Goal: Task Accomplishment & Management: Use online tool/utility

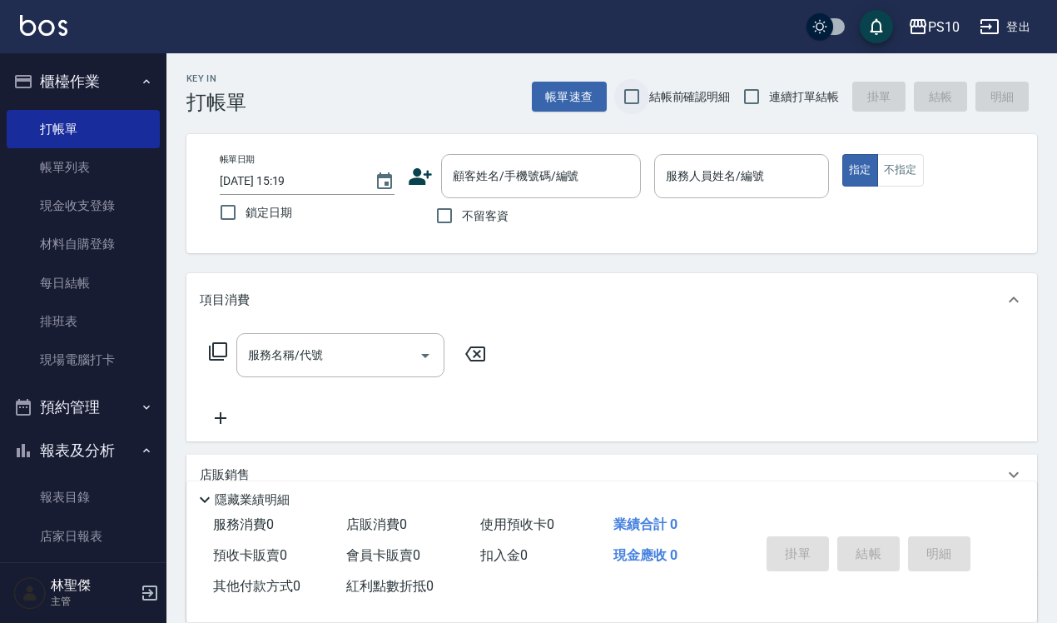
click at [642, 97] on input "結帳前確認明細" at bounding box center [631, 96] width 35 height 35
checkbox input "true"
drag, startPoint x: 759, startPoint y: 104, endPoint x: 603, endPoint y: 183, distance: 174.6
click at [758, 104] on input "連續打單結帳" at bounding box center [751, 96] width 35 height 35
checkbox input "true"
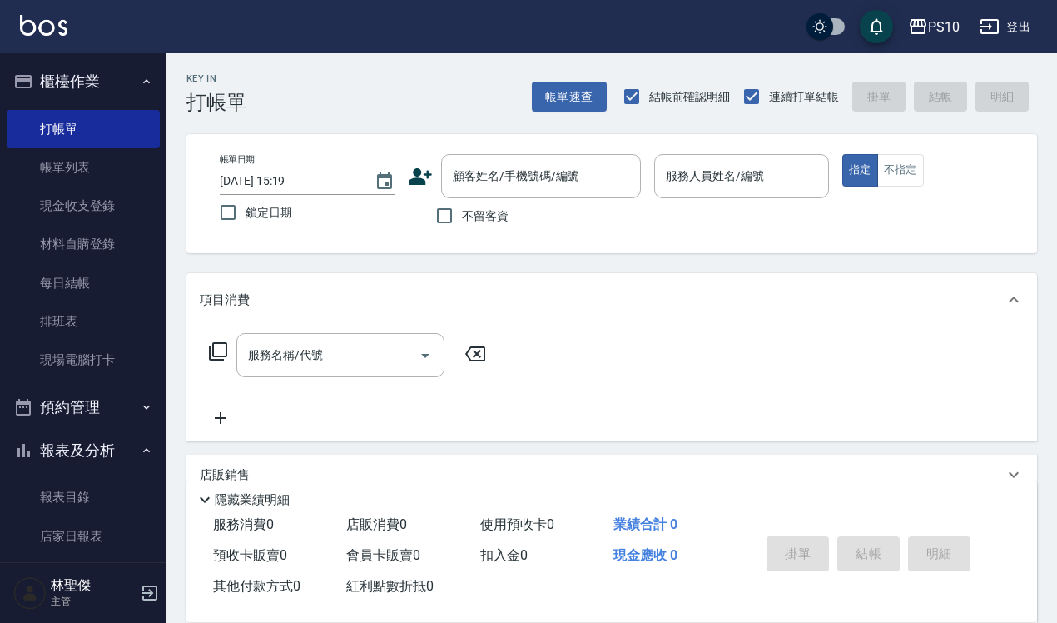
click at [487, 218] on span "不留客資" at bounding box center [485, 215] width 47 height 17
click at [462, 218] on input "不留客資" at bounding box center [444, 215] width 35 height 35
checkbox input "true"
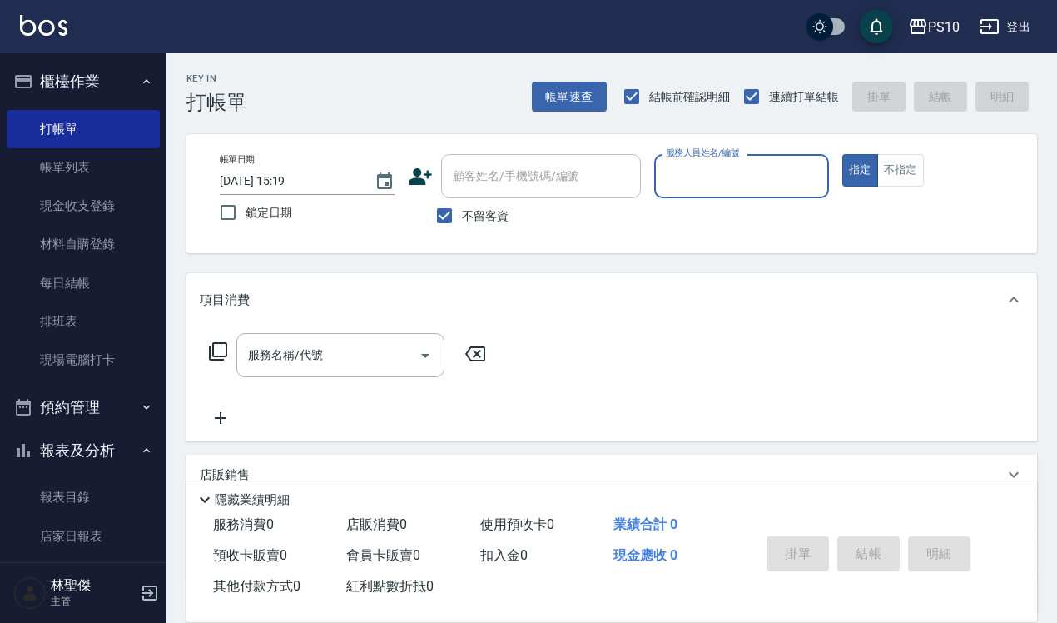
click at [749, 181] on input "服務人員姓名/編號" at bounding box center [742, 175] width 160 height 29
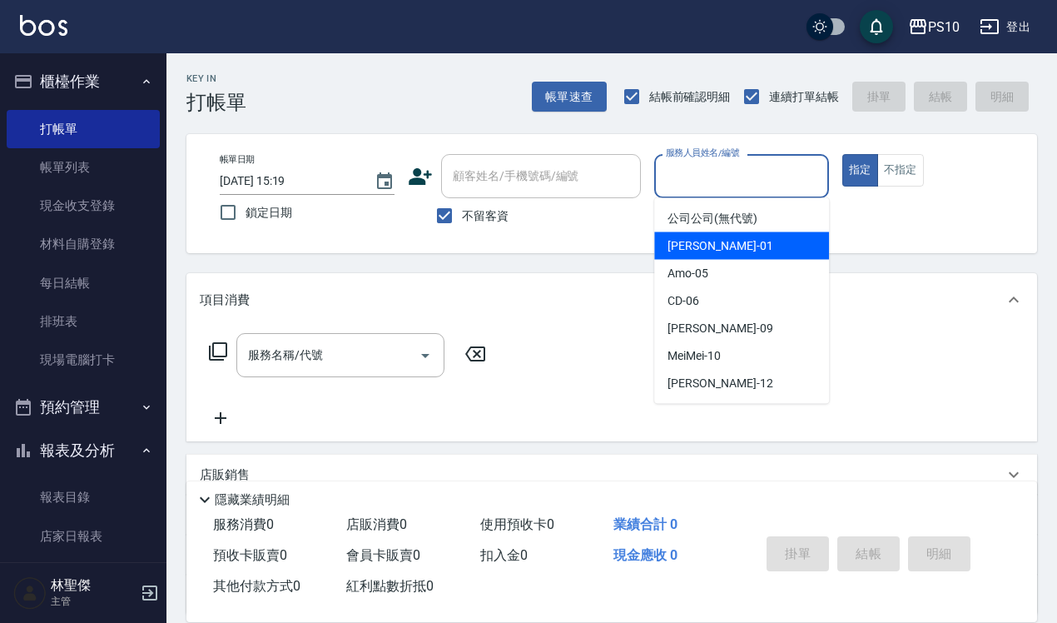
click at [731, 239] on div "[PERSON_NAME] -01" at bounding box center [741, 245] width 175 height 27
type input "[PERSON_NAME]-01"
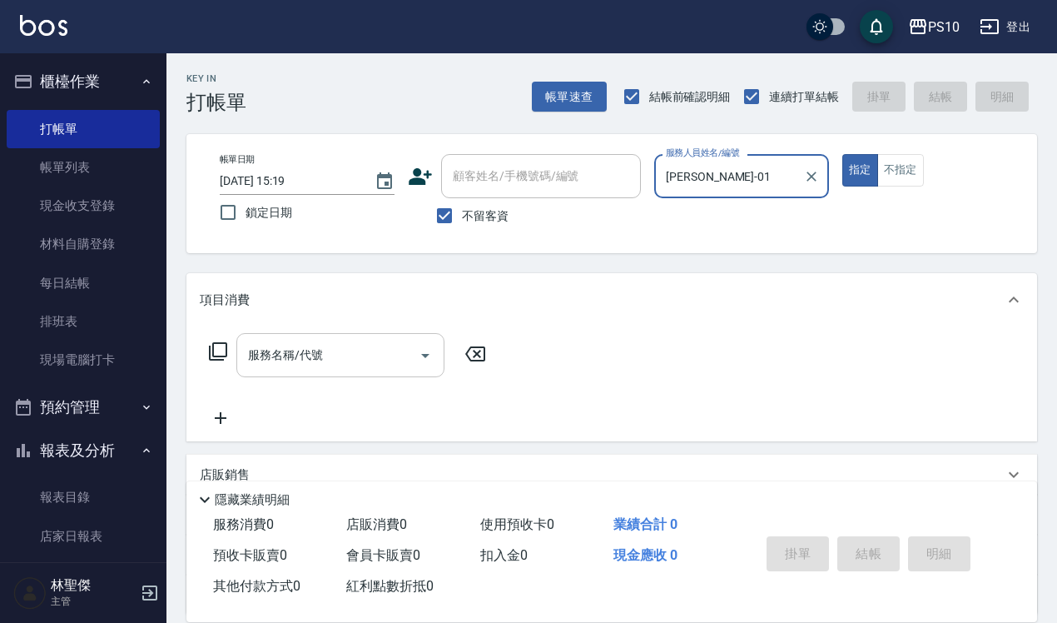
click at [398, 362] on input "服務名稱/代號" at bounding box center [328, 354] width 168 height 29
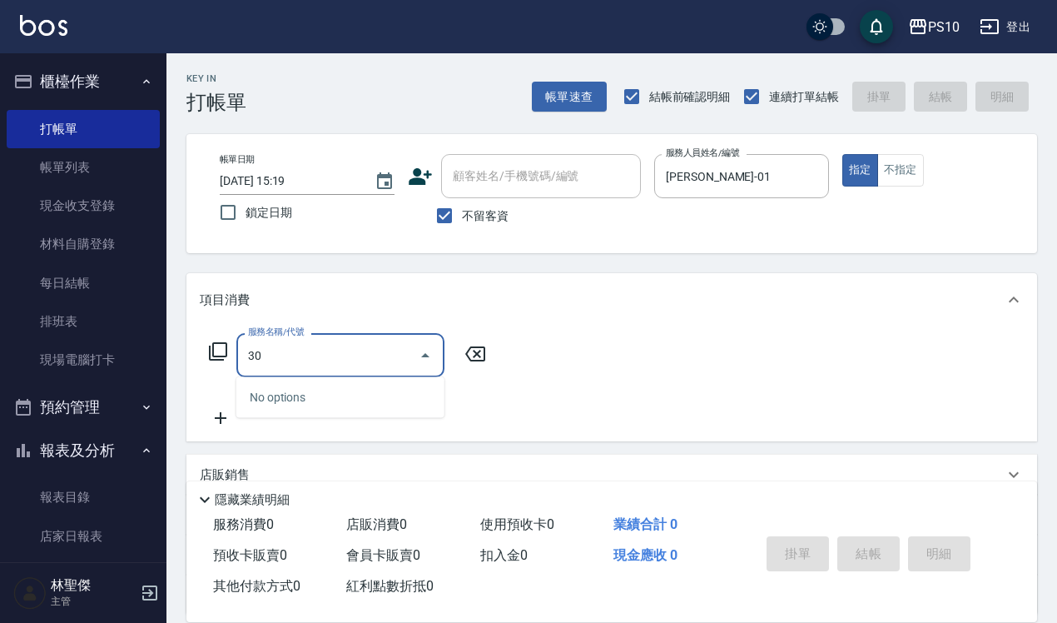
type input "3"
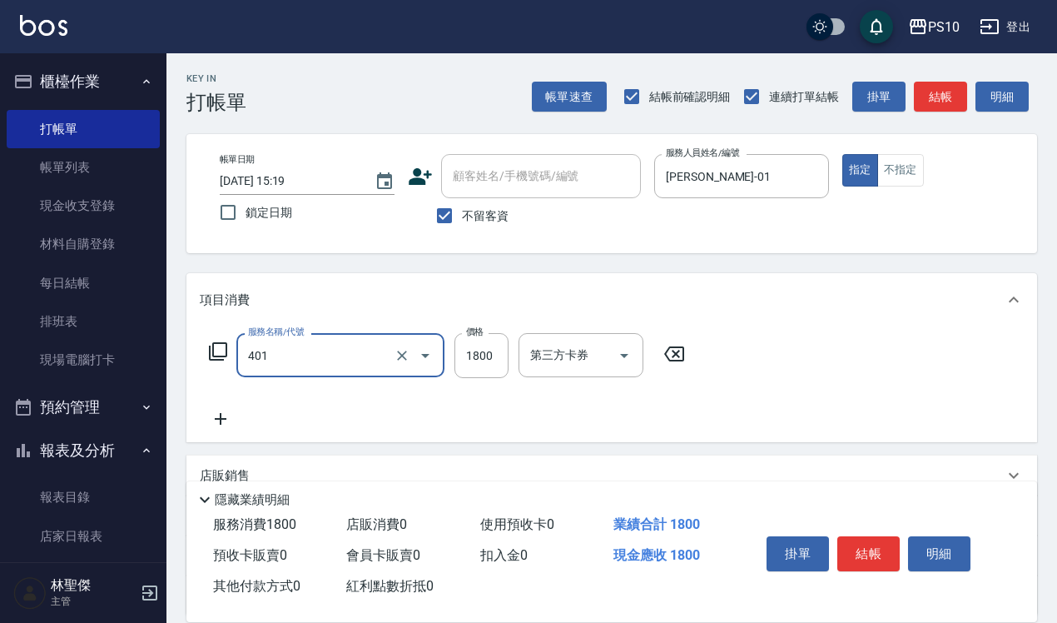
type input "染髮短髮(401)"
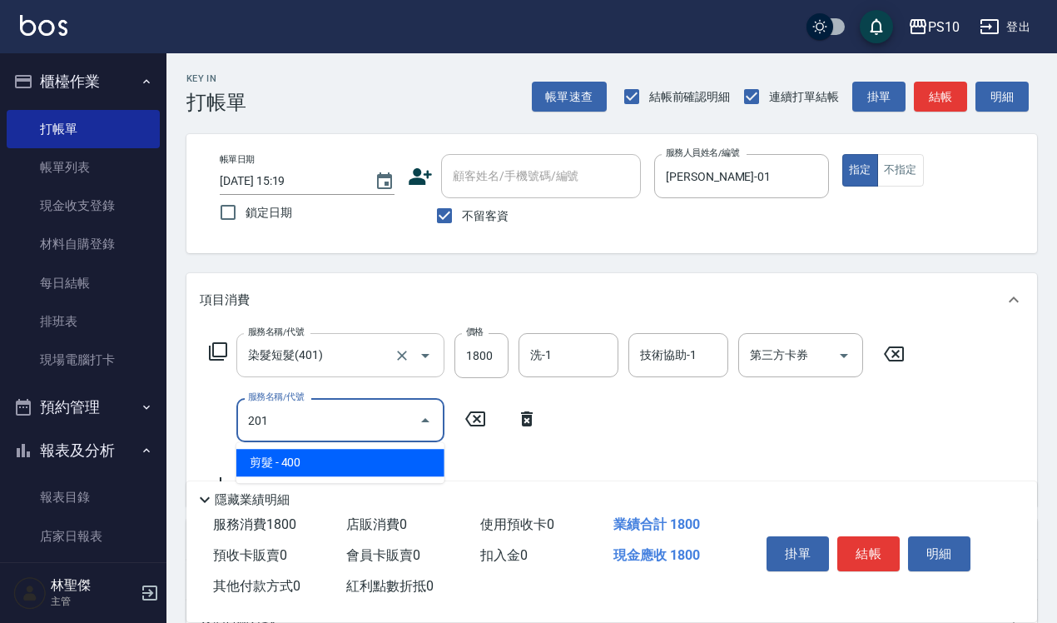
type input "剪髮(201)"
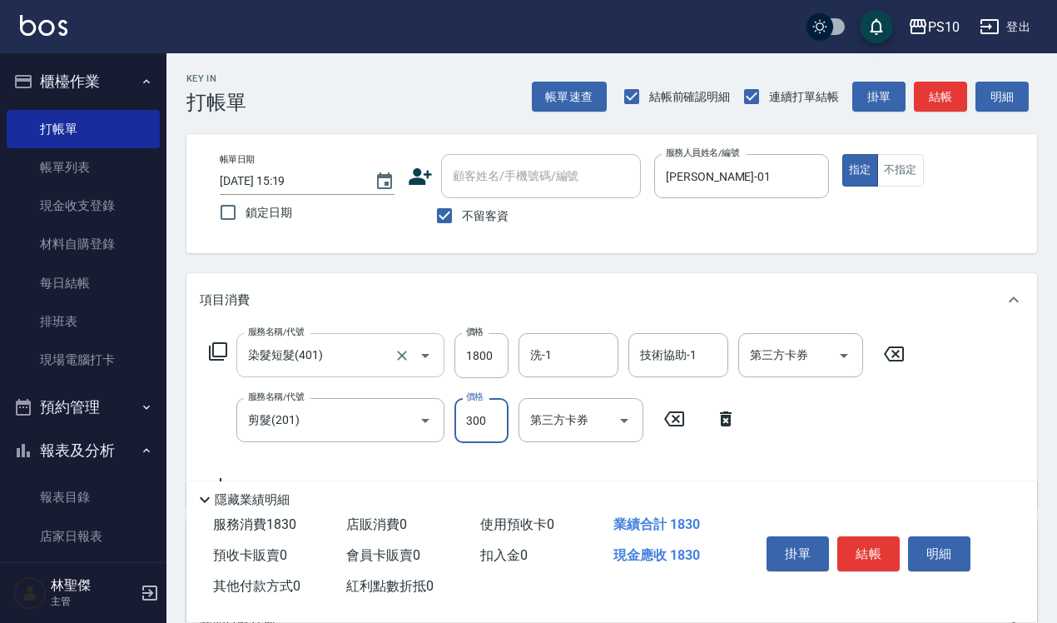
type input "300"
click at [485, 345] on input "1800" at bounding box center [481, 355] width 54 height 45
type input "1500"
click at [879, 167] on button "不指定" at bounding box center [900, 170] width 47 height 32
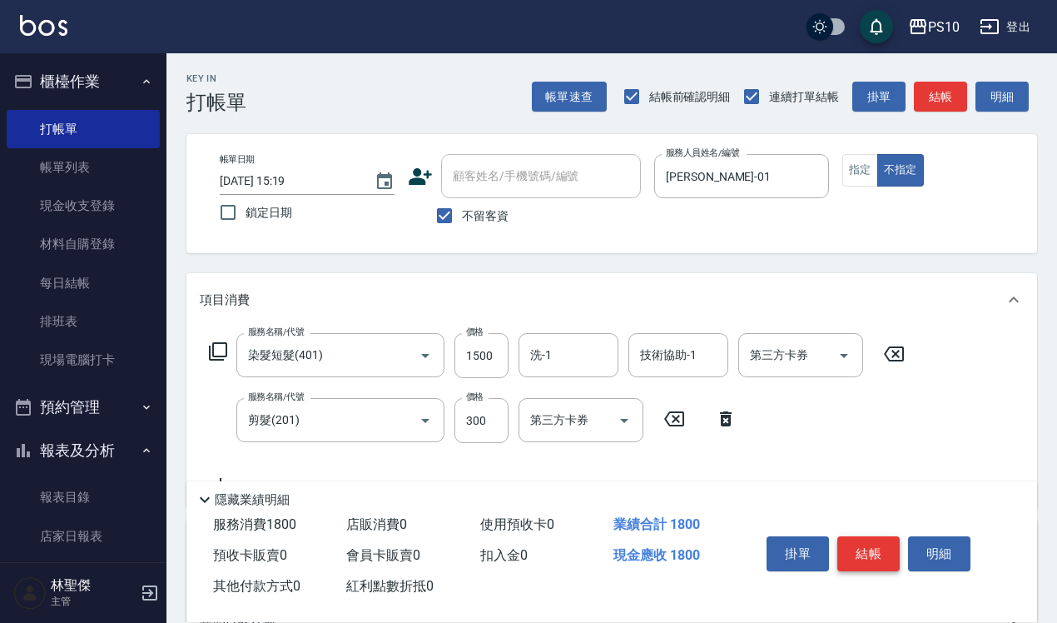
click at [868, 538] on button "結帳" at bounding box center [868, 553] width 62 height 35
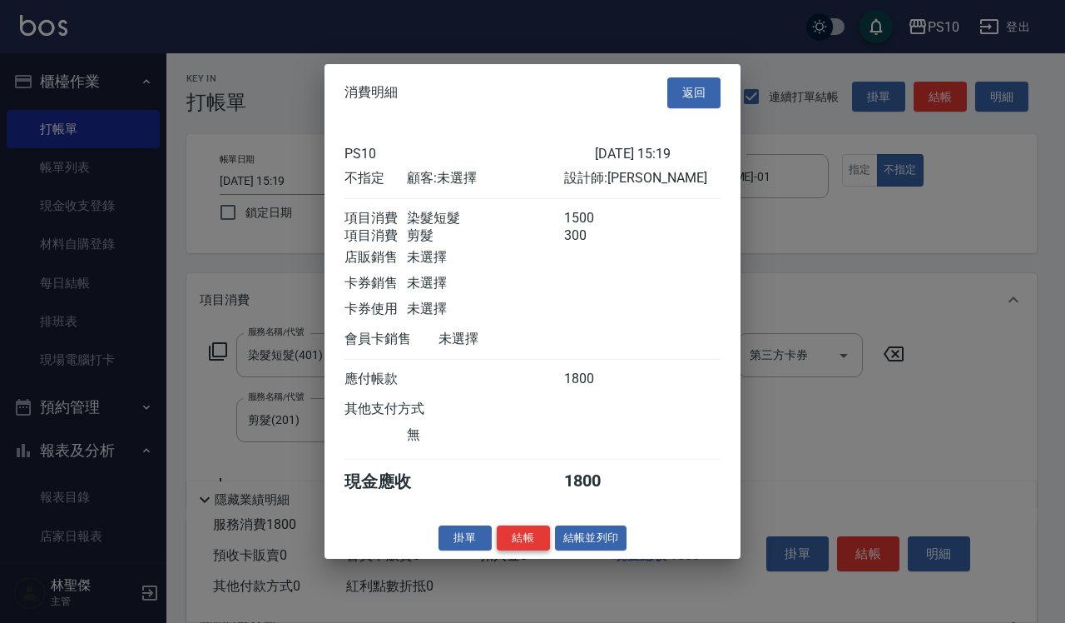
click at [523, 543] on button "結帳" at bounding box center [523, 537] width 53 height 26
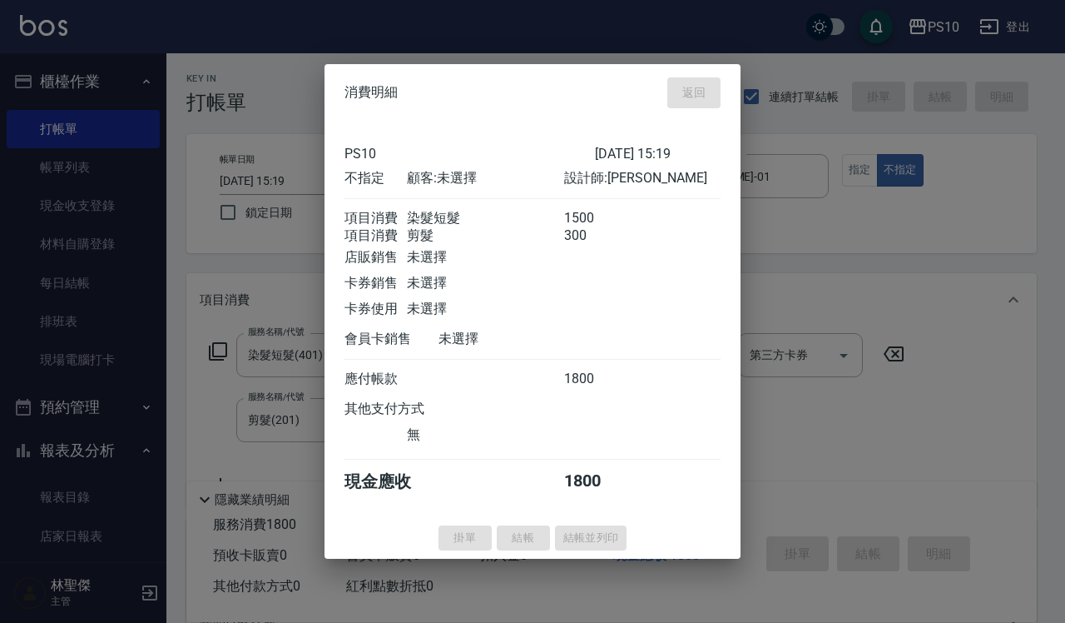
type input "[DATE] 18:05"
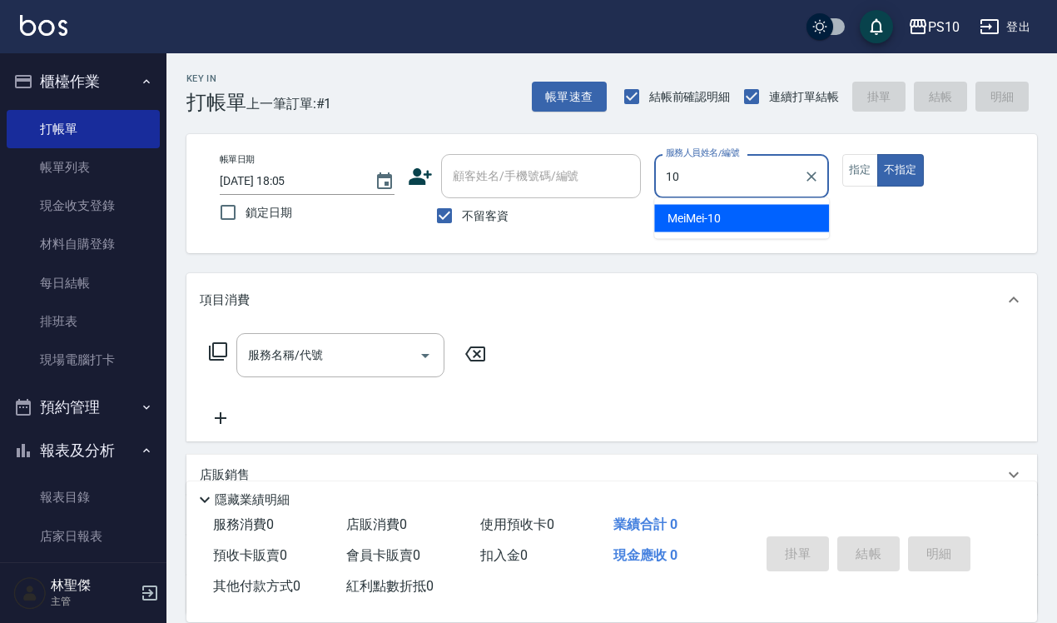
type input "MeiMei-10"
type button "false"
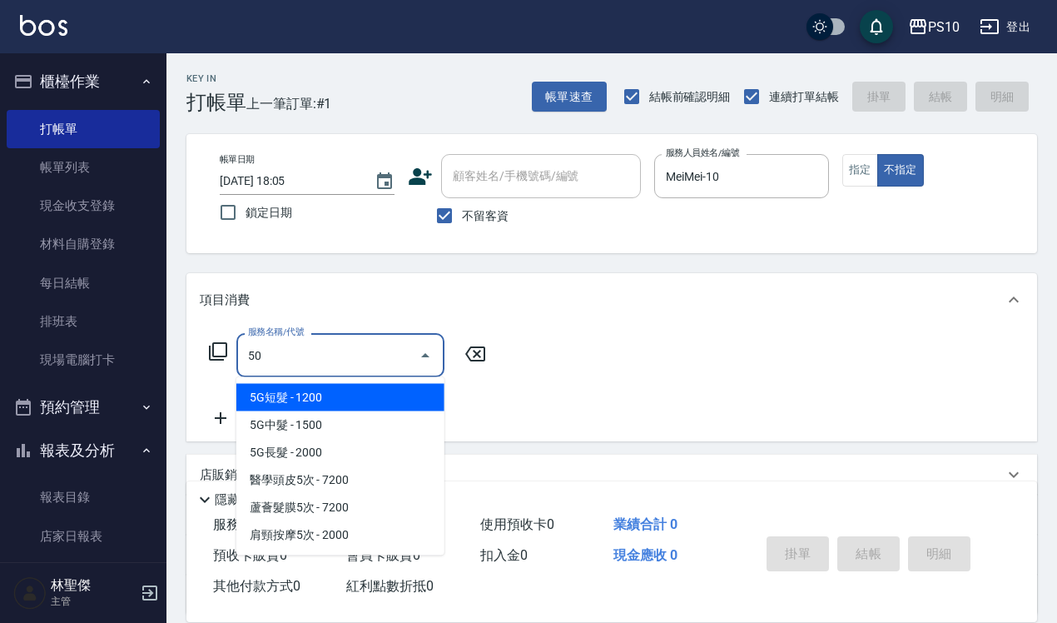
type input "502"
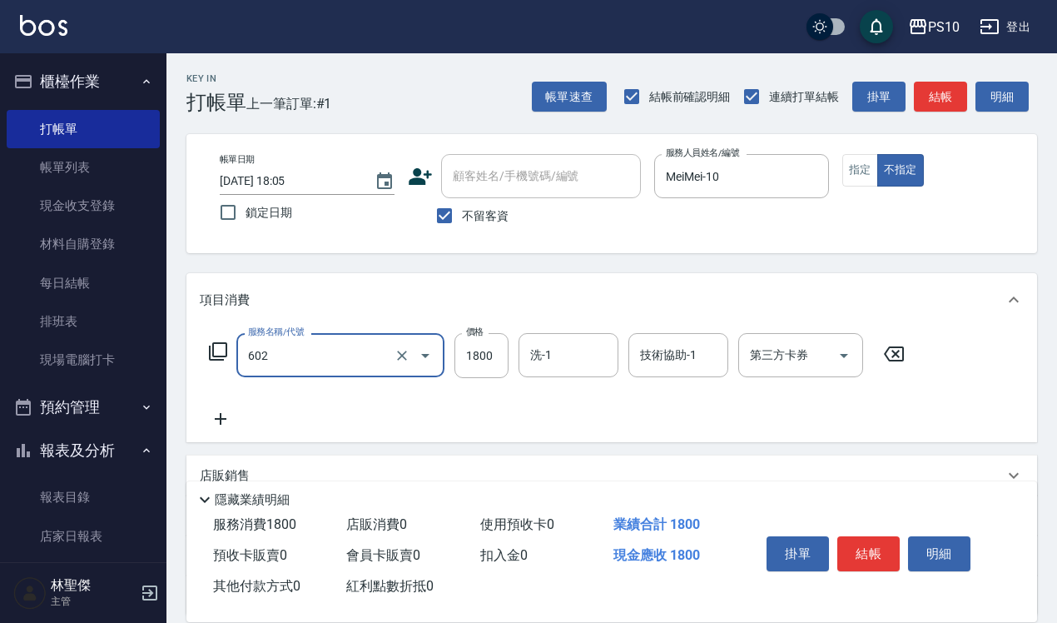
type input "蘆薈髮膜(602)"
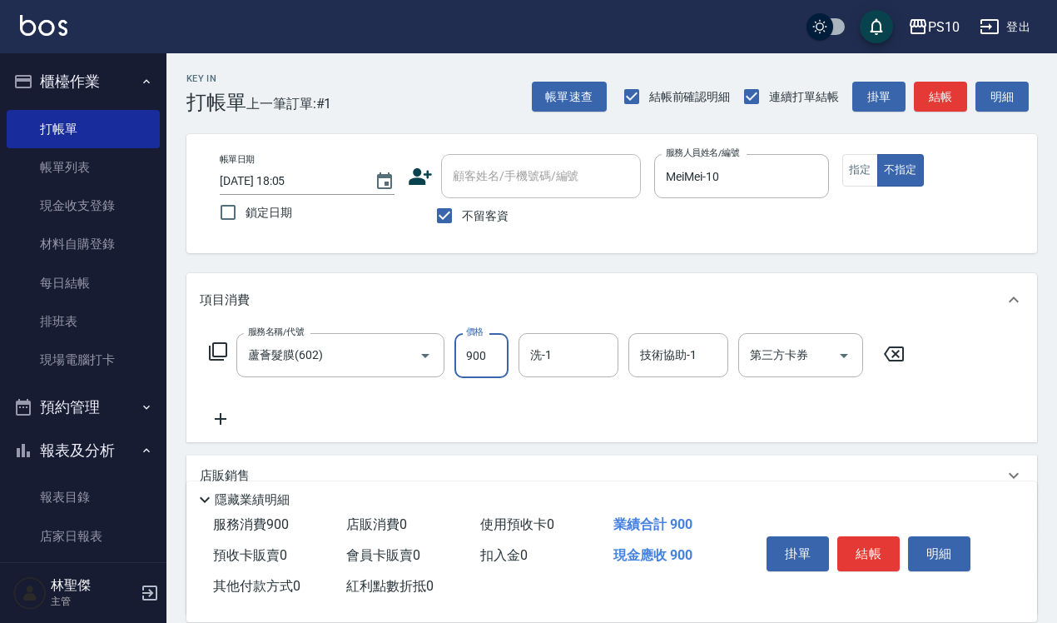
type input "900"
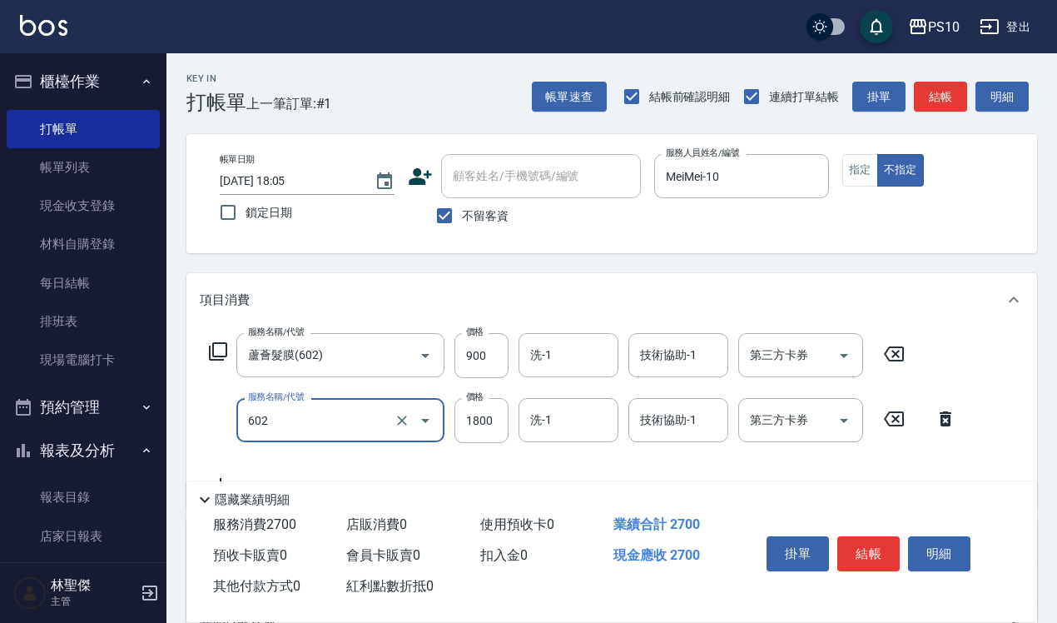
type input "蘆薈髮膜(602)"
type input "900"
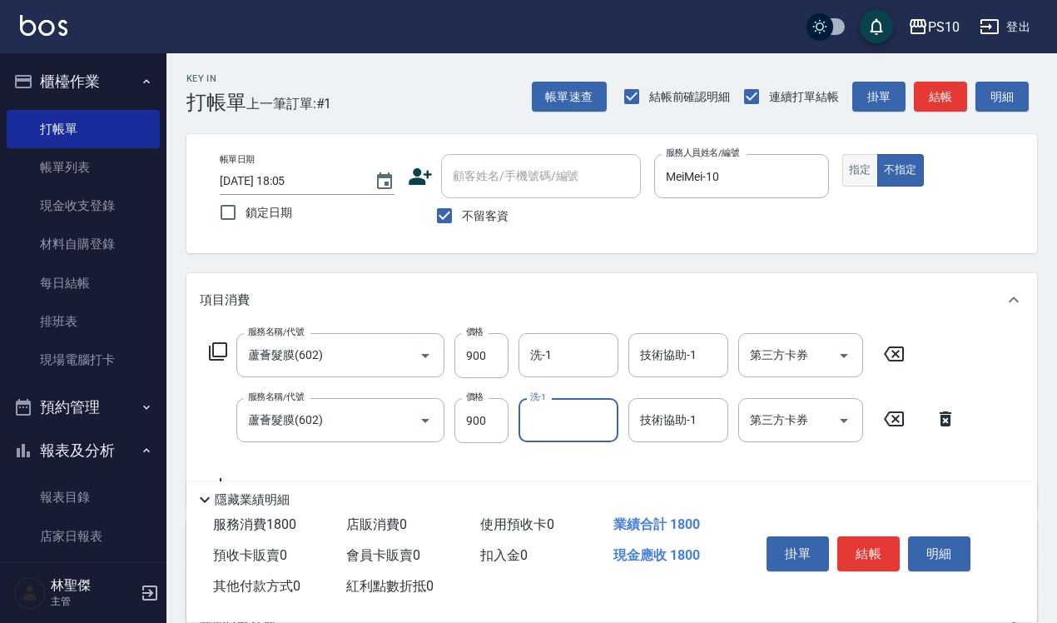
click at [850, 179] on button "指定" at bounding box center [860, 170] width 36 height 32
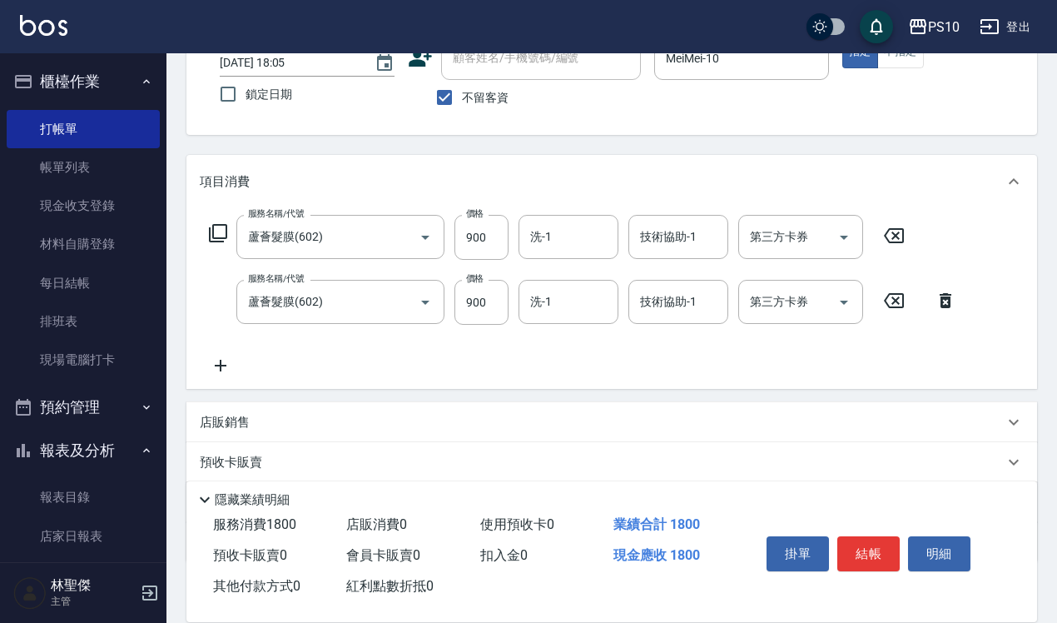
scroll to position [215, 0]
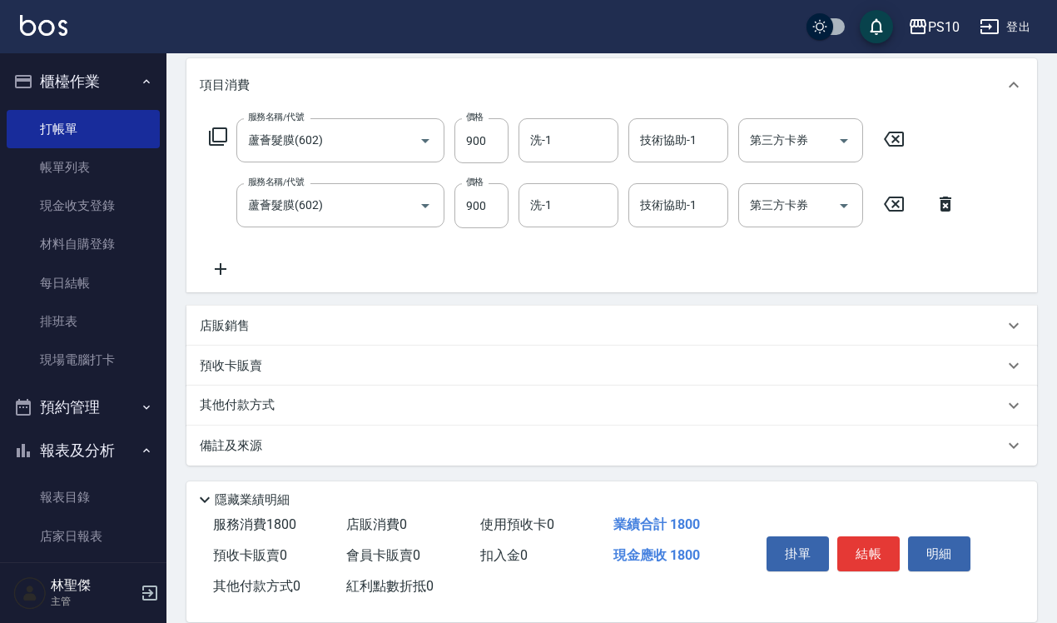
click at [280, 412] on p "其他付款方式" at bounding box center [241, 405] width 83 height 18
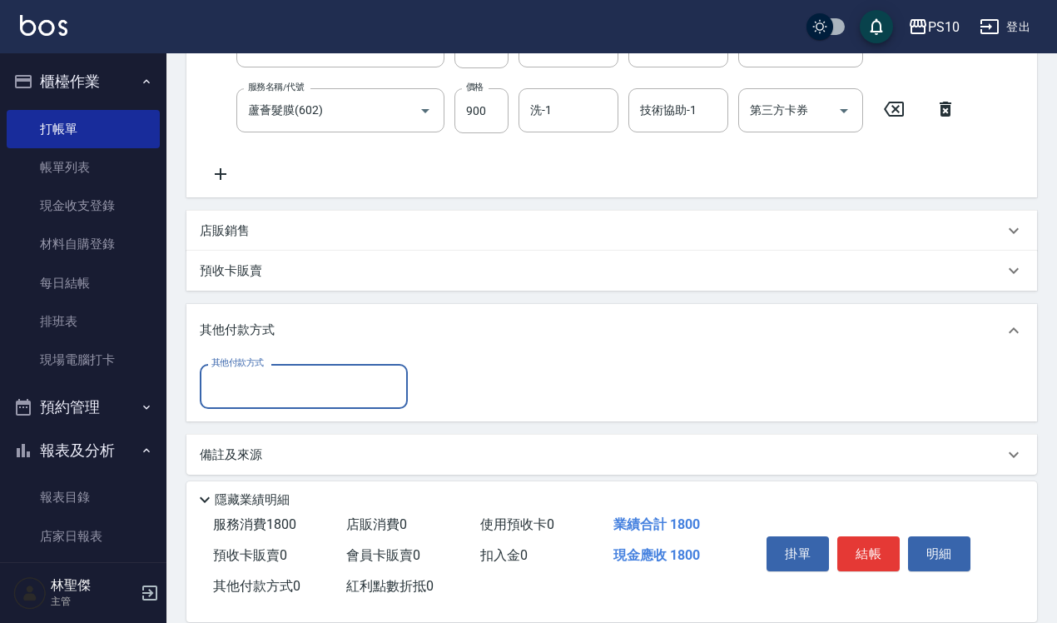
scroll to position [318, 0]
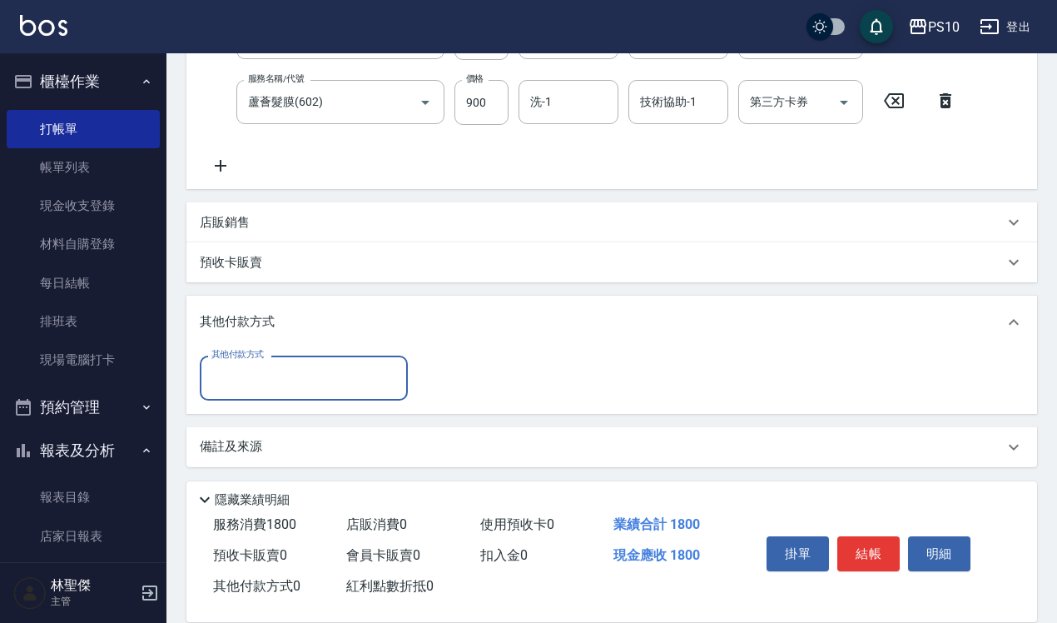
click at [300, 384] on input "其他付款方式" at bounding box center [303, 377] width 193 height 29
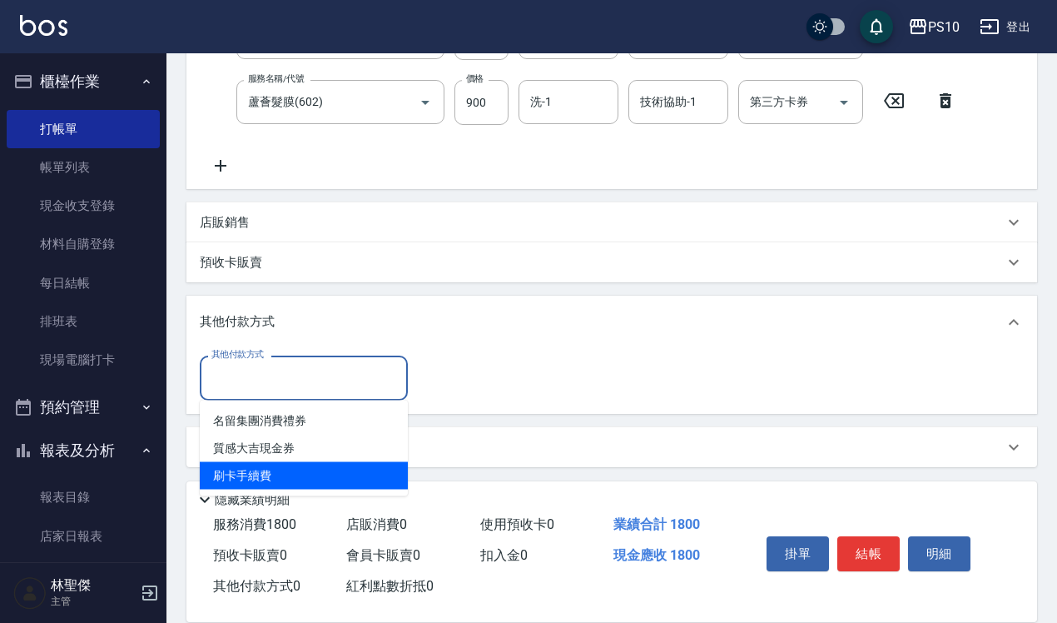
click at [277, 470] on span "刷卡手續費" at bounding box center [304, 475] width 208 height 27
type input "刷卡手續費"
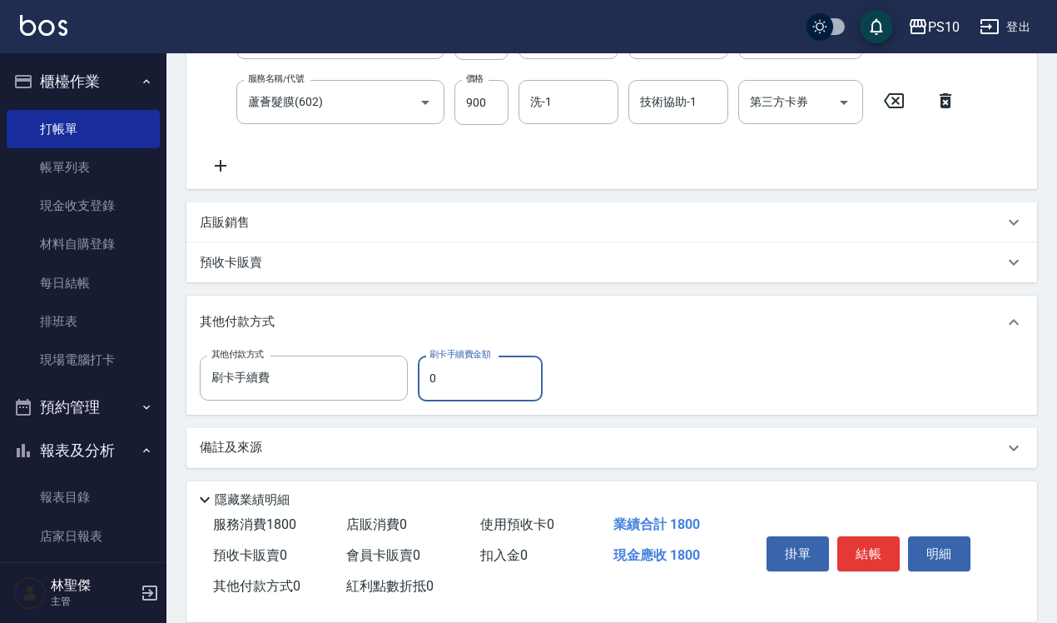
drag, startPoint x: 426, startPoint y: 380, endPoint x: 442, endPoint y: 375, distance: 16.6
click at [442, 375] on input "0" at bounding box center [480, 377] width 125 height 45
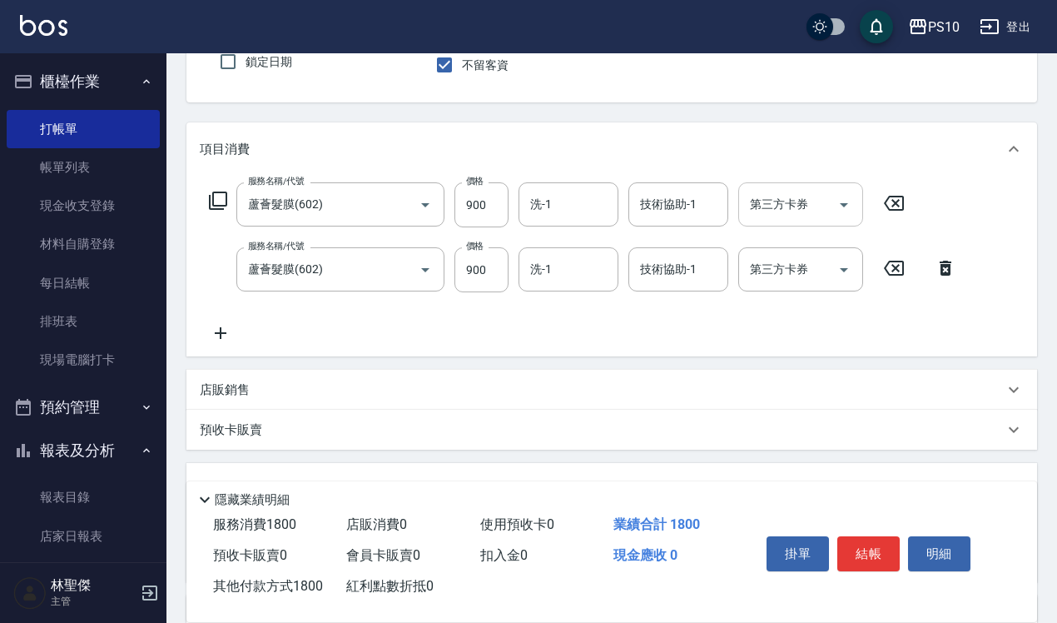
scroll to position [0, 0]
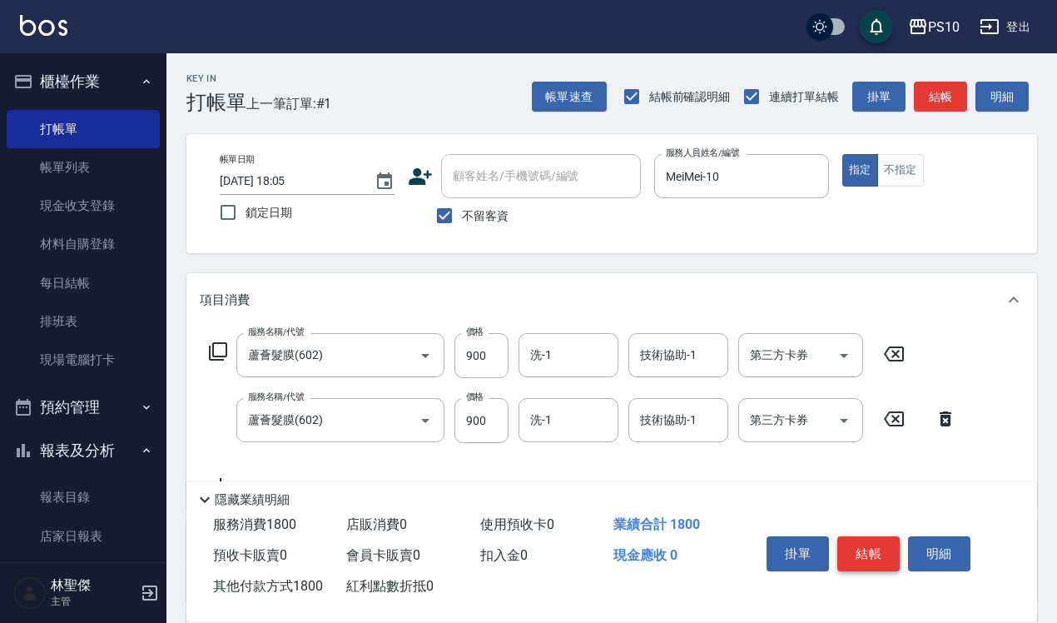
type input "1800"
click at [861, 549] on button "結帳" at bounding box center [868, 553] width 62 height 35
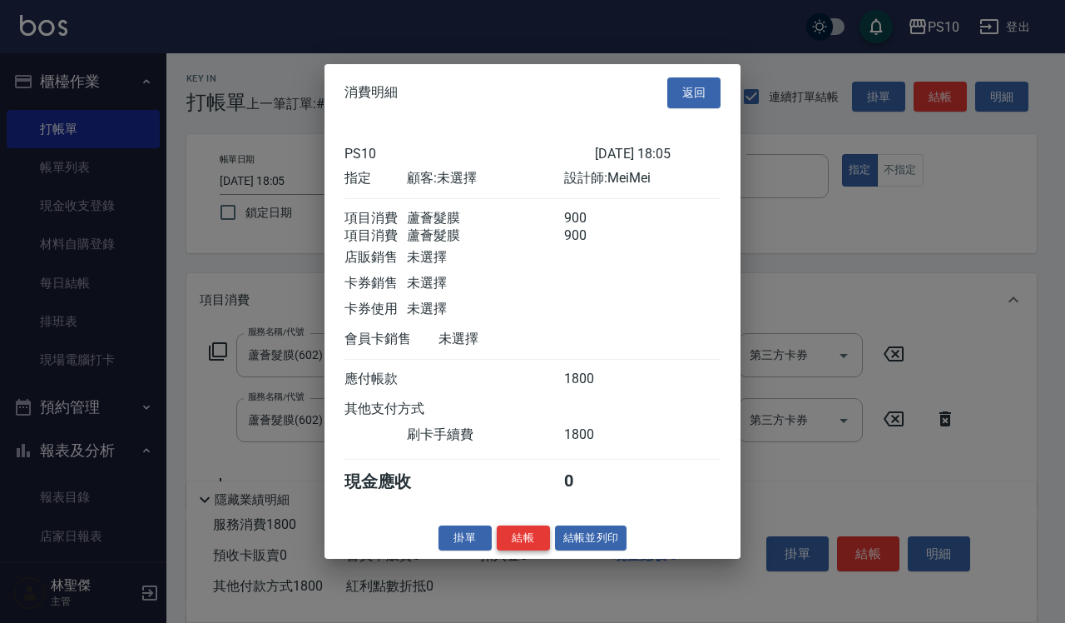
click at [526, 542] on button "結帳" at bounding box center [523, 537] width 53 height 26
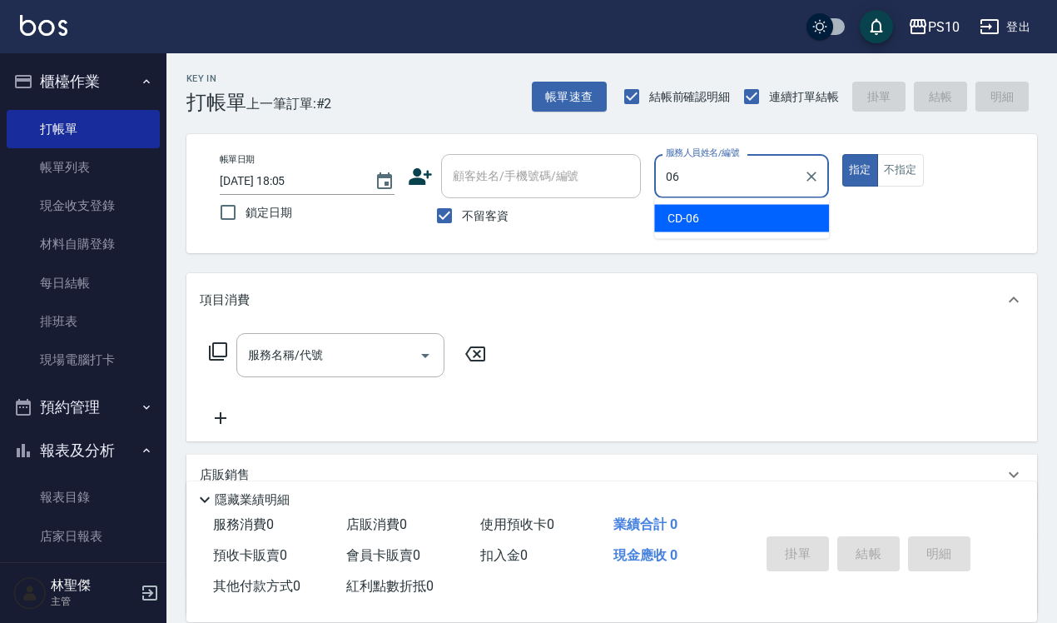
type input "CD-06"
type button "true"
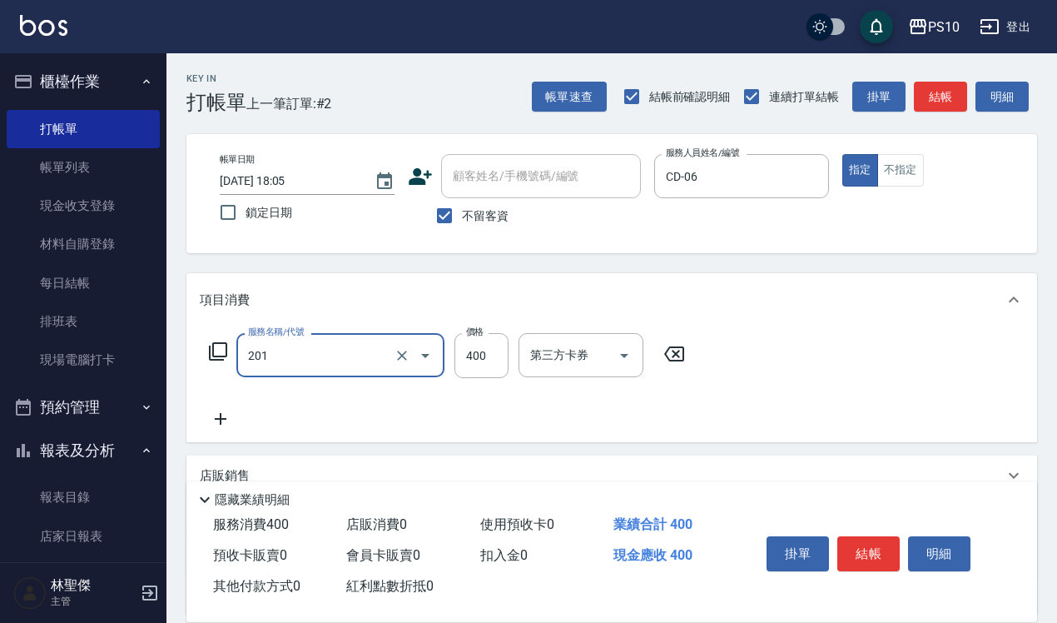
type input "剪髮(201)"
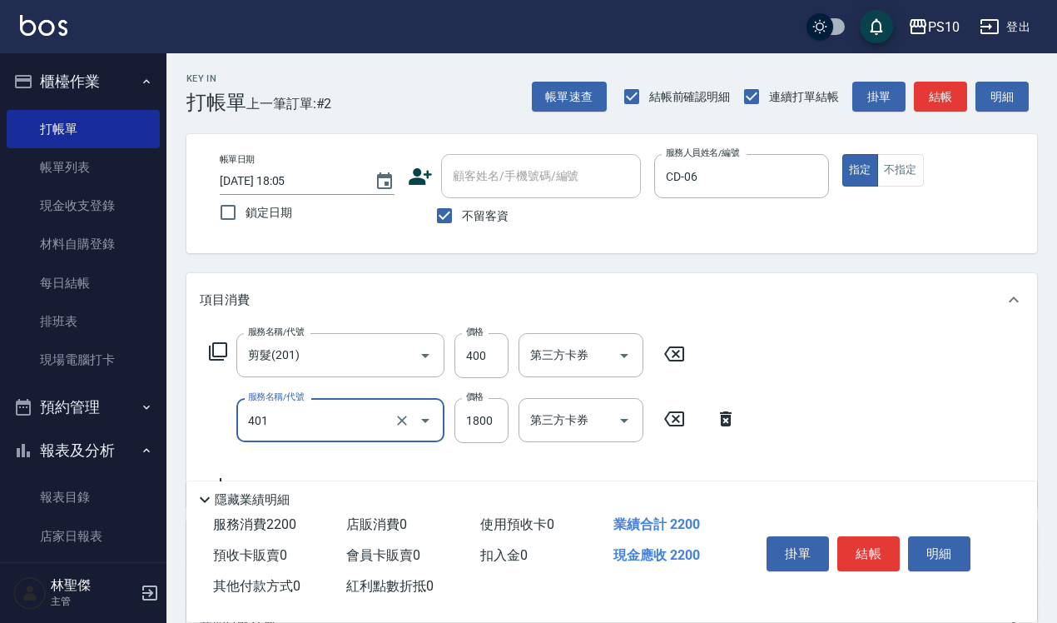
type input "染髮短髮(401)"
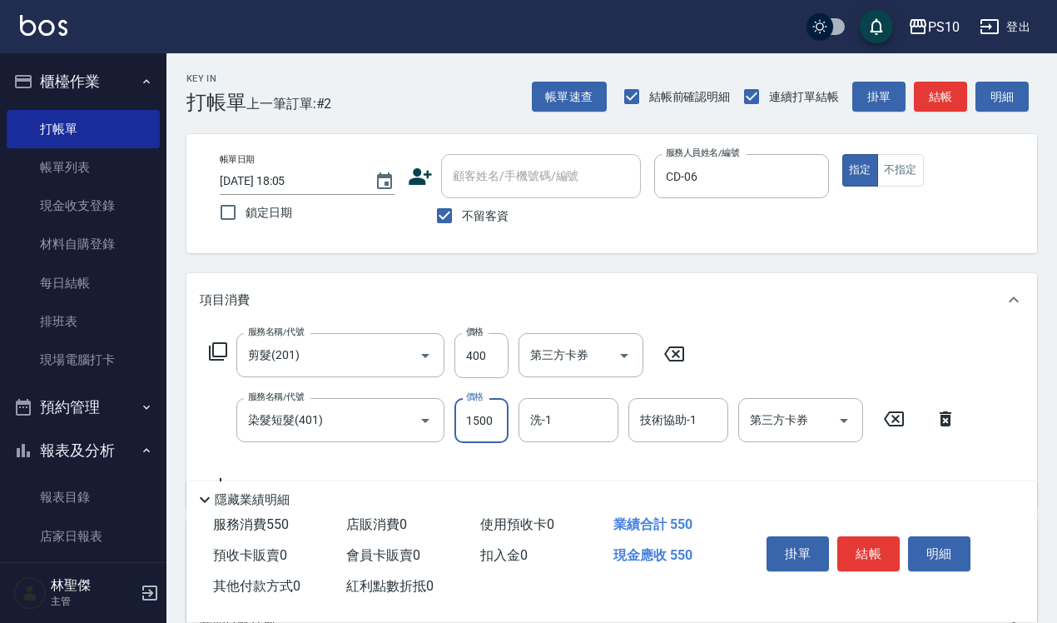
type input "1500"
click at [857, 543] on button "結帳" at bounding box center [868, 553] width 62 height 35
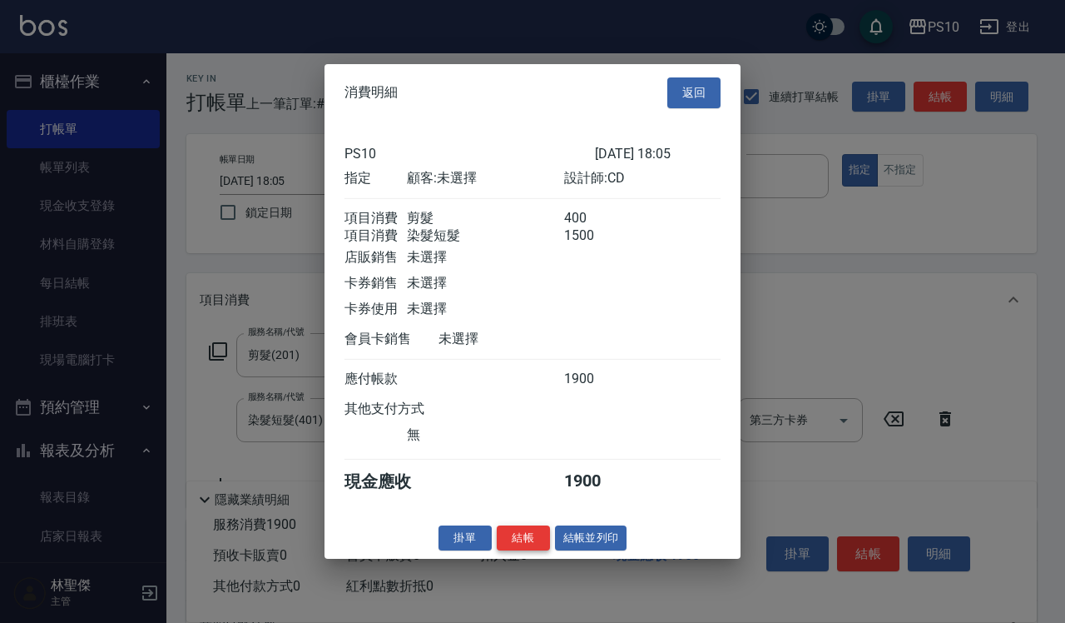
click at [541, 550] on button "結帳" at bounding box center [523, 537] width 53 height 26
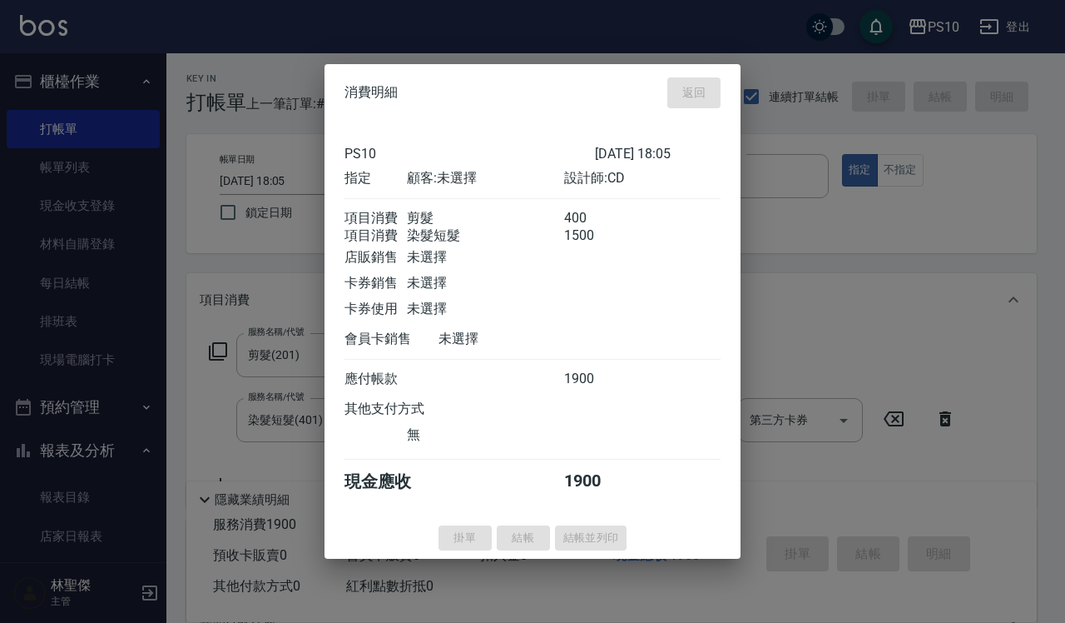
type input "[DATE] 18:06"
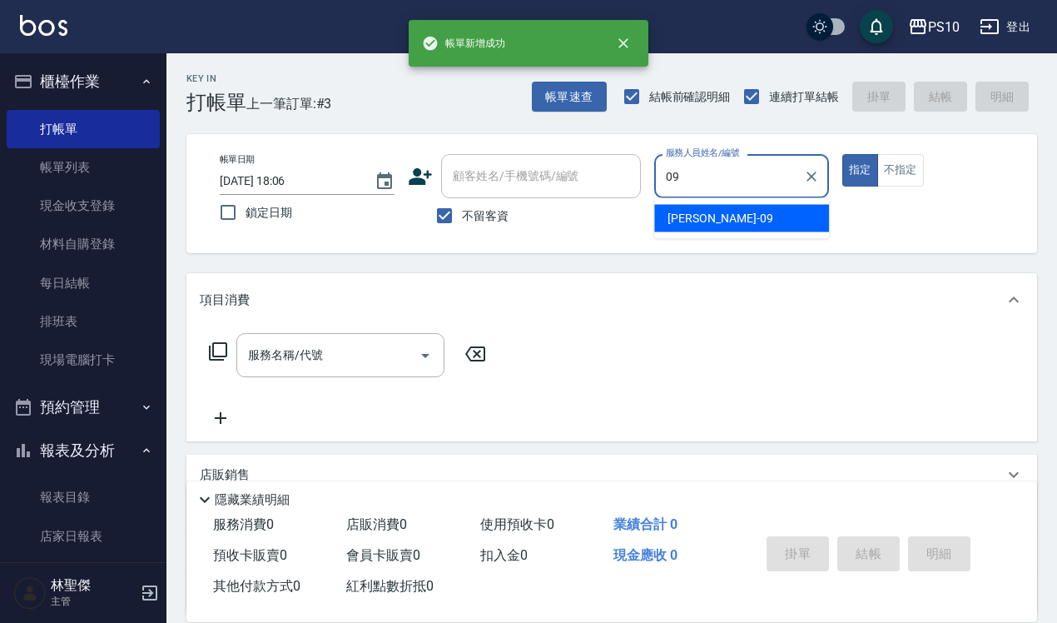
type input "[PERSON_NAME]-09"
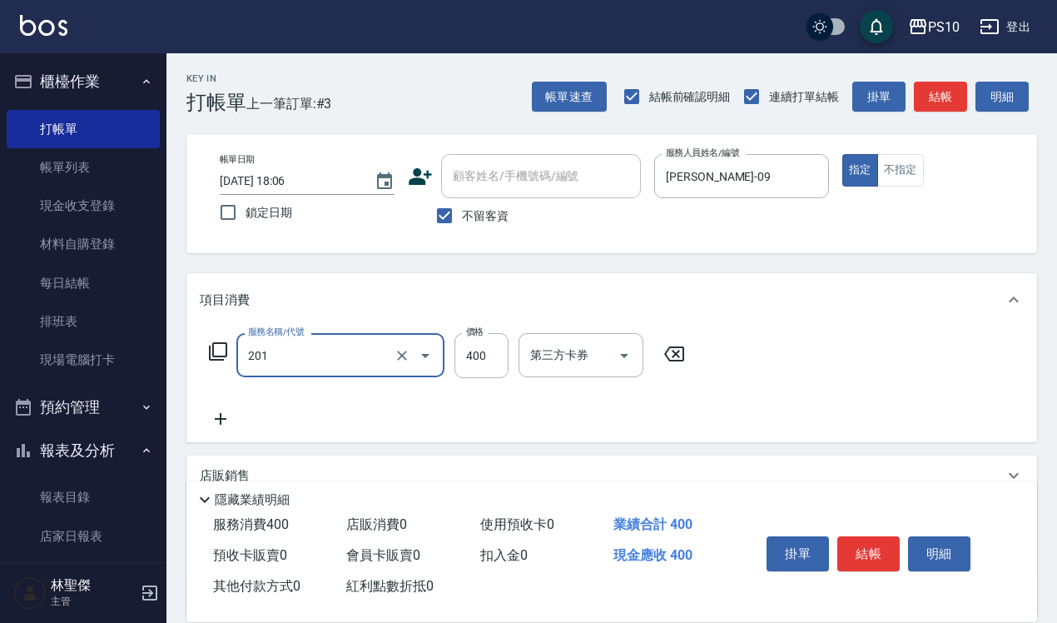
type input "剪髮(201)"
type input "200"
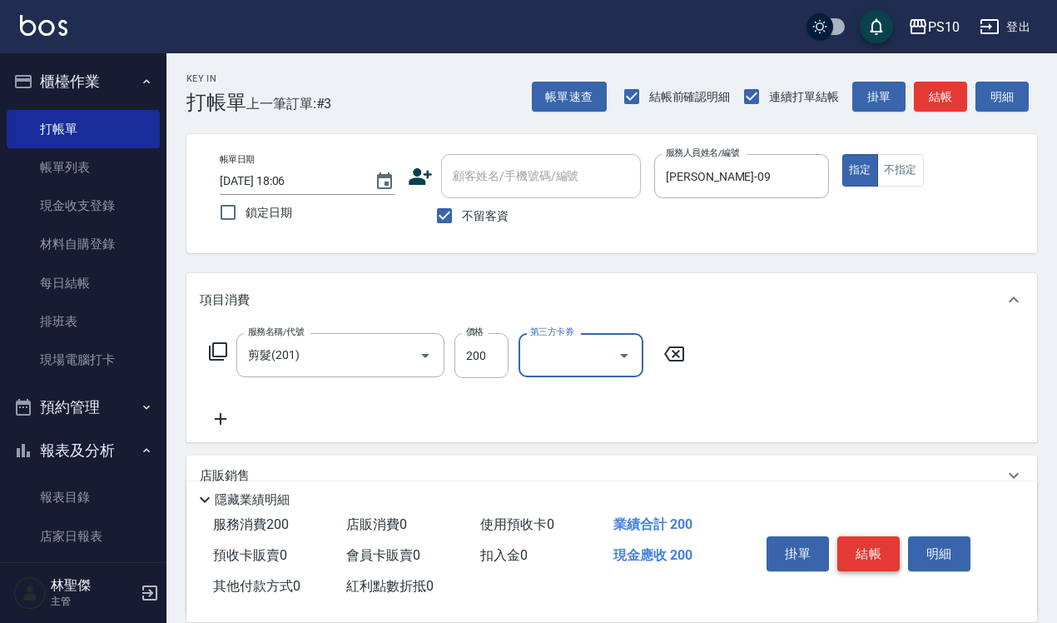
click at [858, 536] on button "結帳" at bounding box center [868, 553] width 62 height 35
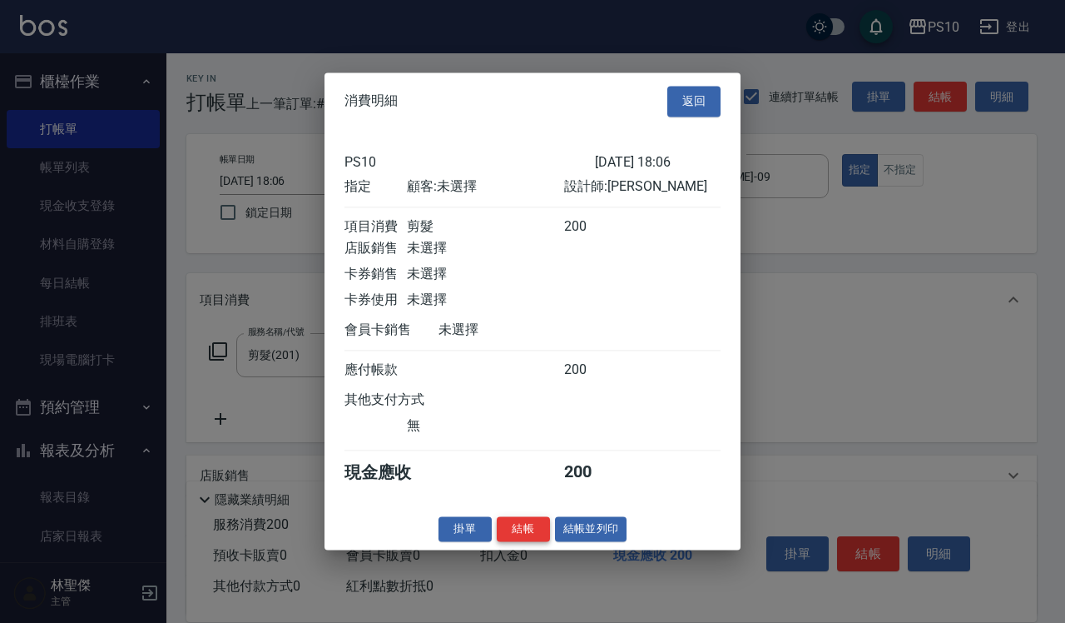
click at [546, 542] on button "結帳" at bounding box center [523, 529] width 53 height 26
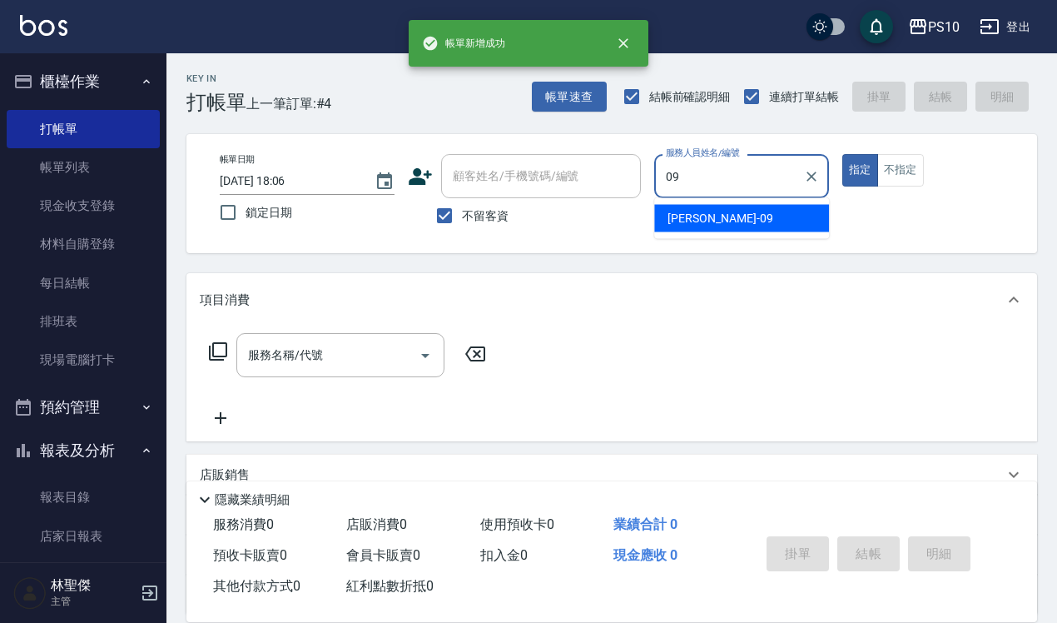
type input "[PERSON_NAME]-09"
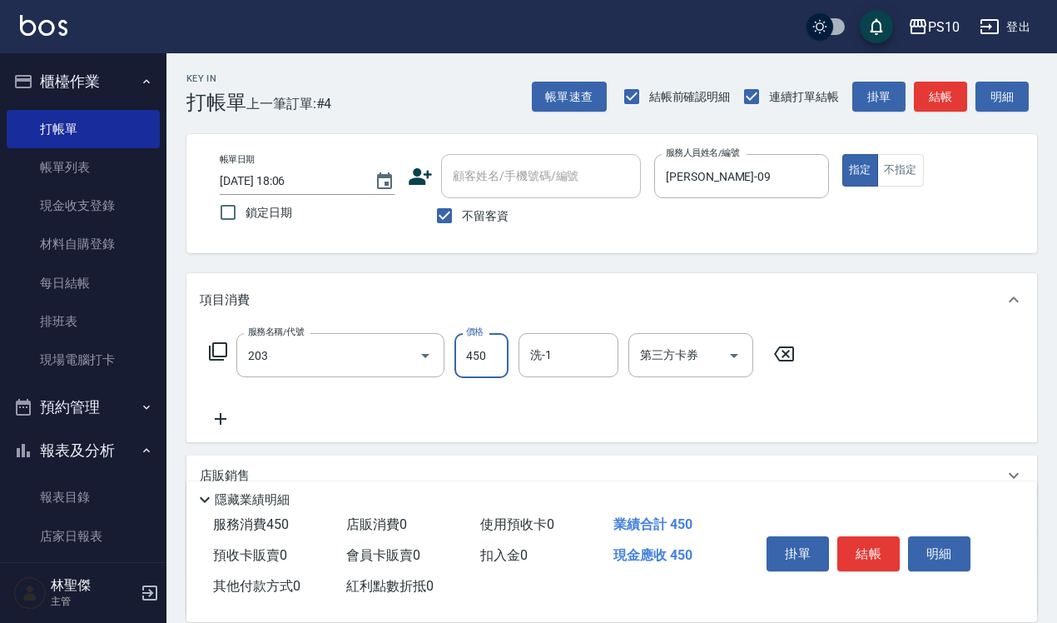
type input "剪+洗(203)"
type input "650"
click at [864, 547] on button "結帳" at bounding box center [868, 553] width 62 height 35
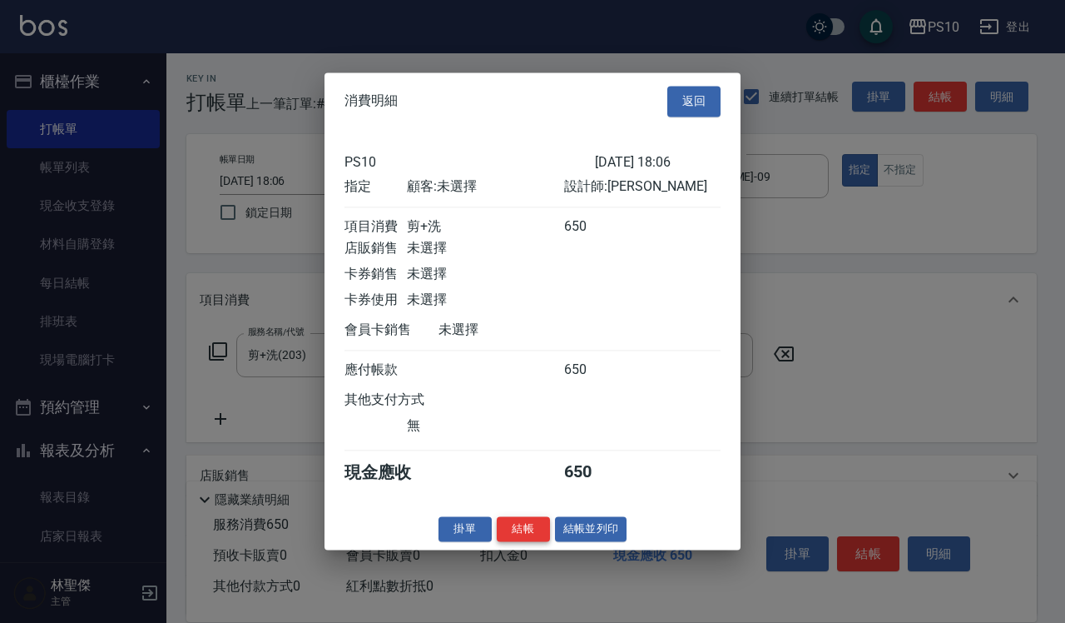
click at [524, 542] on button "結帳" at bounding box center [523, 529] width 53 height 26
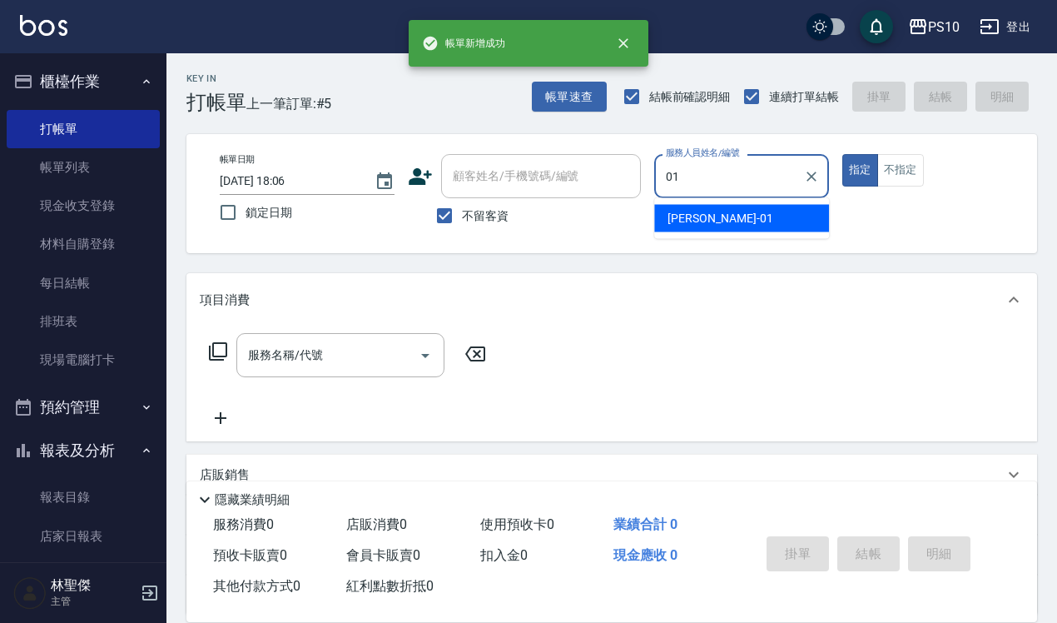
type input "[PERSON_NAME]-01"
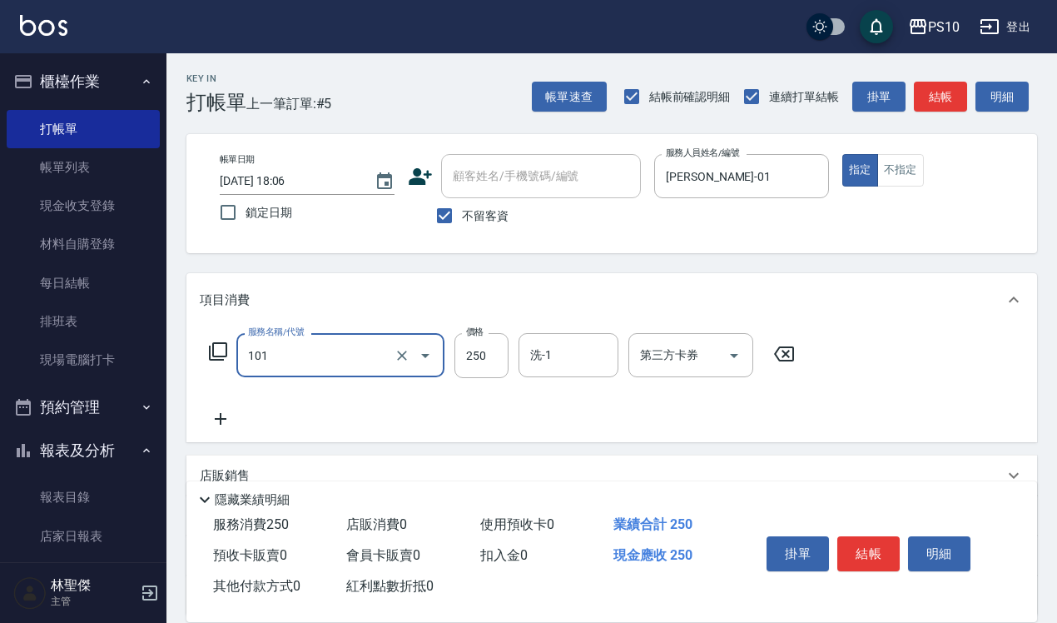
type input "洗髮(101)"
type input "280"
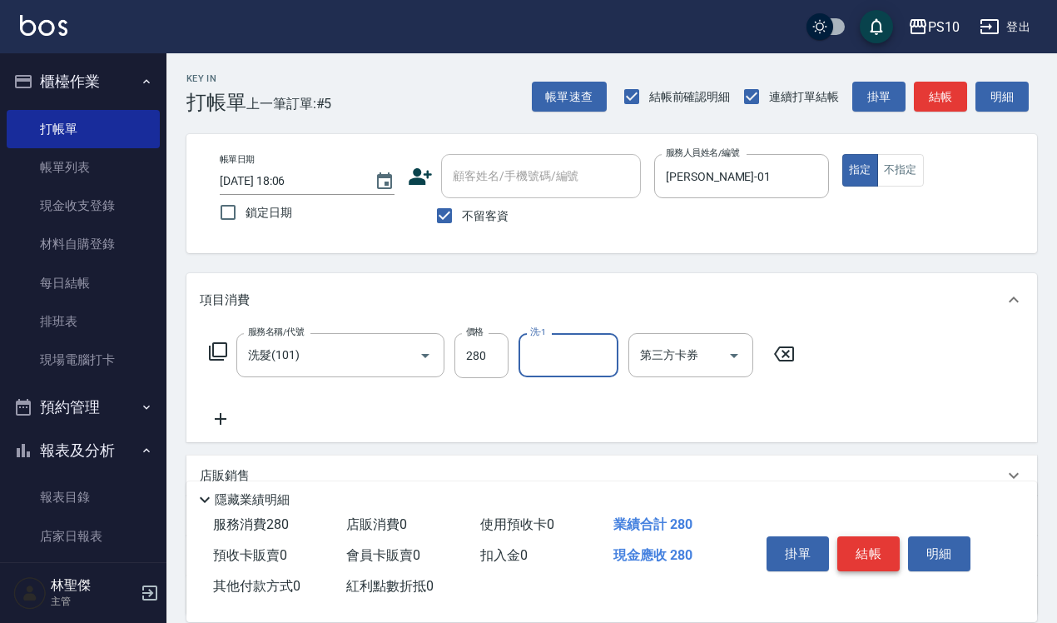
click at [847, 539] on button "結帳" at bounding box center [868, 553] width 62 height 35
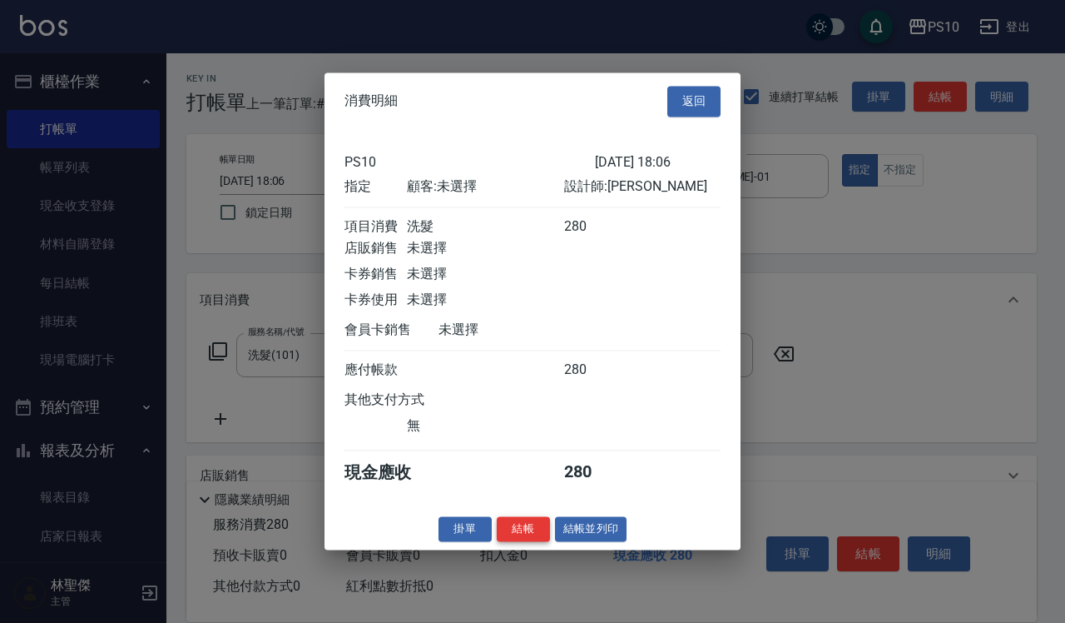
click at [523, 535] on button "結帳" at bounding box center [523, 529] width 53 height 26
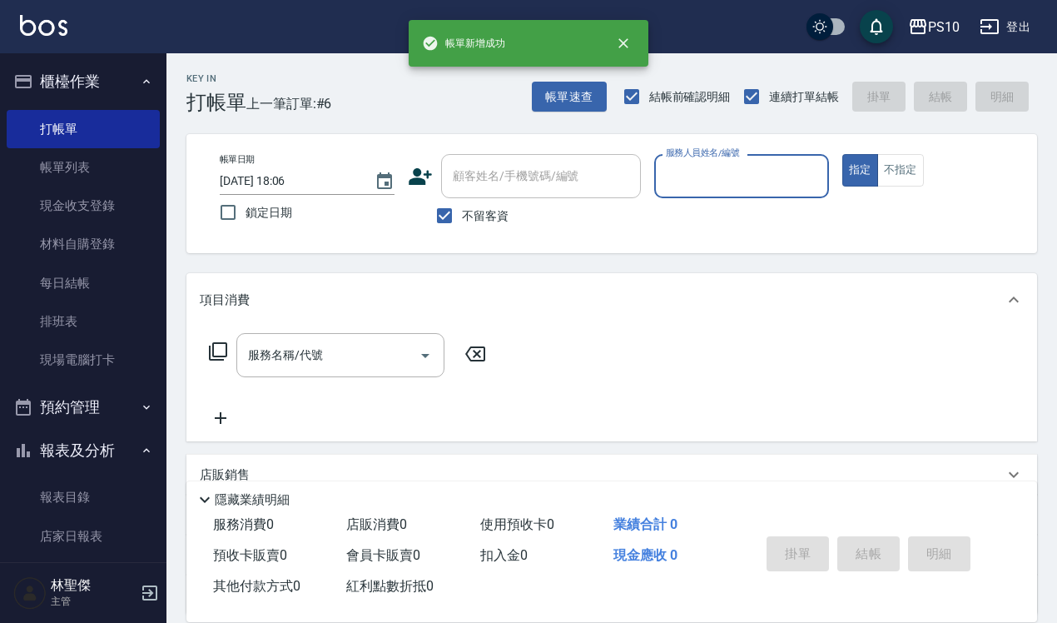
click at [713, 180] on input "服務人員姓名/編號" at bounding box center [742, 175] width 160 height 29
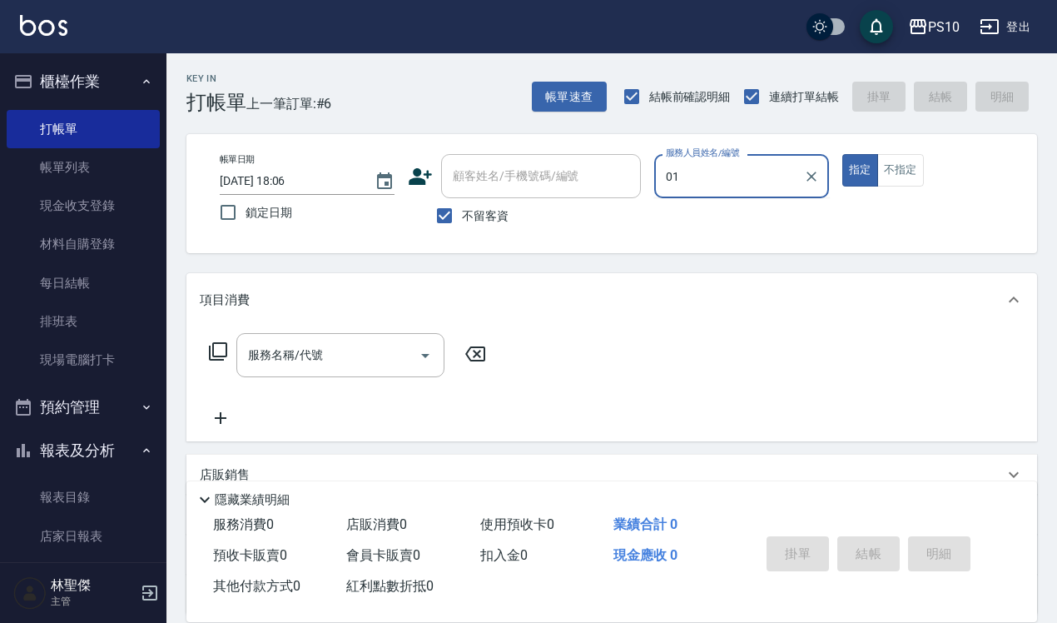
type input "[PERSON_NAME]-01"
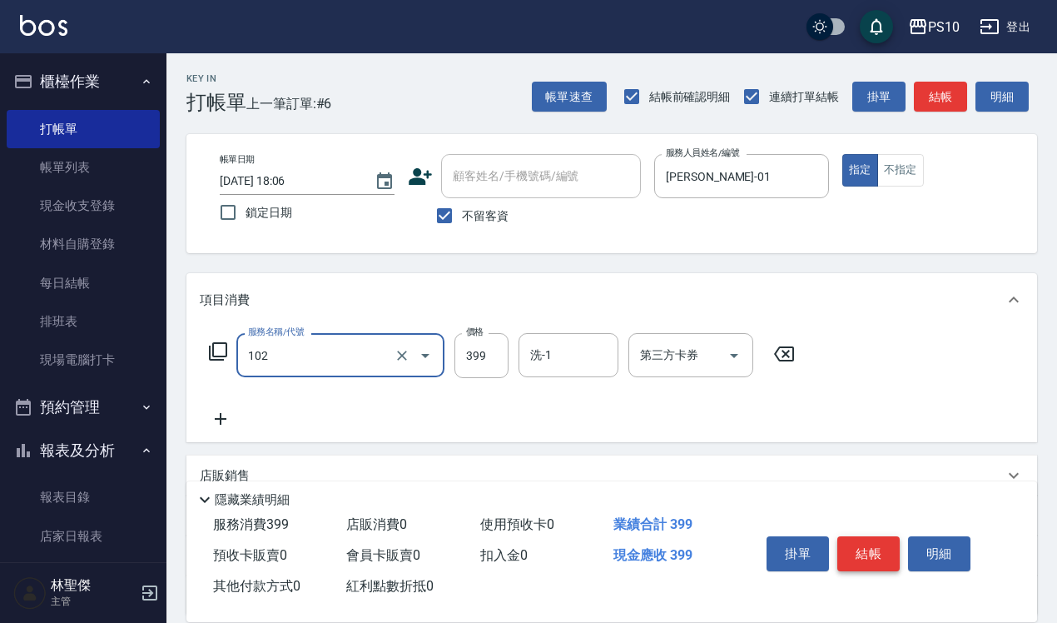
type input "SPA洗髮399(102)"
click at [880, 536] on button "結帳" at bounding box center [868, 553] width 62 height 35
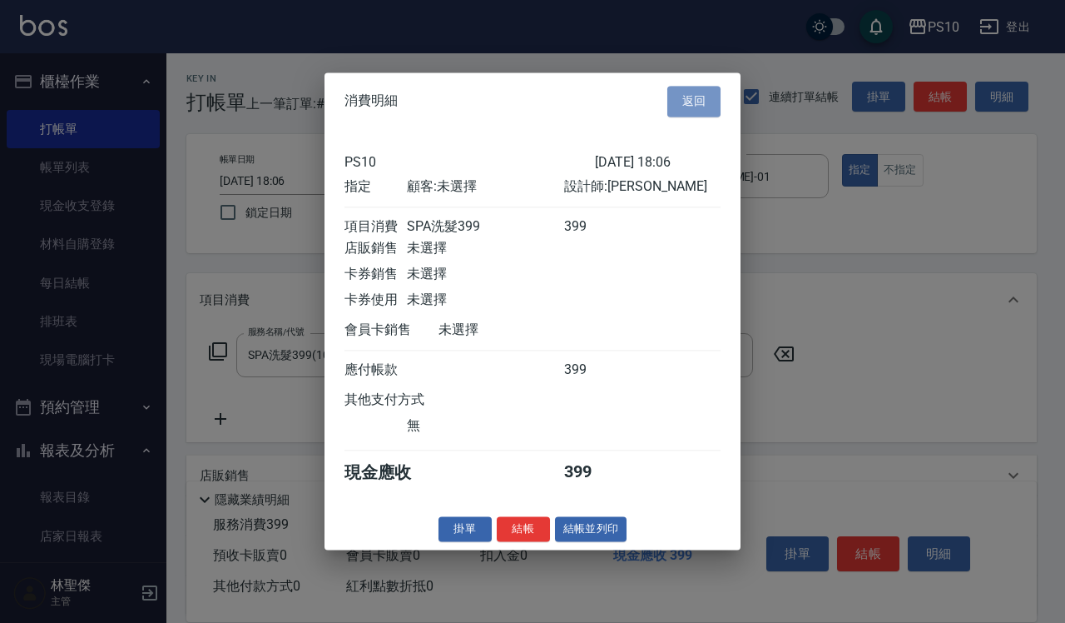
click at [685, 86] on button "返回" at bounding box center [694, 101] width 53 height 31
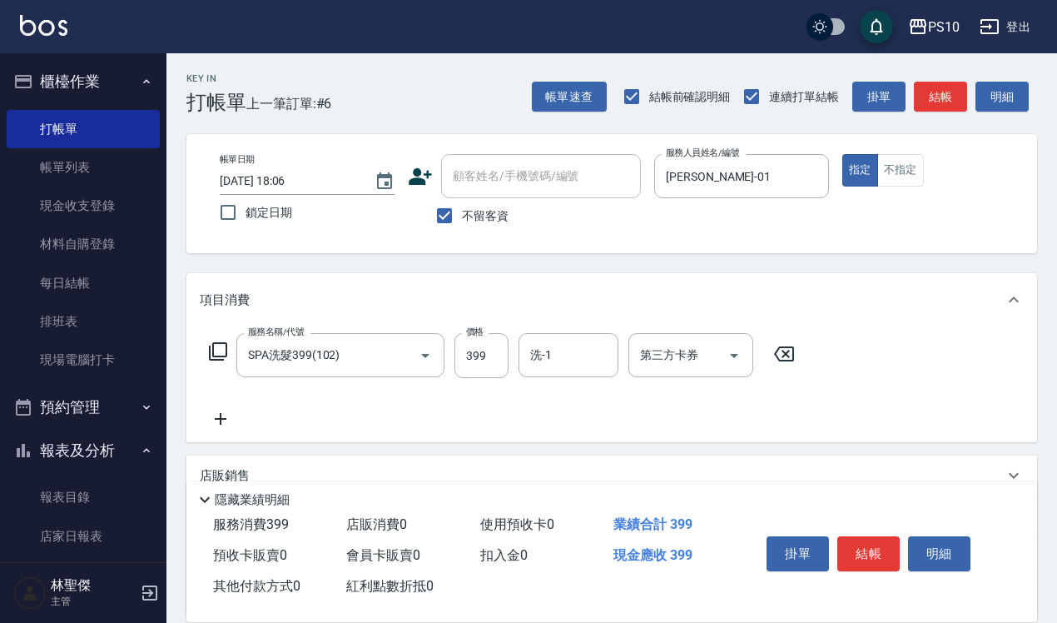
drag, startPoint x: 899, startPoint y: 166, endPoint x: 891, endPoint y: 240, distance: 73.6
click at [901, 172] on button "不指定" at bounding box center [900, 170] width 47 height 32
click at [858, 536] on button "結帳" at bounding box center [868, 553] width 62 height 35
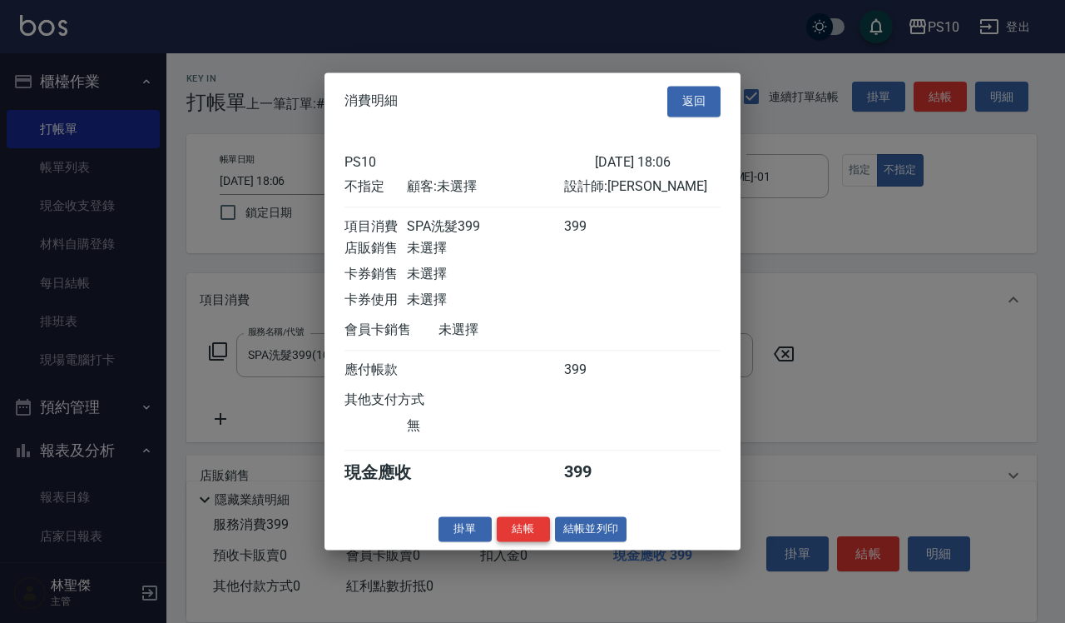
click at [520, 530] on button "結帳" at bounding box center [523, 529] width 53 height 26
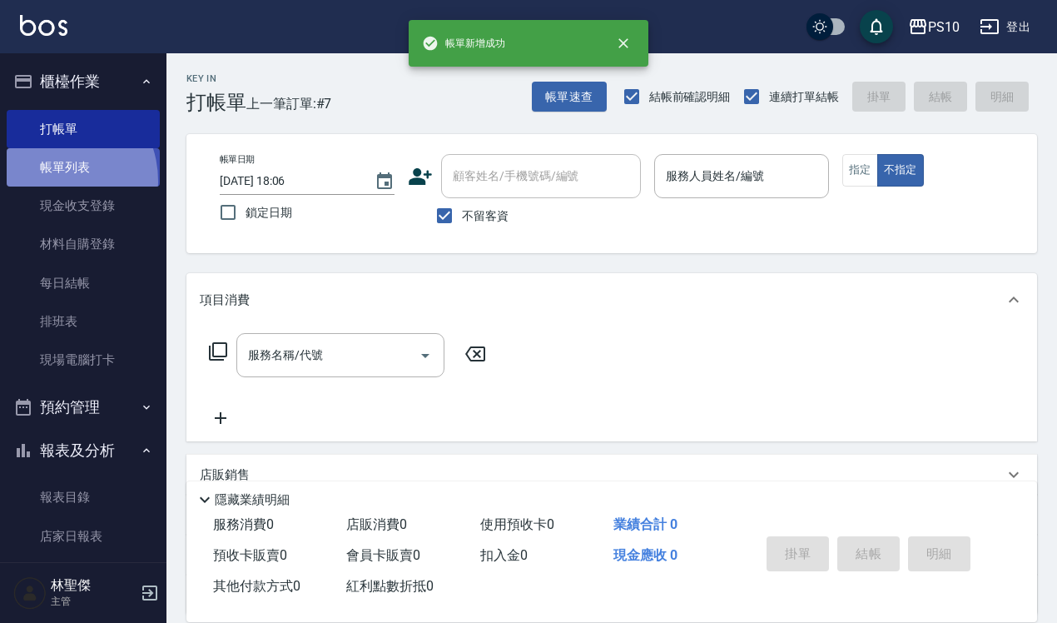
click at [48, 181] on link "帳單列表" at bounding box center [83, 167] width 153 height 38
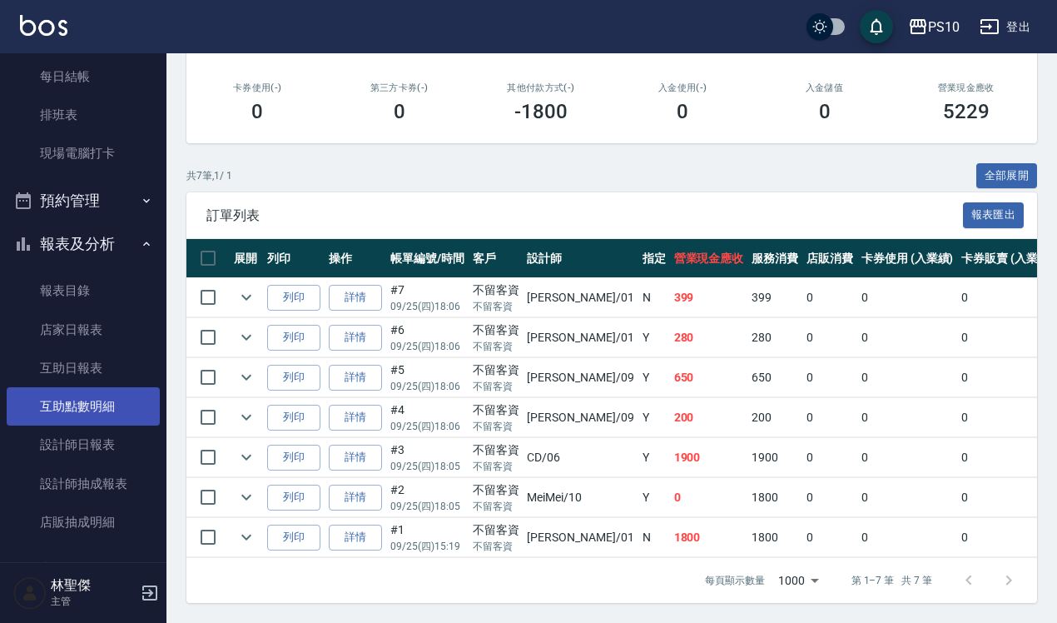
scroll to position [208, 0]
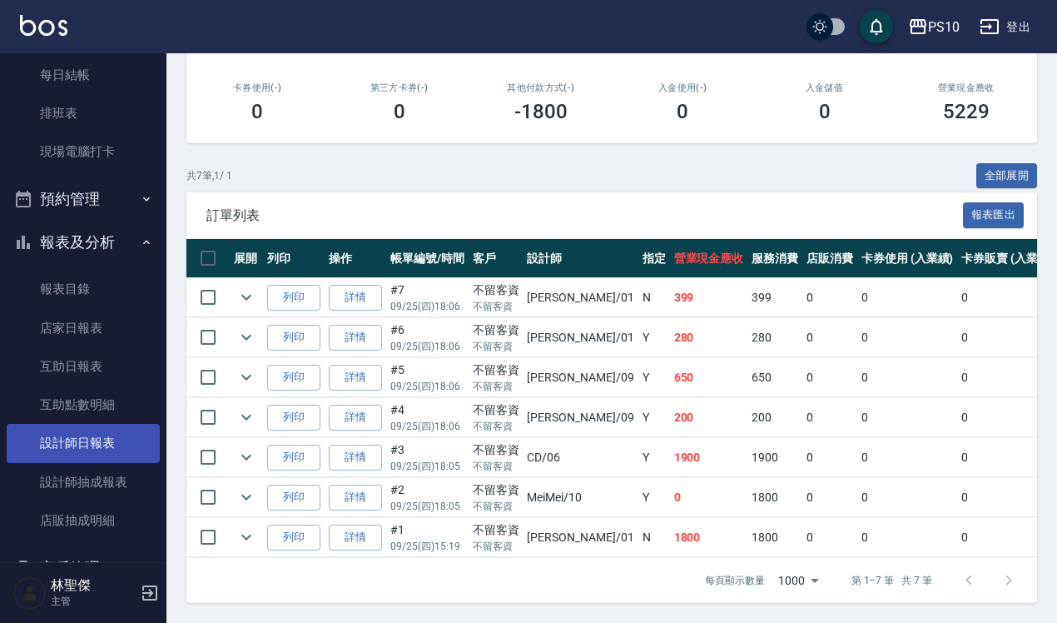
click at [98, 450] on link "設計師日報表" at bounding box center [83, 443] width 153 height 38
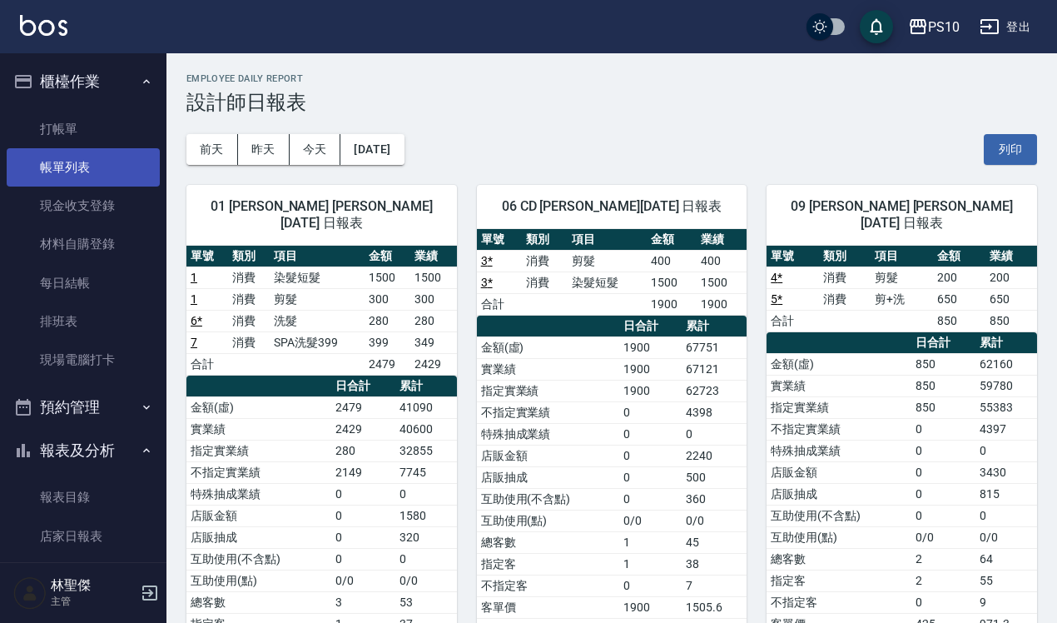
click at [127, 173] on link "帳單列表" at bounding box center [83, 167] width 153 height 38
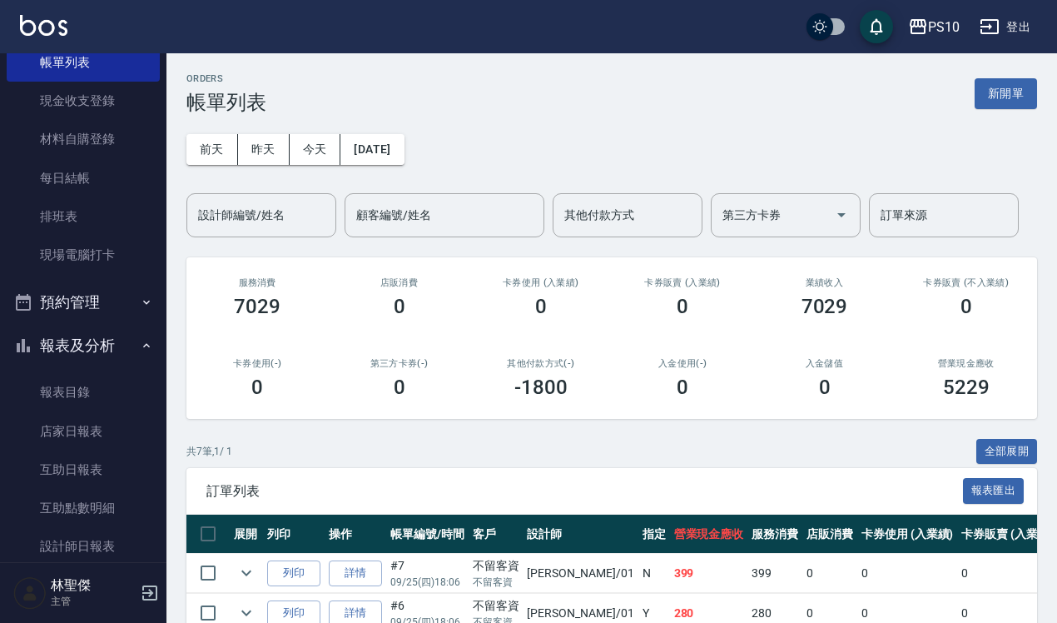
scroll to position [384, 0]
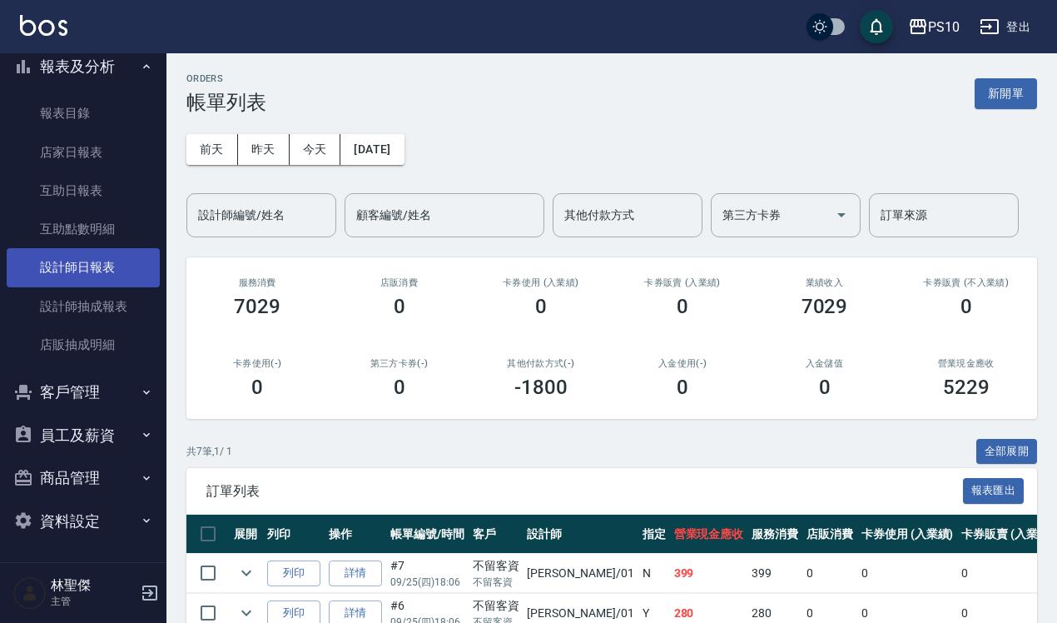
click at [94, 271] on link "設計師日報表" at bounding box center [83, 267] width 153 height 38
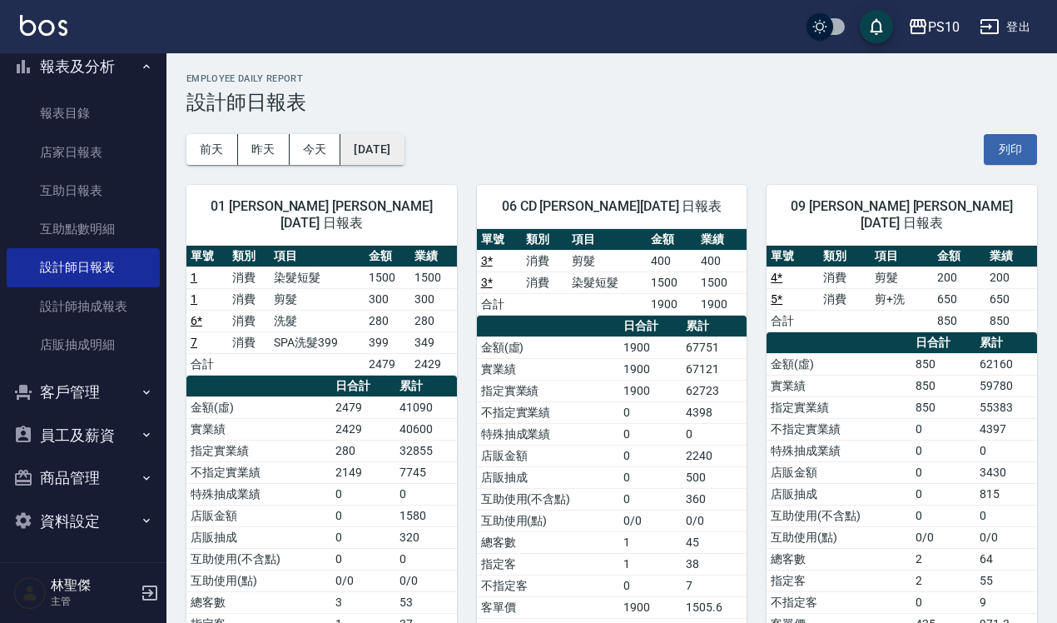
click at [404, 155] on button "[DATE]" at bounding box center [371, 149] width 63 height 31
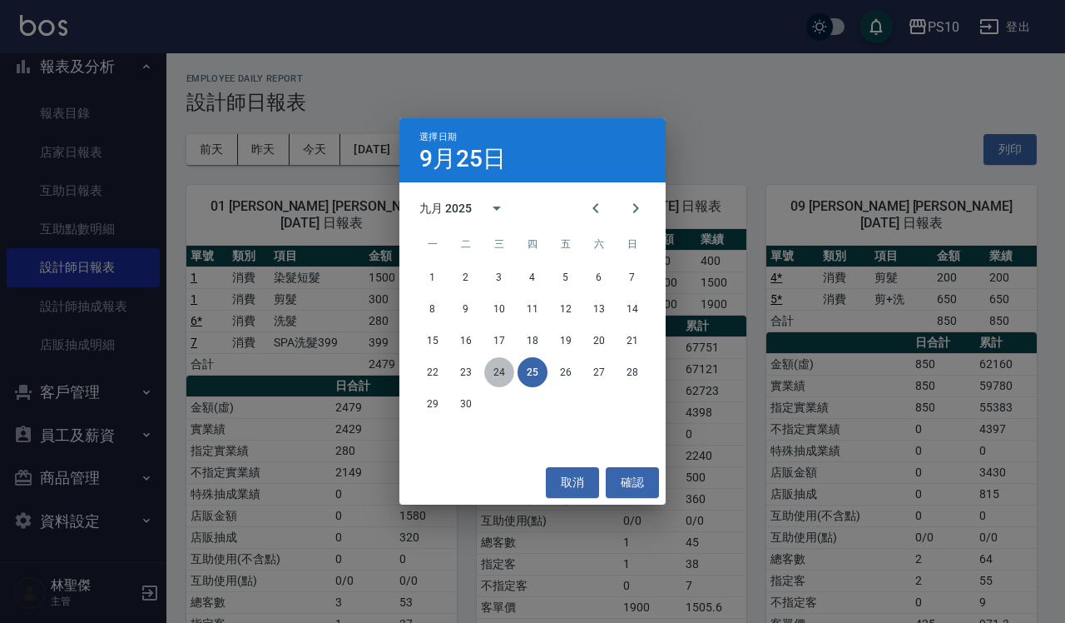
click at [500, 369] on button "24" at bounding box center [499, 372] width 30 height 30
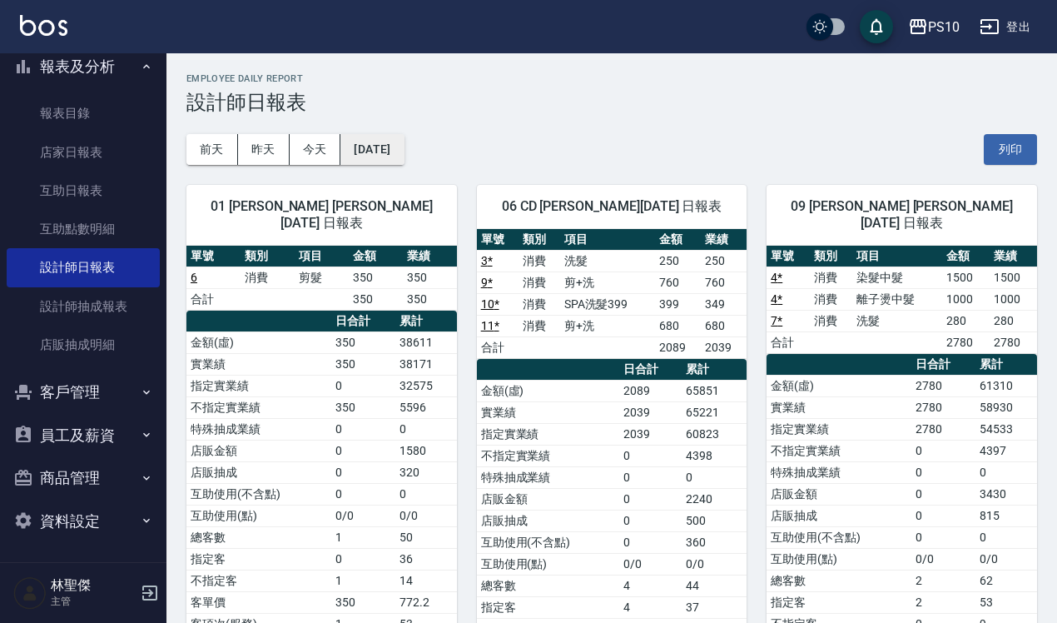
click at [389, 156] on button "[DATE]" at bounding box center [371, 149] width 63 height 31
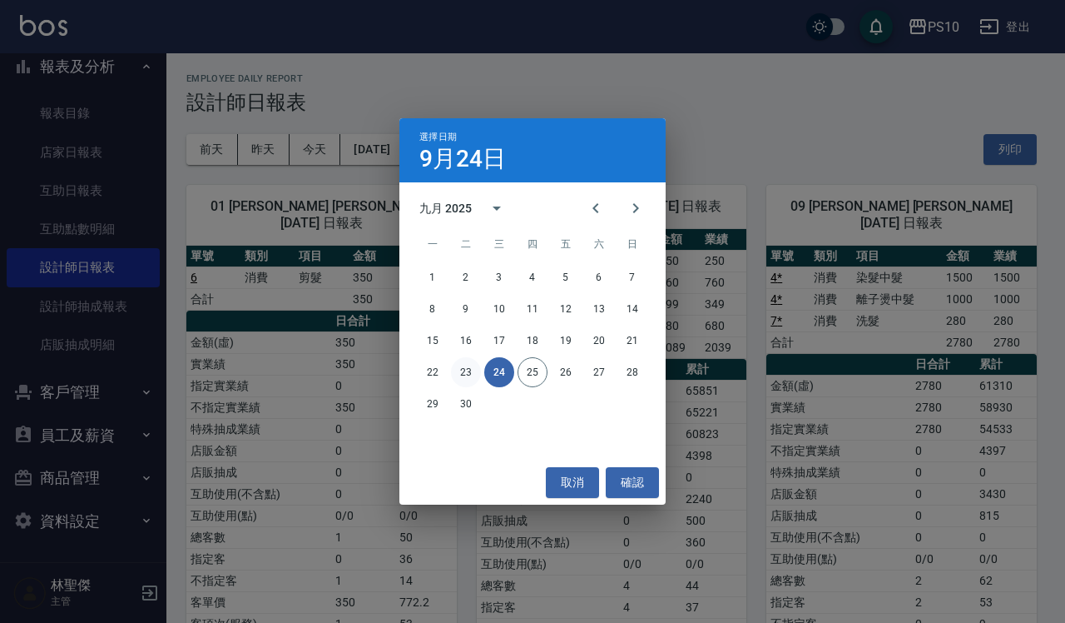
click at [463, 370] on button "23" at bounding box center [466, 372] width 30 height 30
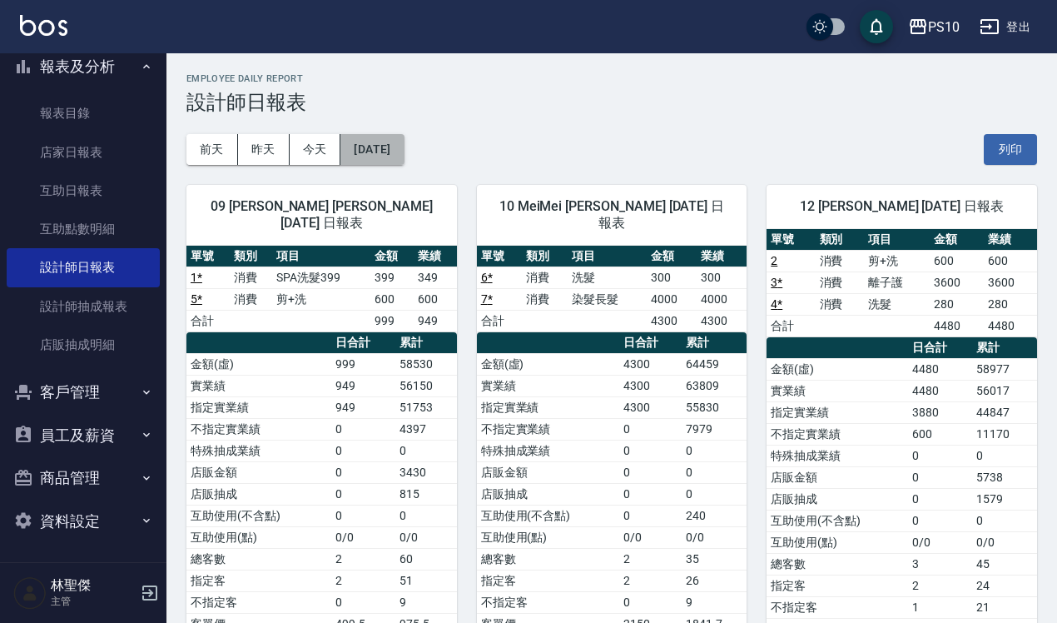
click at [380, 150] on button "[DATE]" at bounding box center [371, 149] width 63 height 31
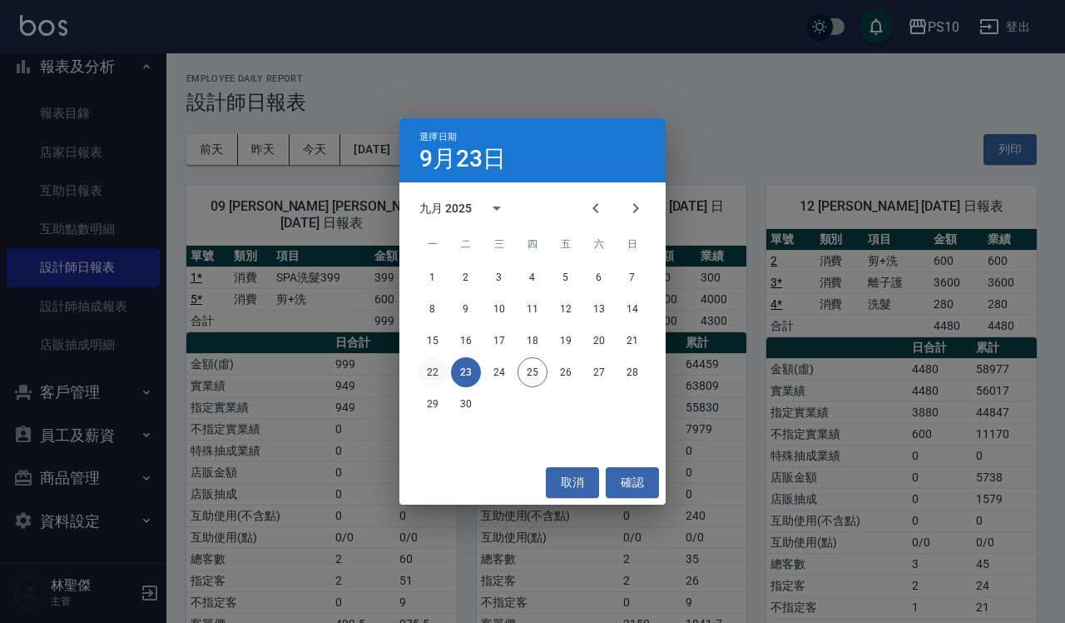
click at [424, 368] on button "22" at bounding box center [433, 372] width 30 height 30
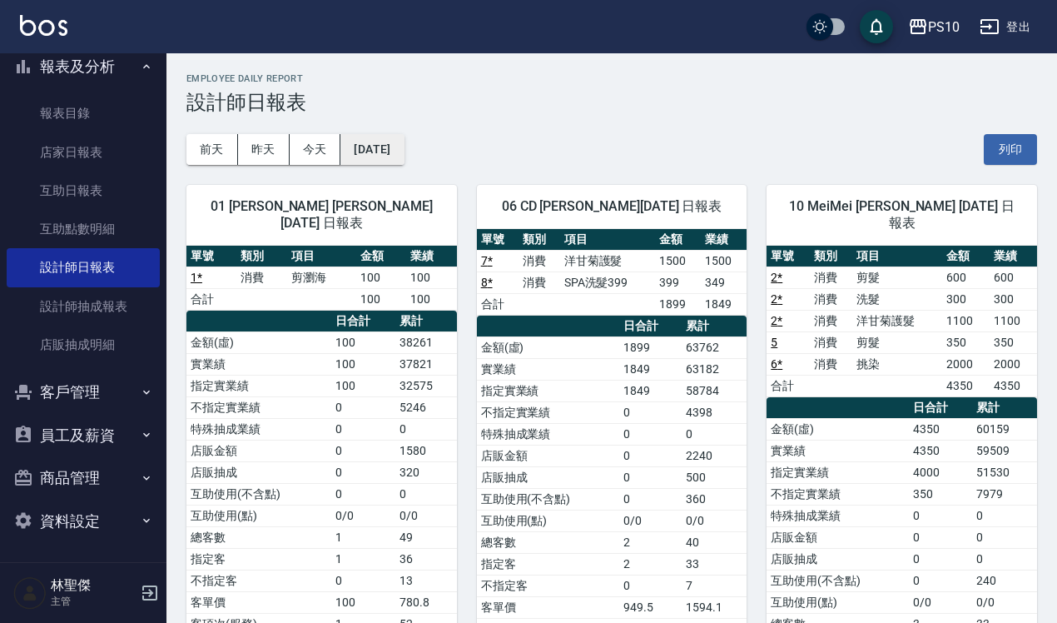
click at [391, 159] on button "[DATE]" at bounding box center [371, 149] width 63 height 31
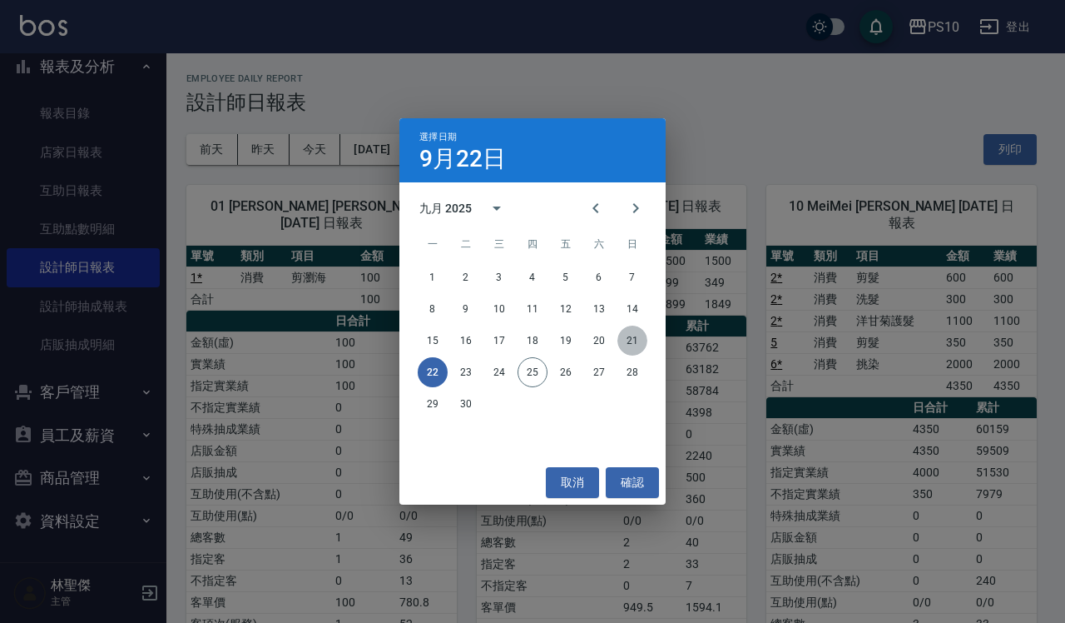
click at [634, 344] on button "21" at bounding box center [633, 340] width 30 height 30
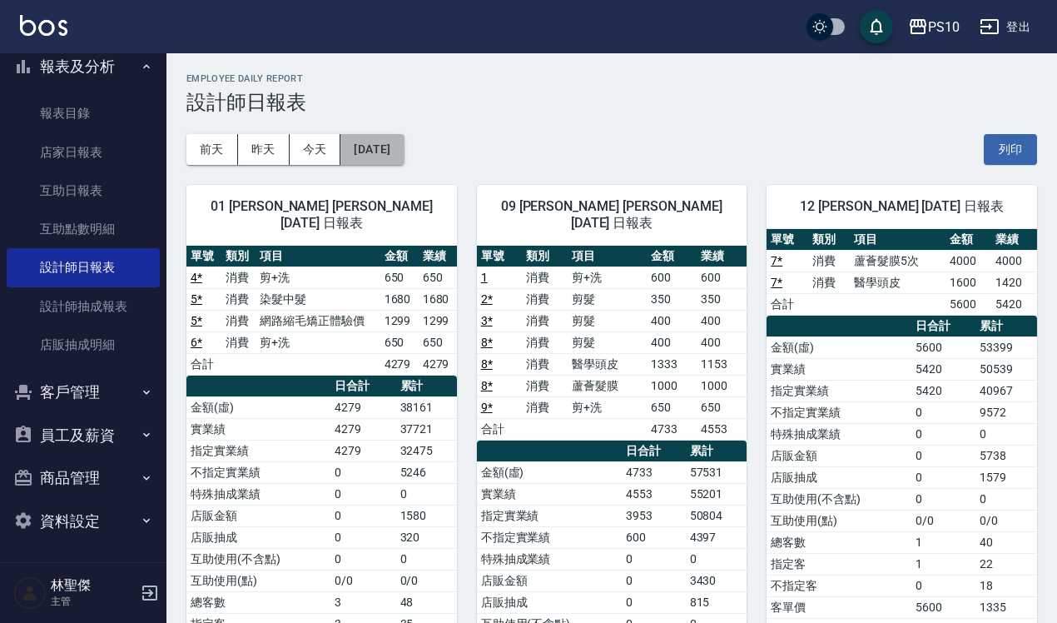
click at [369, 156] on button "[DATE]" at bounding box center [371, 149] width 63 height 31
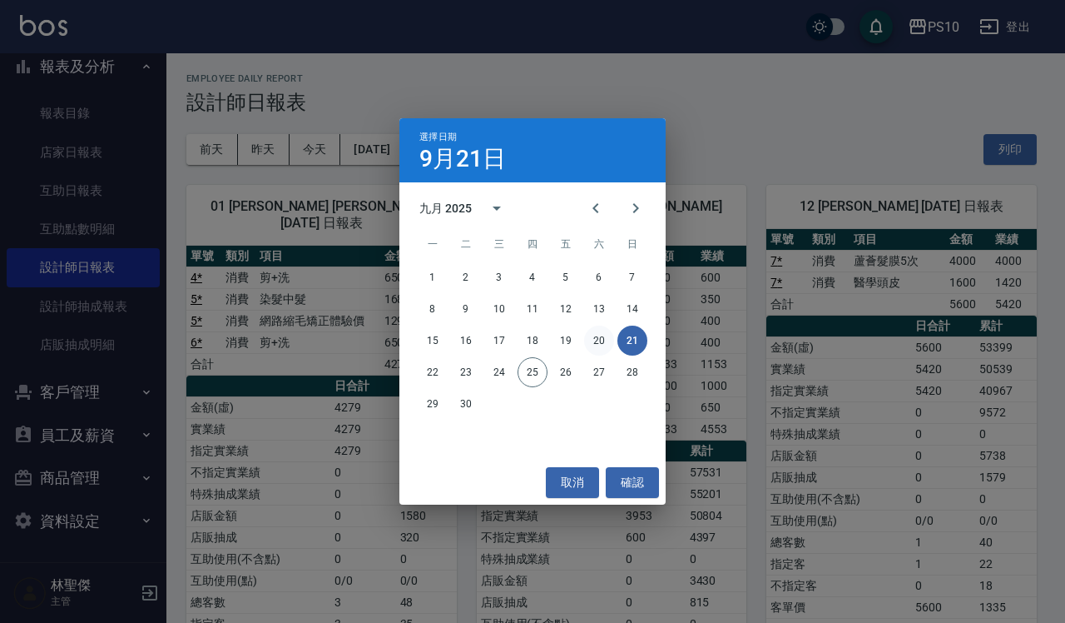
click at [606, 335] on button "20" at bounding box center [599, 340] width 30 height 30
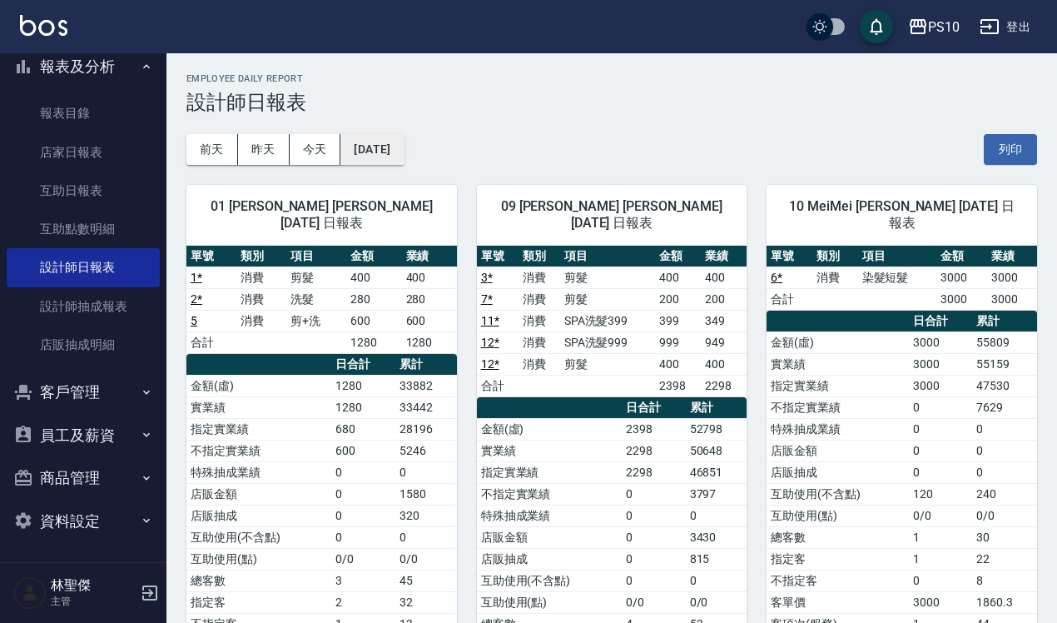
click at [404, 161] on button "[DATE]" at bounding box center [371, 149] width 63 height 31
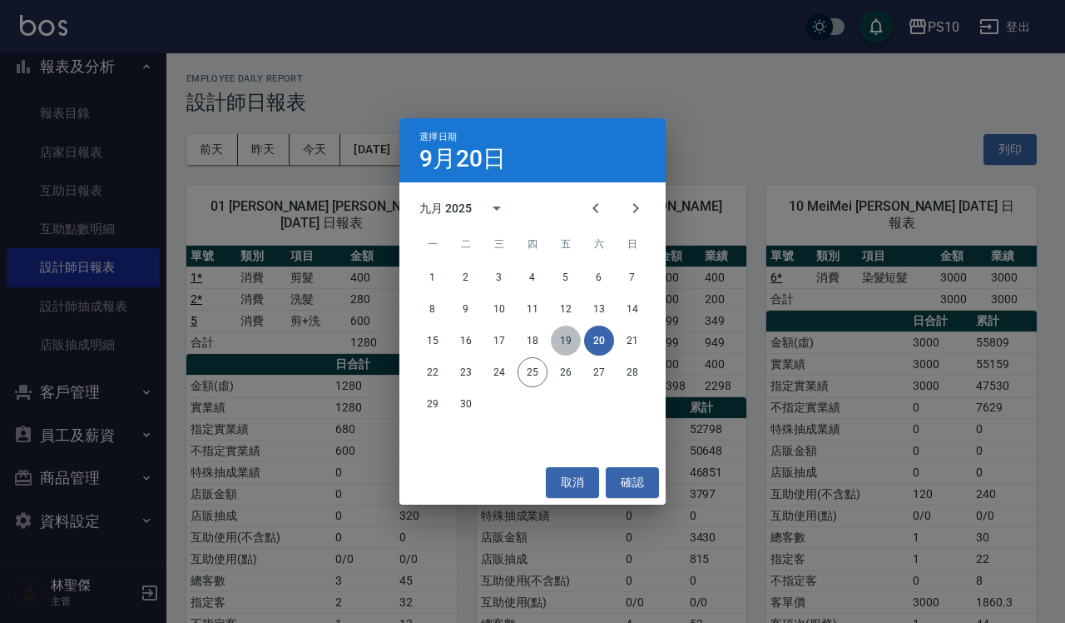
click at [568, 337] on button "19" at bounding box center [566, 340] width 30 height 30
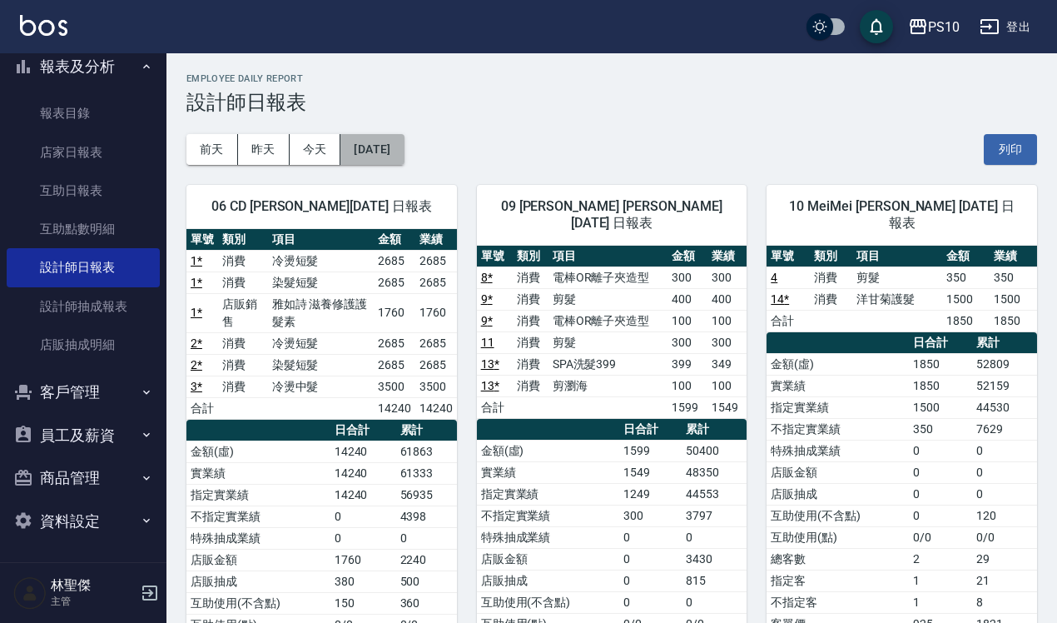
click at [385, 162] on button "[DATE]" at bounding box center [371, 149] width 63 height 31
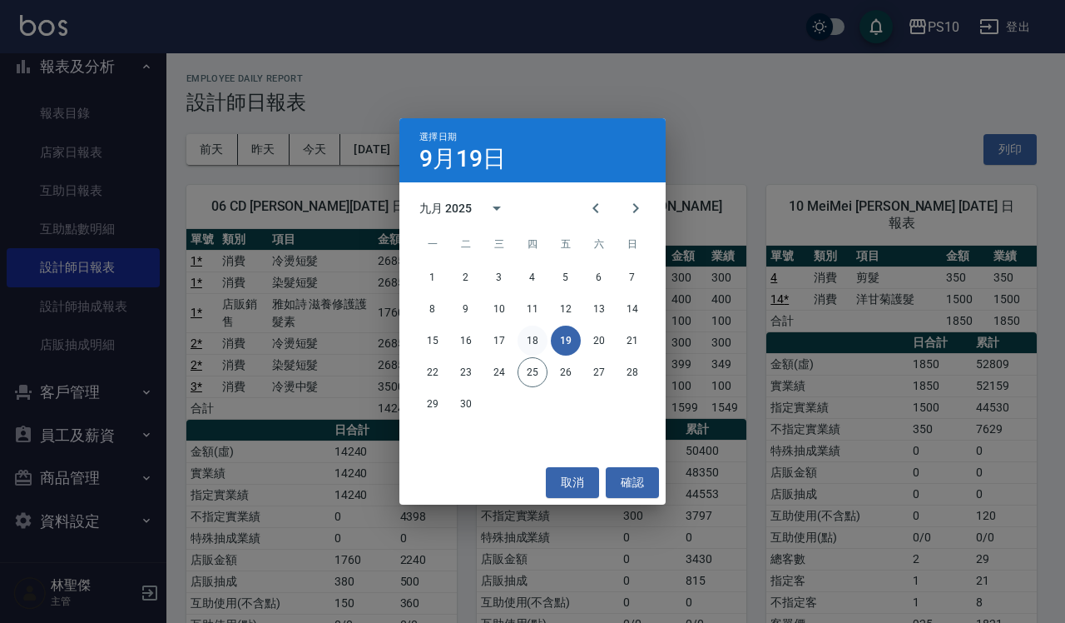
click at [534, 335] on button "18" at bounding box center [533, 340] width 30 height 30
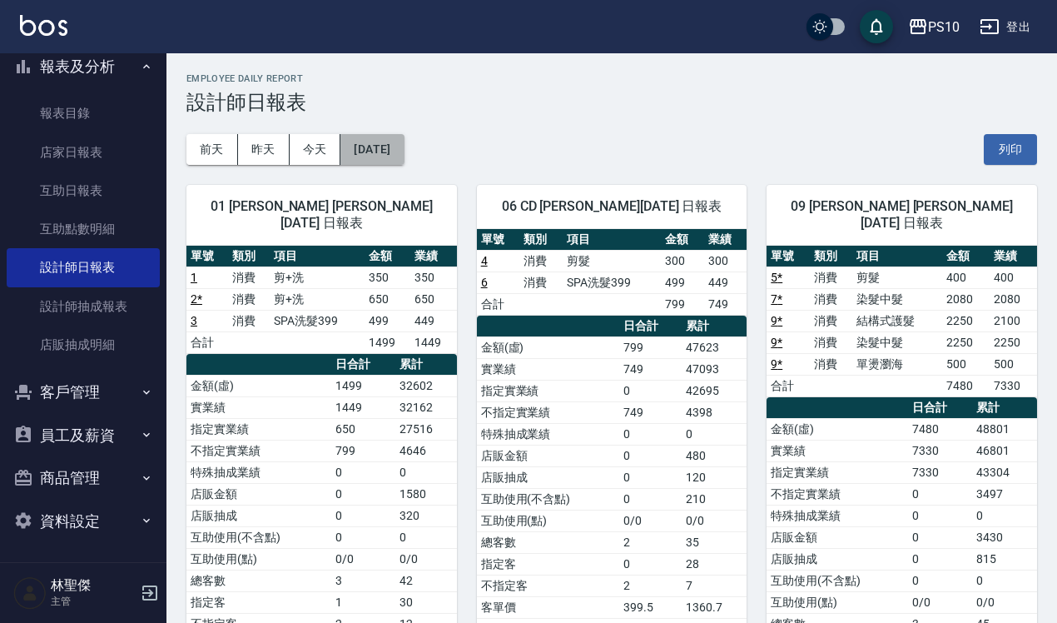
click at [396, 154] on button "[DATE]" at bounding box center [371, 149] width 63 height 31
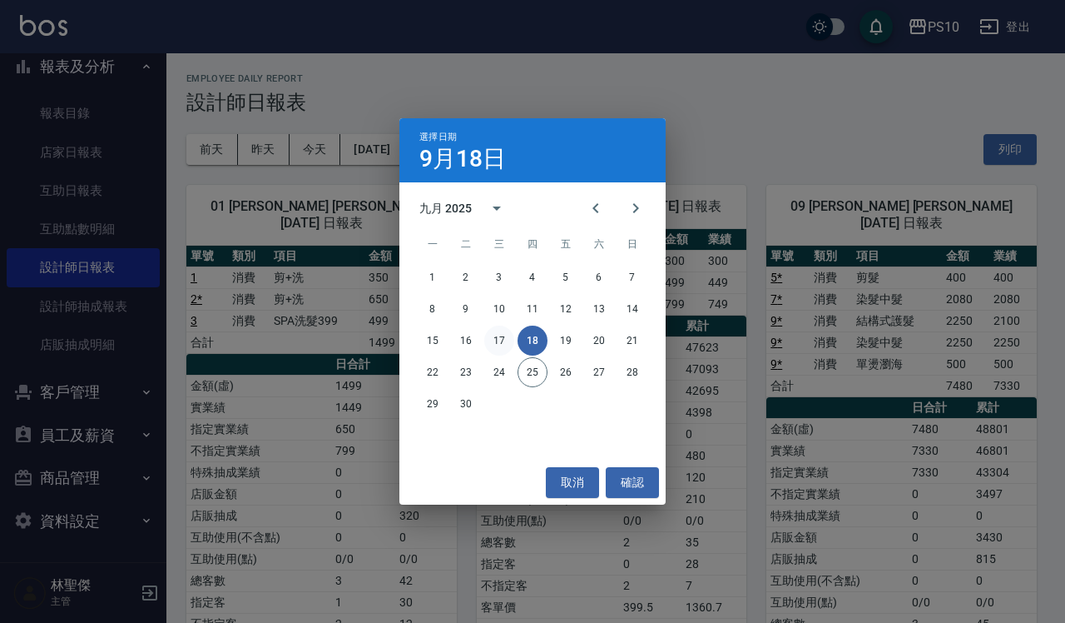
click at [500, 335] on button "17" at bounding box center [499, 340] width 30 height 30
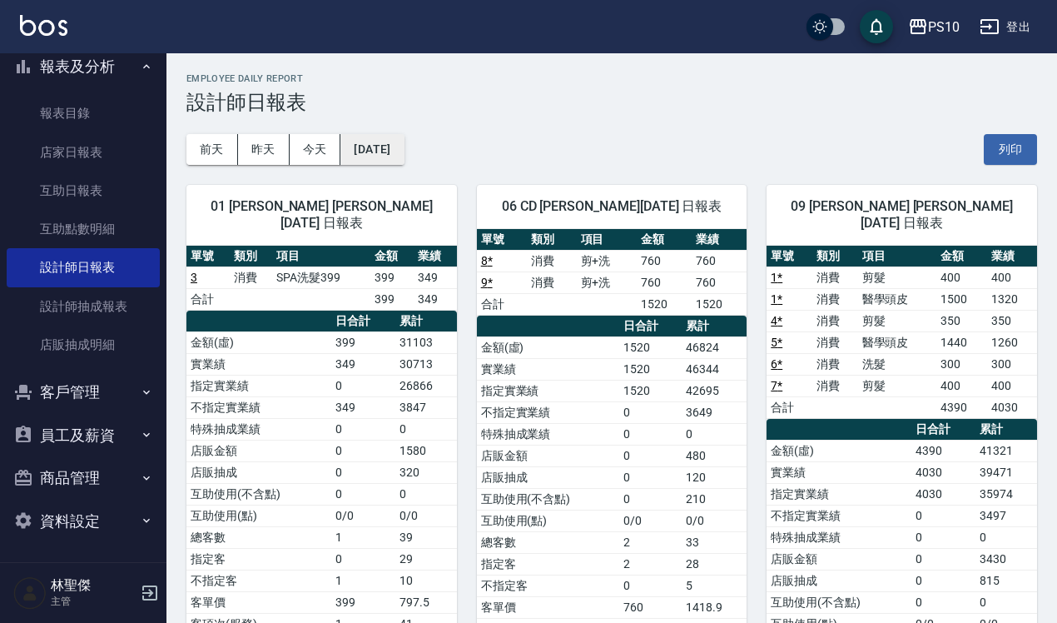
click at [385, 155] on button "[DATE]" at bounding box center [371, 149] width 63 height 31
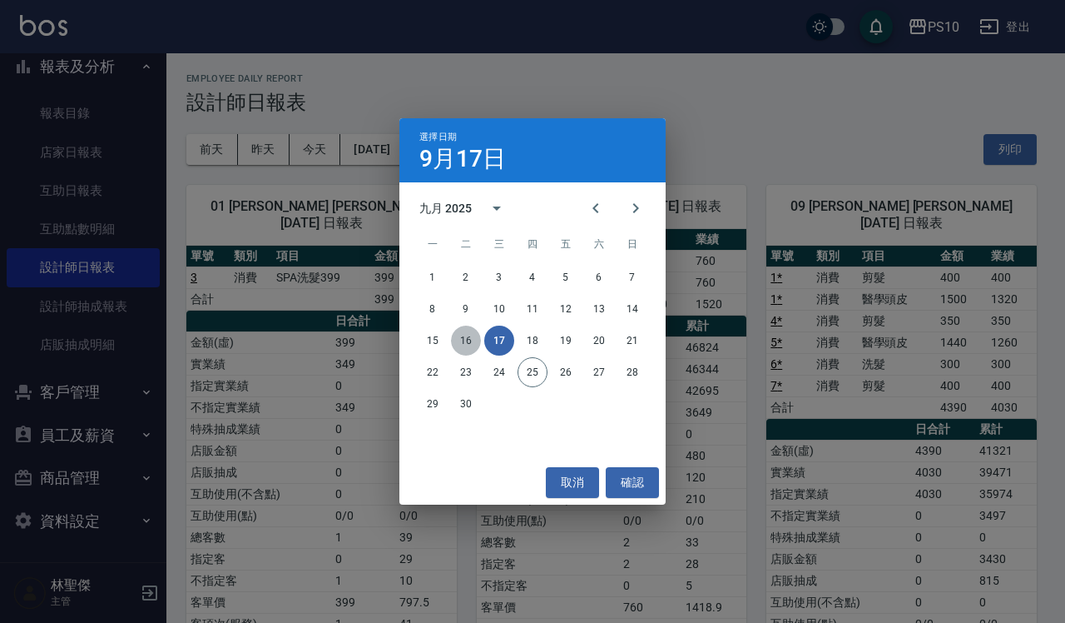
click at [466, 333] on button "16" at bounding box center [466, 340] width 30 height 30
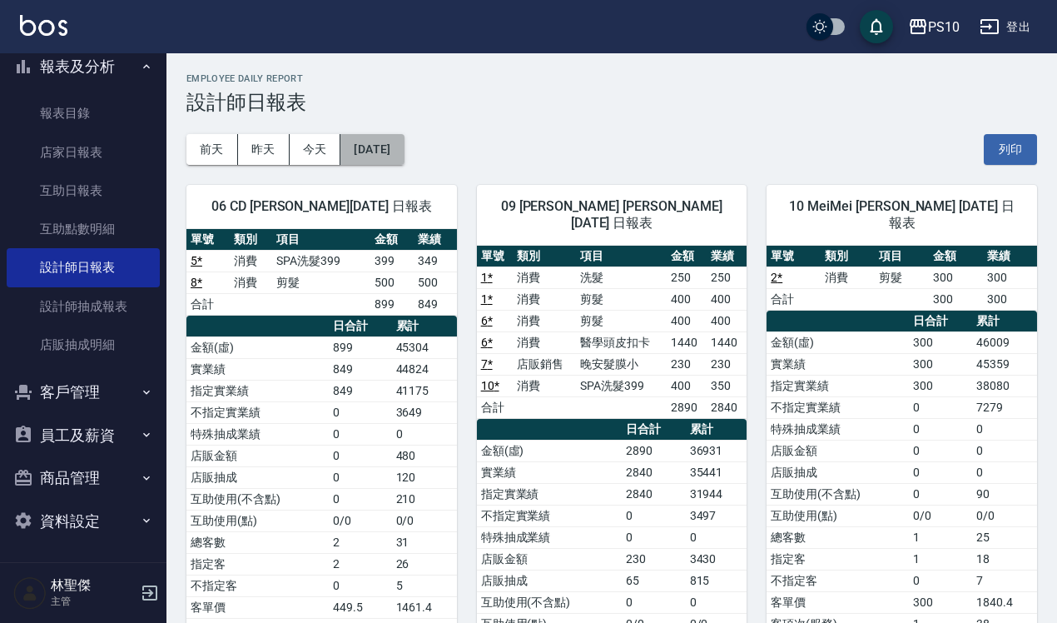
click at [384, 155] on button "[DATE]" at bounding box center [371, 149] width 63 height 31
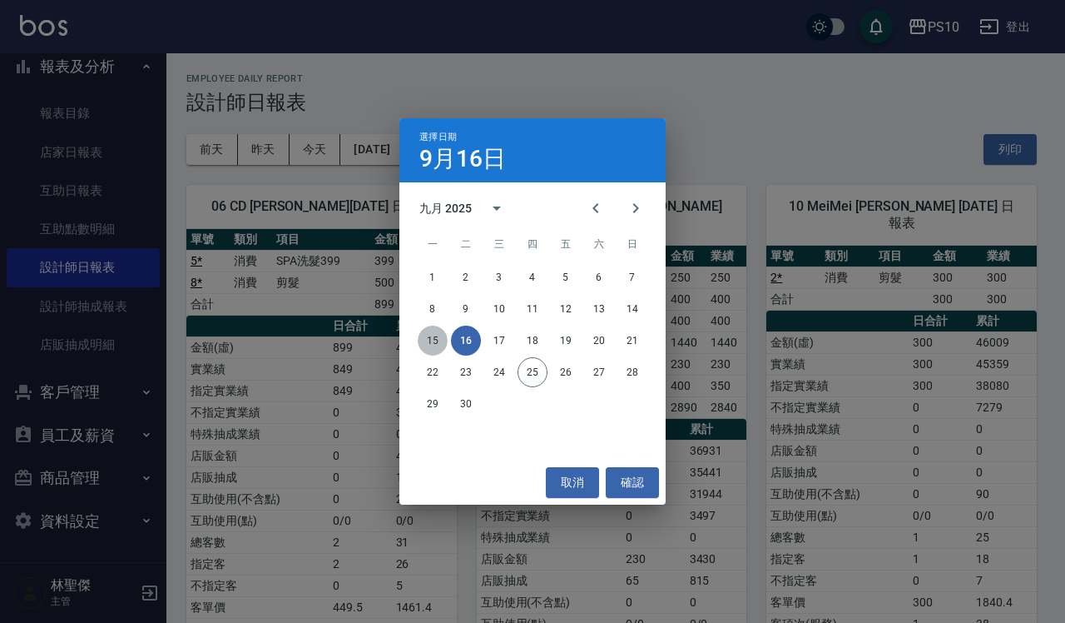
click at [422, 339] on button "15" at bounding box center [433, 340] width 30 height 30
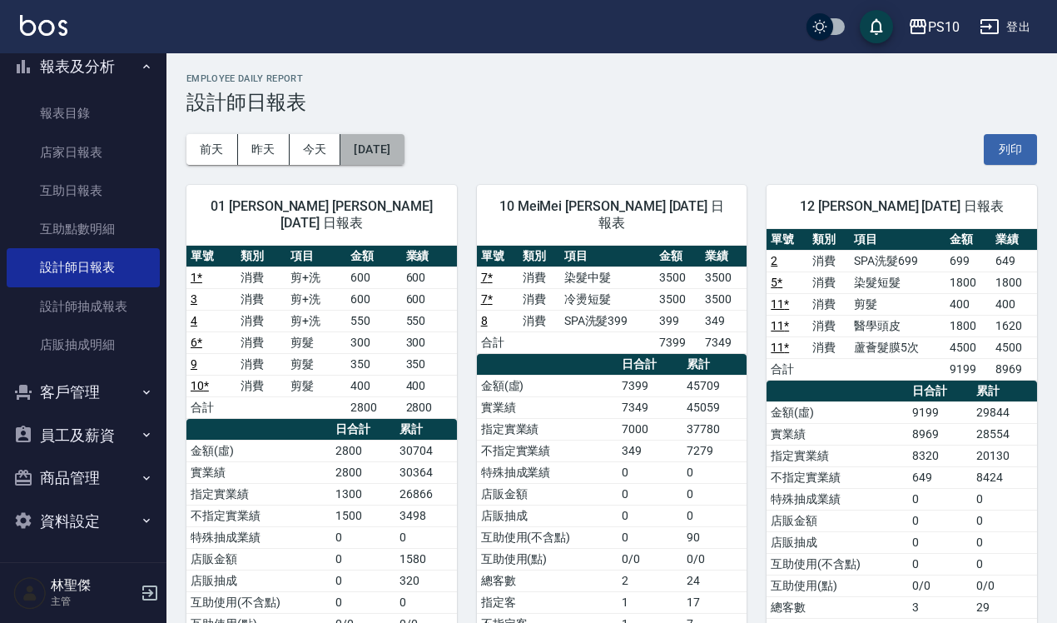
click at [380, 148] on button "[DATE]" at bounding box center [371, 149] width 63 height 31
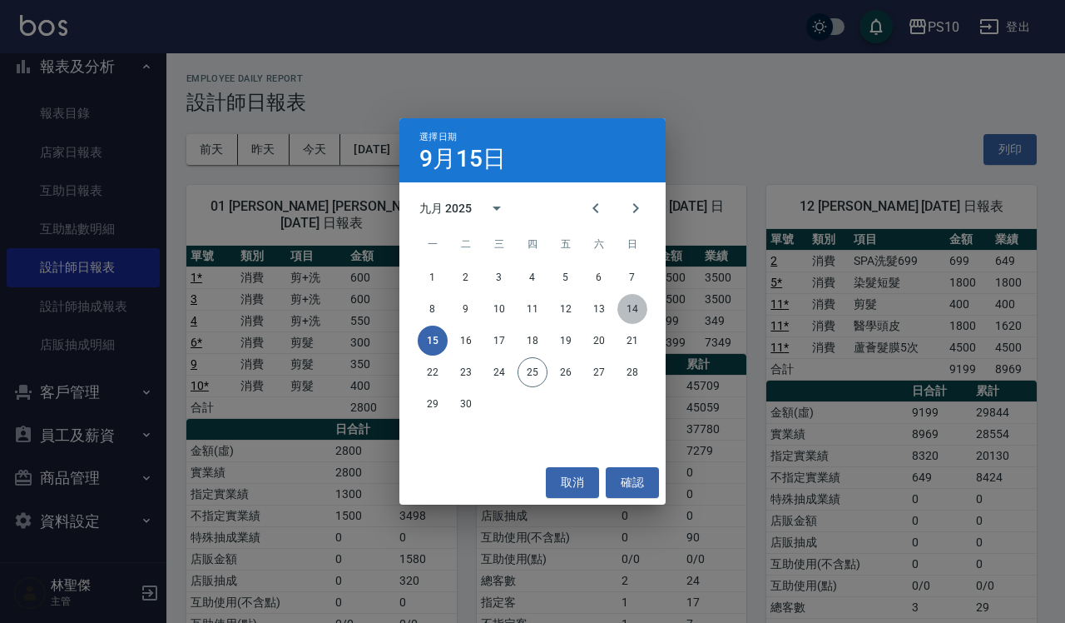
click at [626, 300] on button "14" at bounding box center [633, 309] width 30 height 30
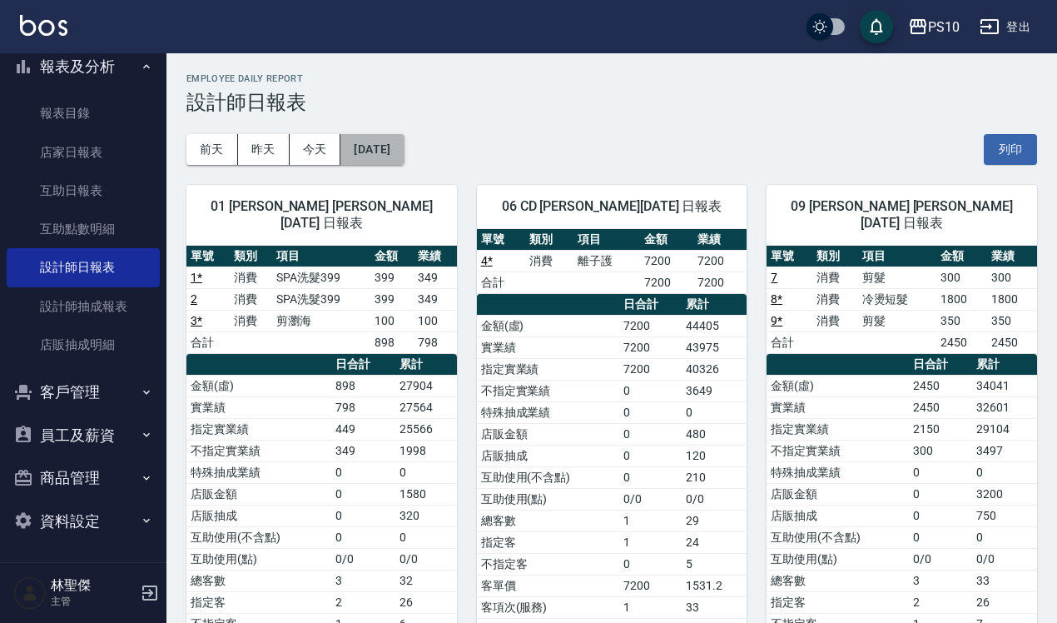
click at [404, 151] on button "[DATE]" at bounding box center [371, 149] width 63 height 31
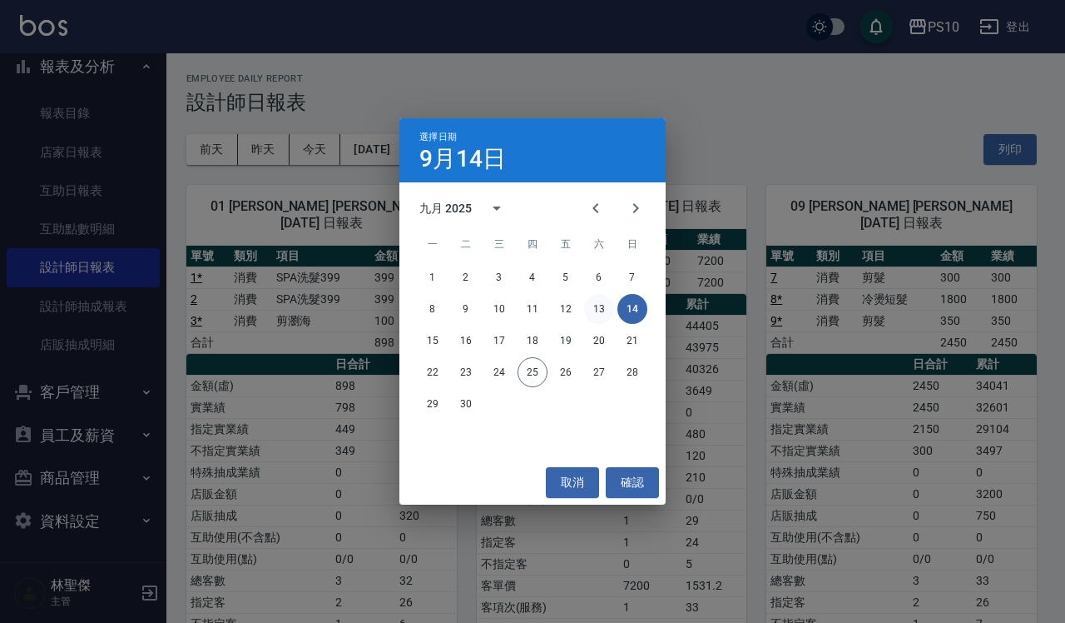
click at [593, 304] on button "13" at bounding box center [599, 309] width 30 height 30
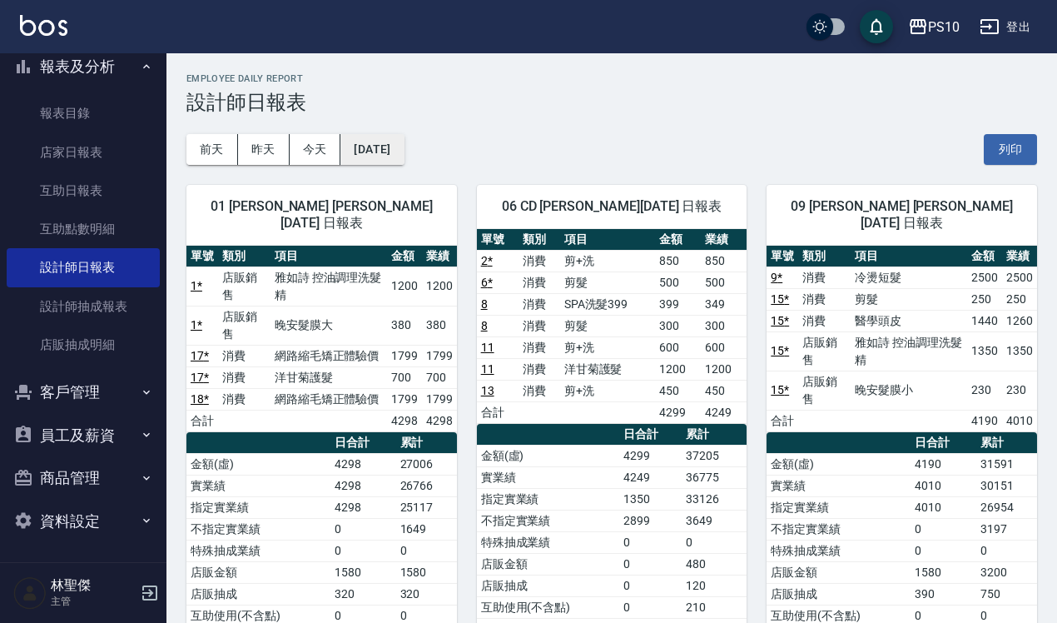
click at [390, 155] on button "[DATE]" at bounding box center [371, 149] width 63 height 31
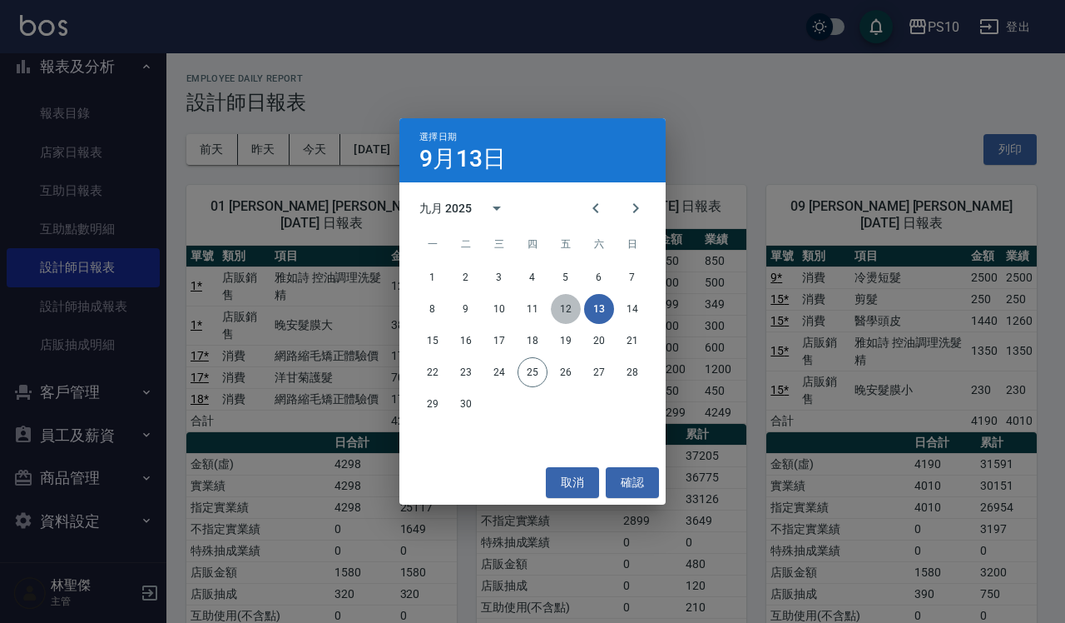
click at [568, 304] on button "12" at bounding box center [566, 309] width 30 height 30
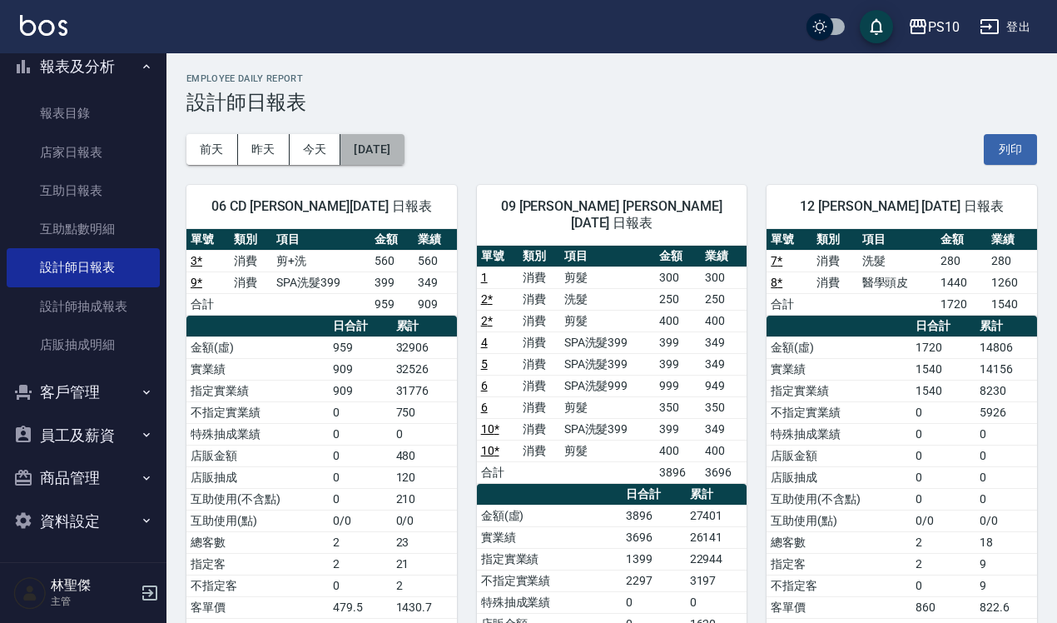
click at [404, 139] on button "[DATE]" at bounding box center [371, 149] width 63 height 31
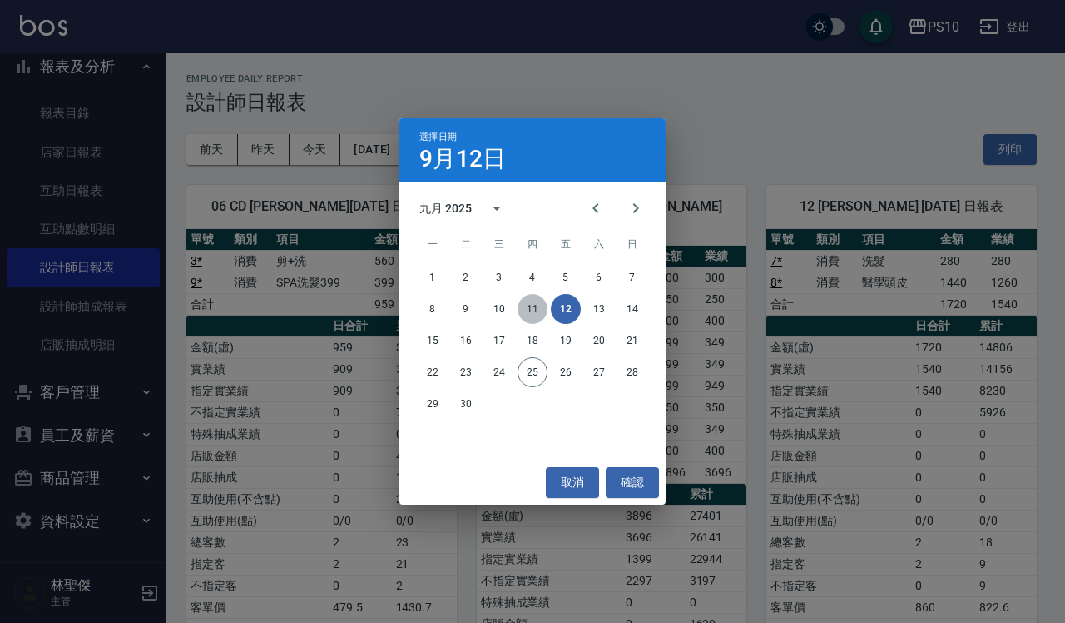
click at [537, 300] on button "11" at bounding box center [533, 309] width 30 height 30
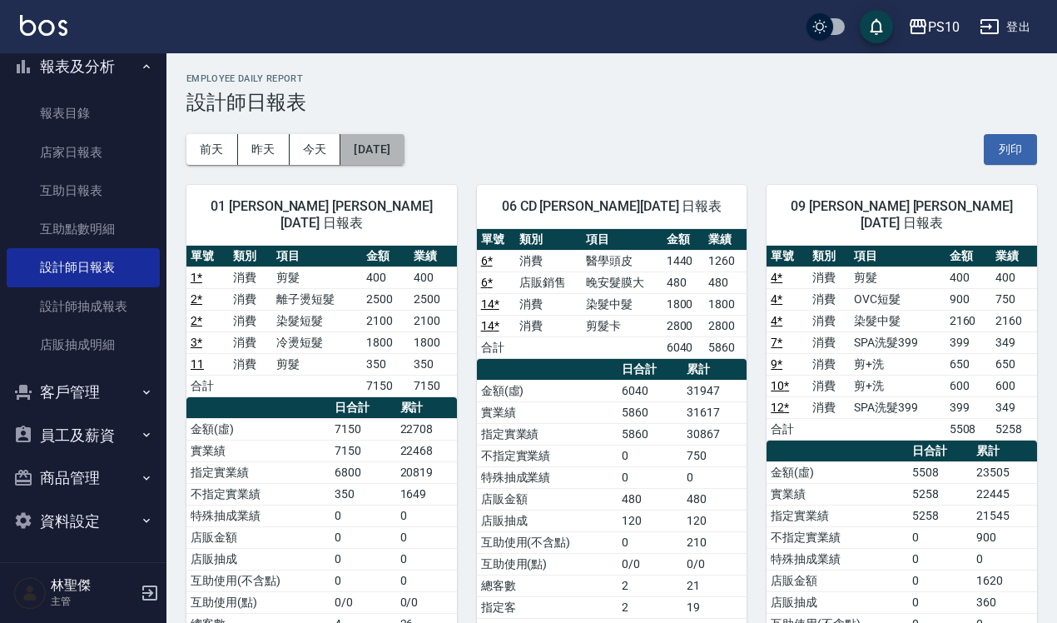
click at [404, 146] on button "[DATE]" at bounding box center [371, 149] width 63 height 31
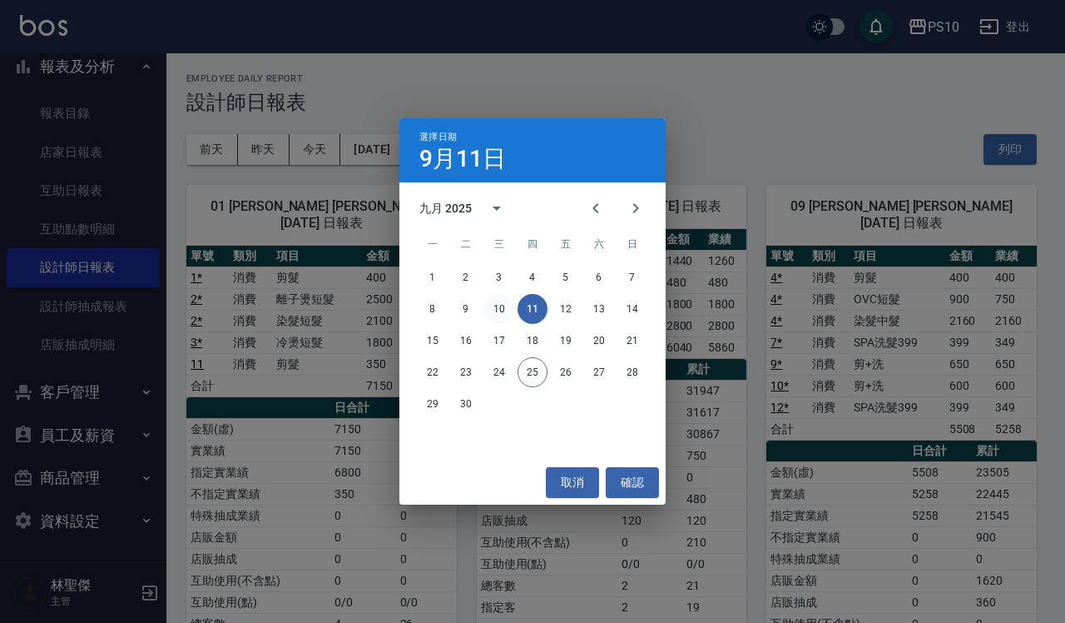
click at [508, 305] on button "10" at bounding box center [499, 309] width 30 height 30
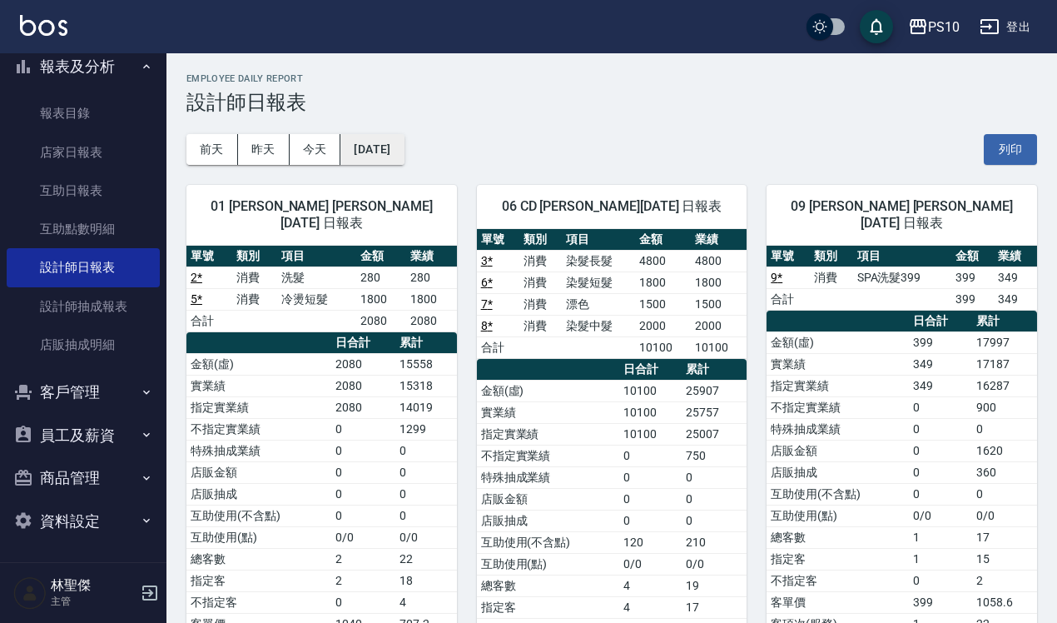
click at [360, 158] on button "[DATE]" at bounding box center [371, 149] width 63 height 31
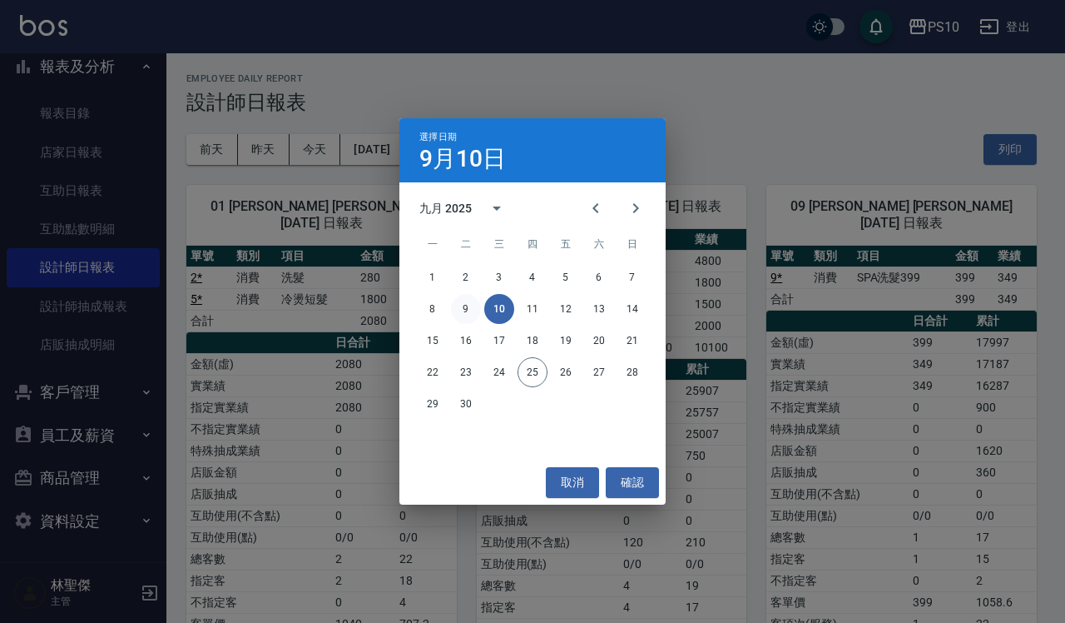
click at [459, 300] on button "9" at bounding box center [466, 309] width 30 height 30
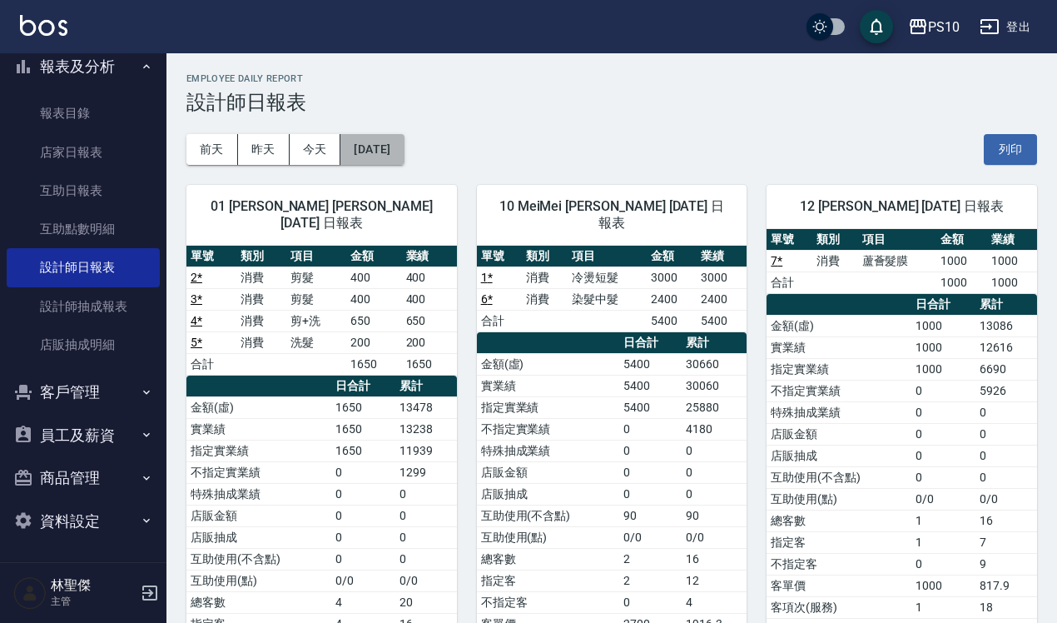
click at [380, 159] on button "[DATE]" at bounding box center [371, 149] width 63 height 31
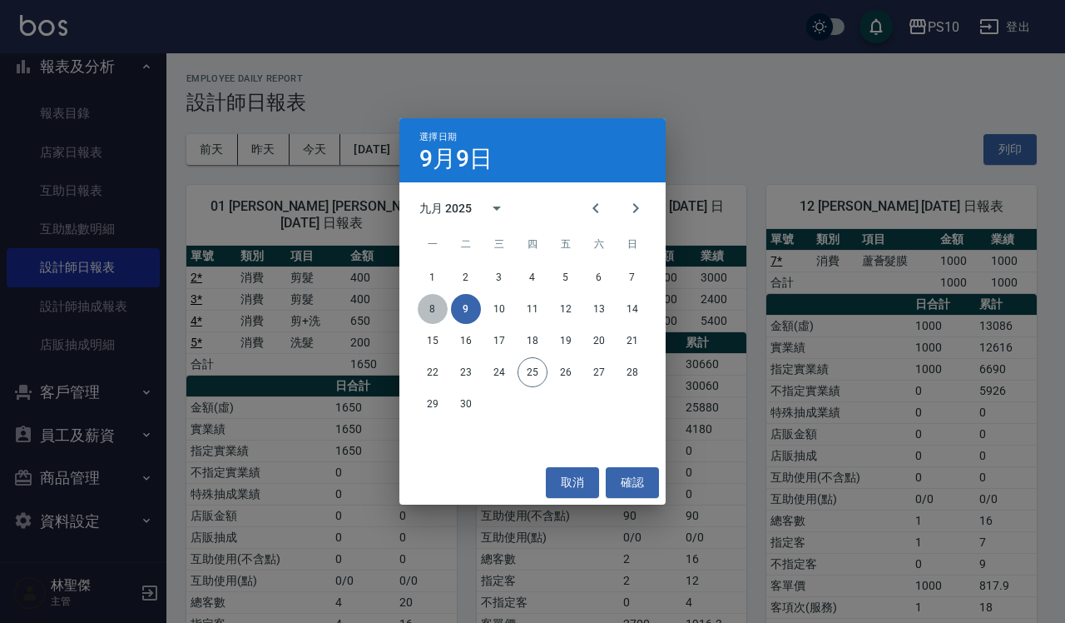
click at [429, 302] on button "8" at bounding box center [433, 309] width 30 height 30
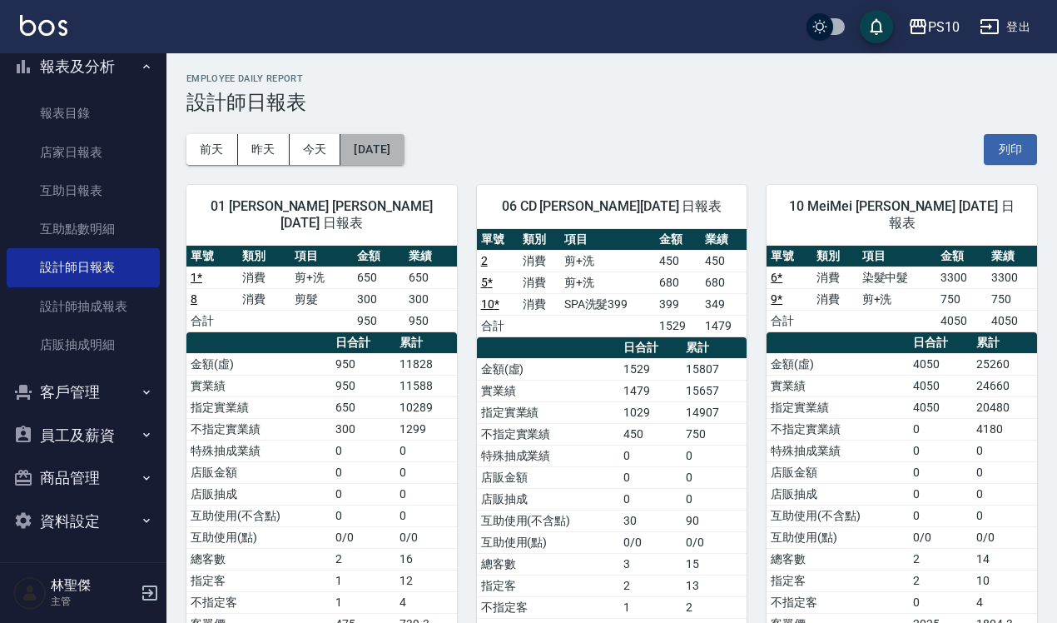
click at [404, 159] on button "[DATE]" at bounding box center [371, 149] width 63 height 31
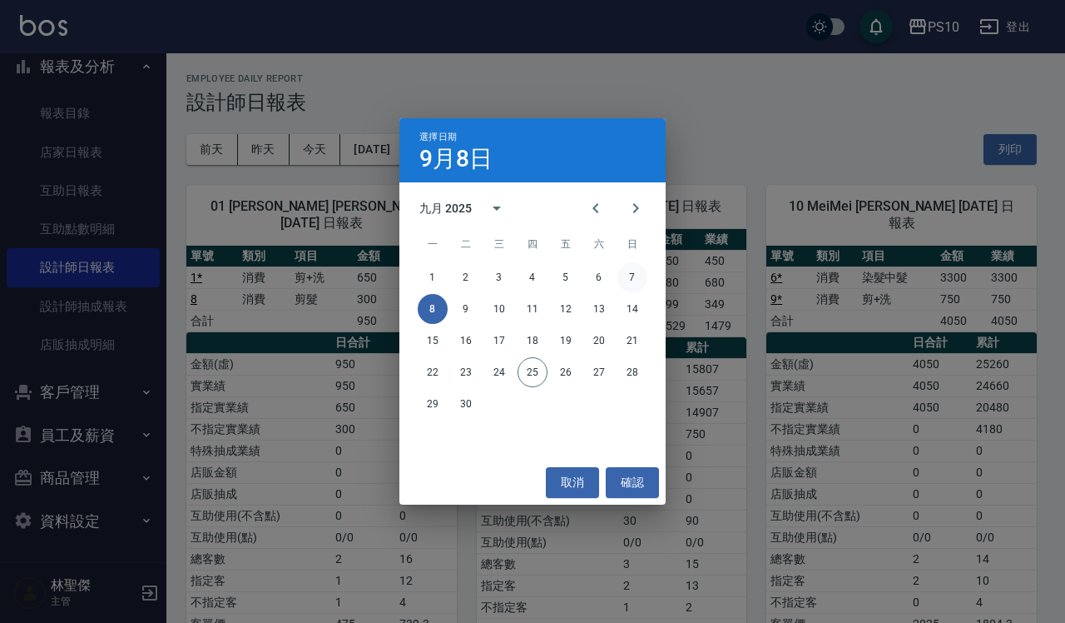
click at [637, 269] on button "7" at bounding box center [633, 277] width 30 height 30
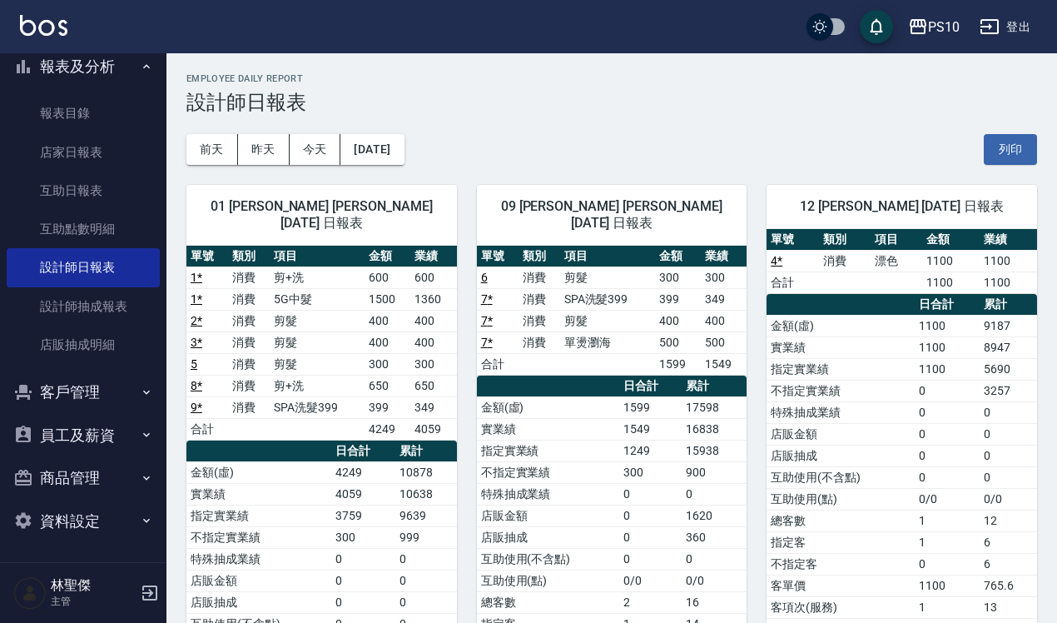
click at [418, 167] on div "01 [PERSON_NAME] [PERSON_NAME][DATE] 日報表 單號 類別 項目 金額 業績 1 * 消費 剪+洗 600 600 1 * …" at bounding box center [311, 486] width 290 height 642
click at [385, 160] on button "[DATE]" at bounding box center [371, 149] width 63 height 31
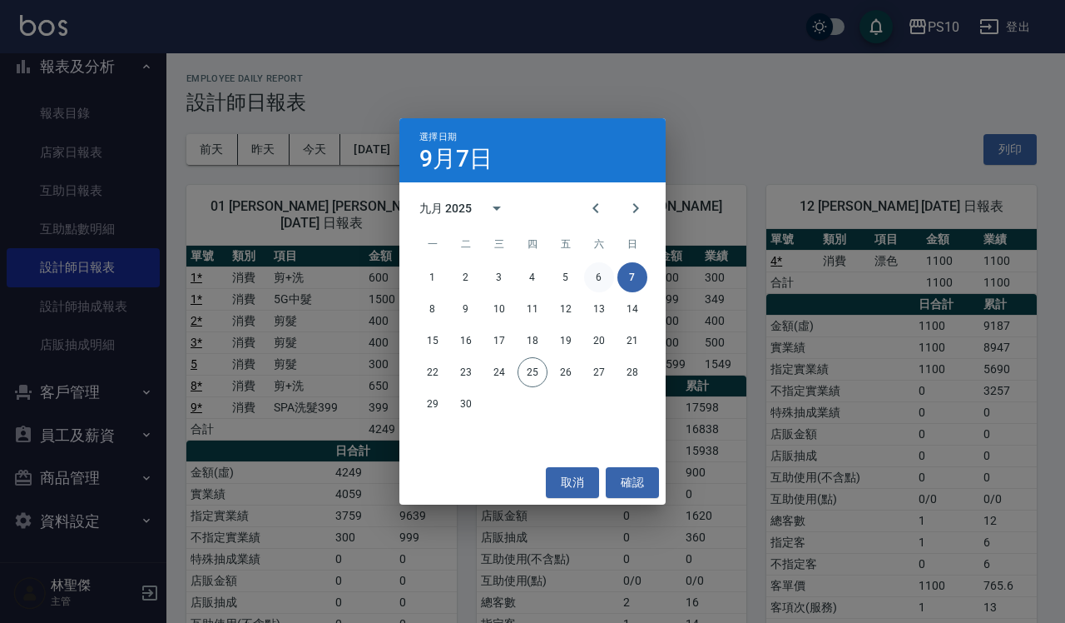
click at [602, 269] on button "6" at bounding box center [599, 277] width 30 height 30
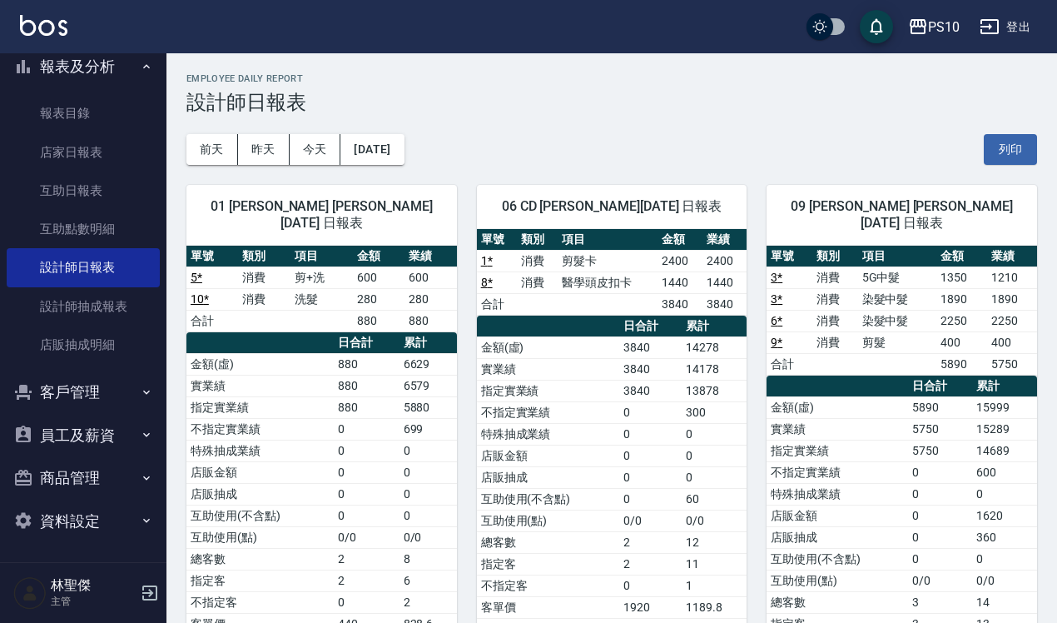
click at [394, 165] on div "01 [PERSON_NAME] [PERSON_NAME][DATE] 日報表 單號 類別 項目 金額 業績 5 * 消費 剪+洗 600 600 10 *…" at bounding box center [311, 453] width 290 height 577
click at [390, 152] on button "[DATE]" at bounding box center [371, 149] width 63 height 31
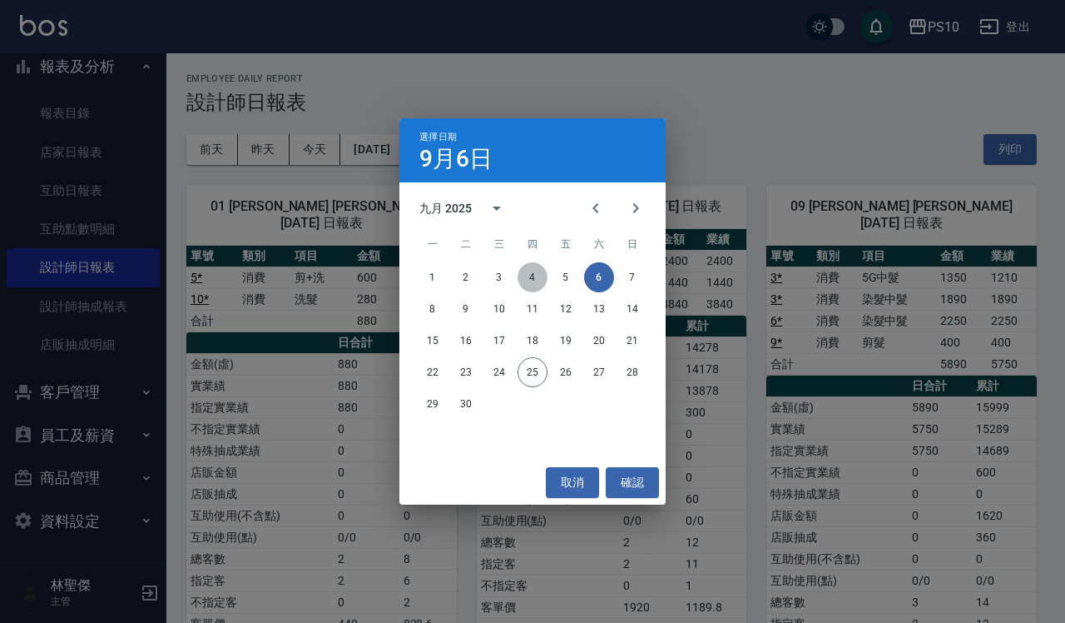
click at [534, 275] on button "4" at bounding box center [533, 277] width 30 height 30
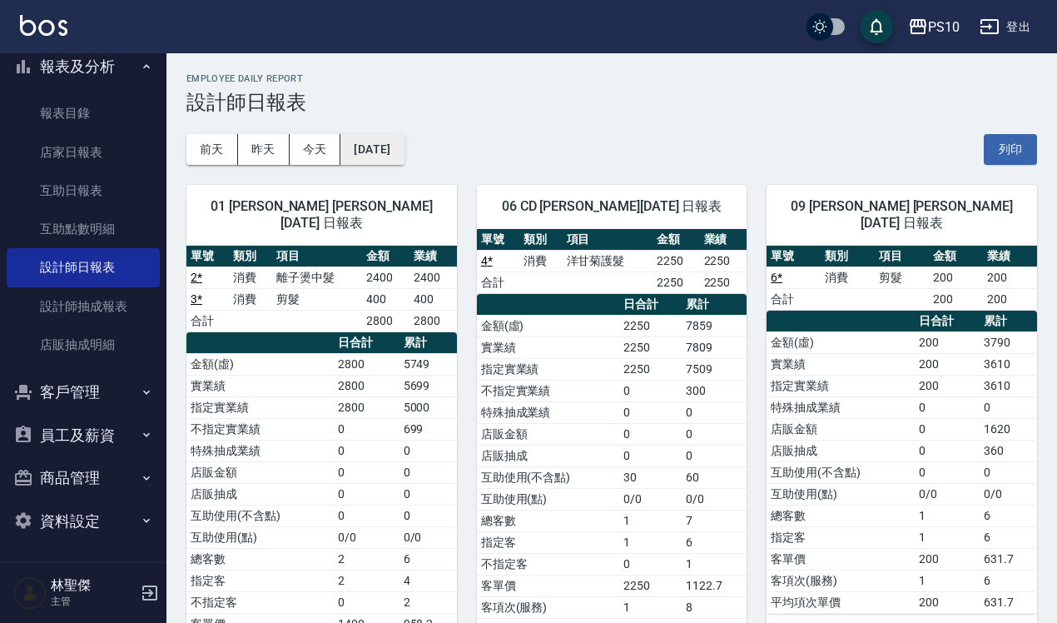
click at [388, 161] on button "[DATE]" at bounding box center [371, 149] width 63 height 31
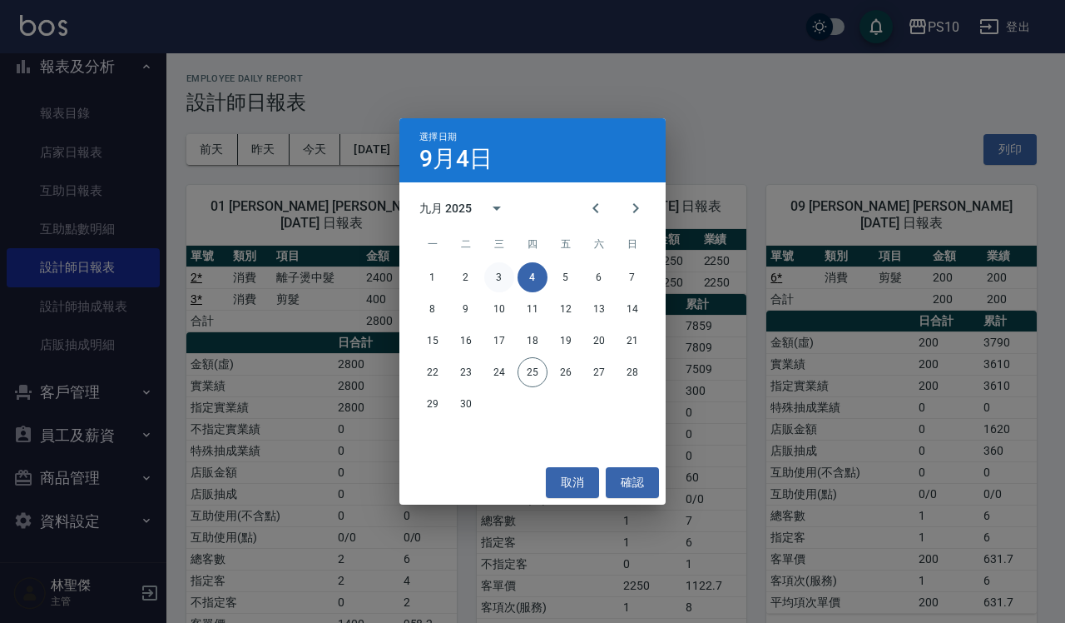
click at [492, 275] on button "3" at bounding box center [499, 277] width 30 height 30
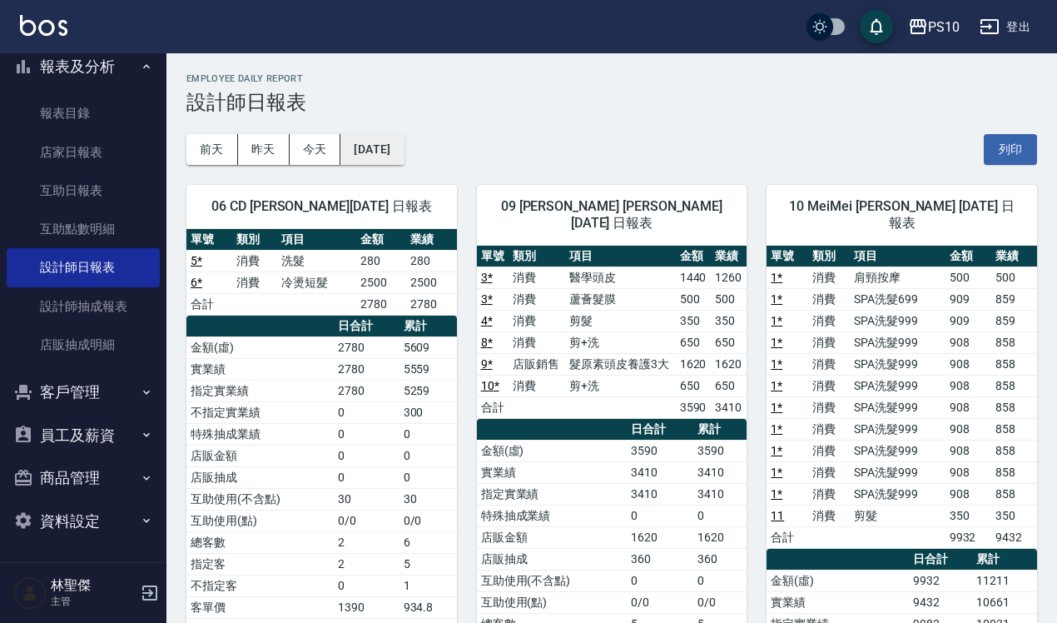
click at [381, 161] on button "[DATE]" at bounding box center [371, 149] width 63 height 31
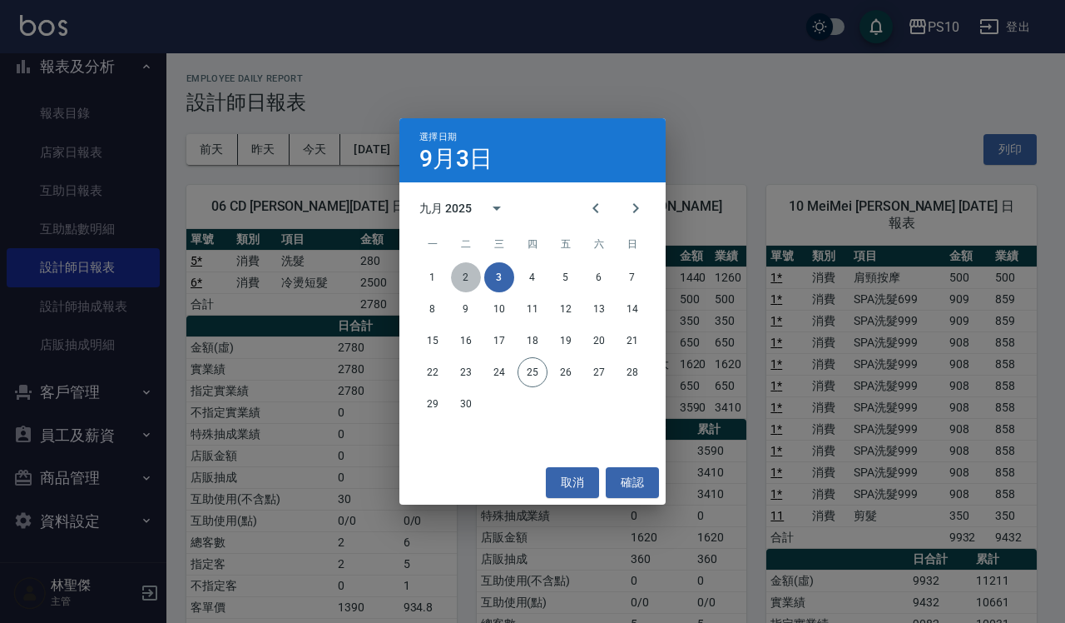
click at [475, 271] on button "2" at bounding box center [466, 277] width 30 height 30
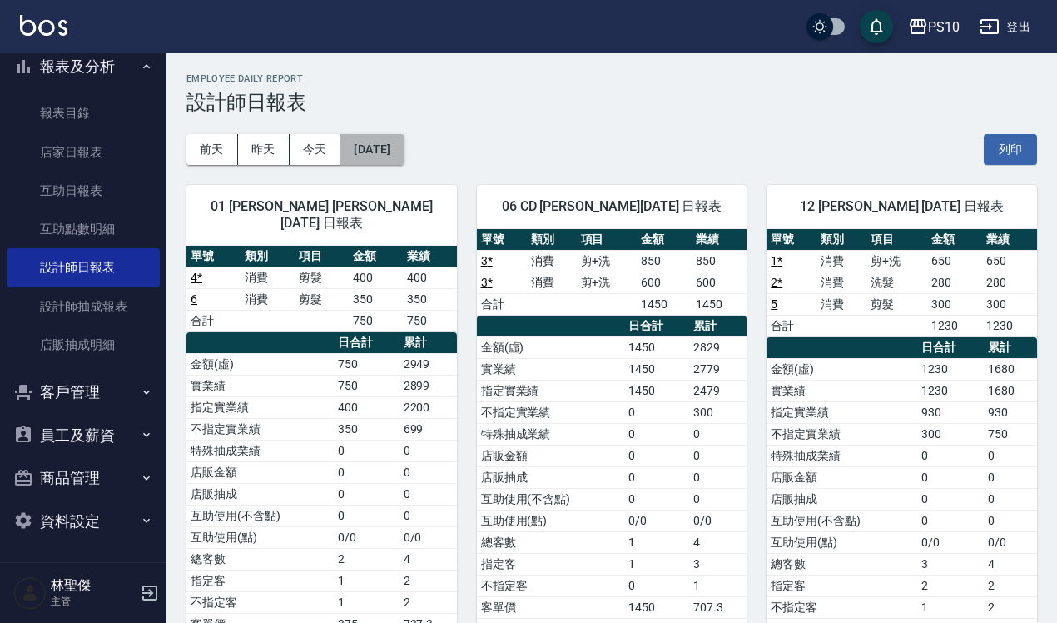
click at [383, 159] on button "[DATE]" at bounding box center [371, 149] width 63 height 31
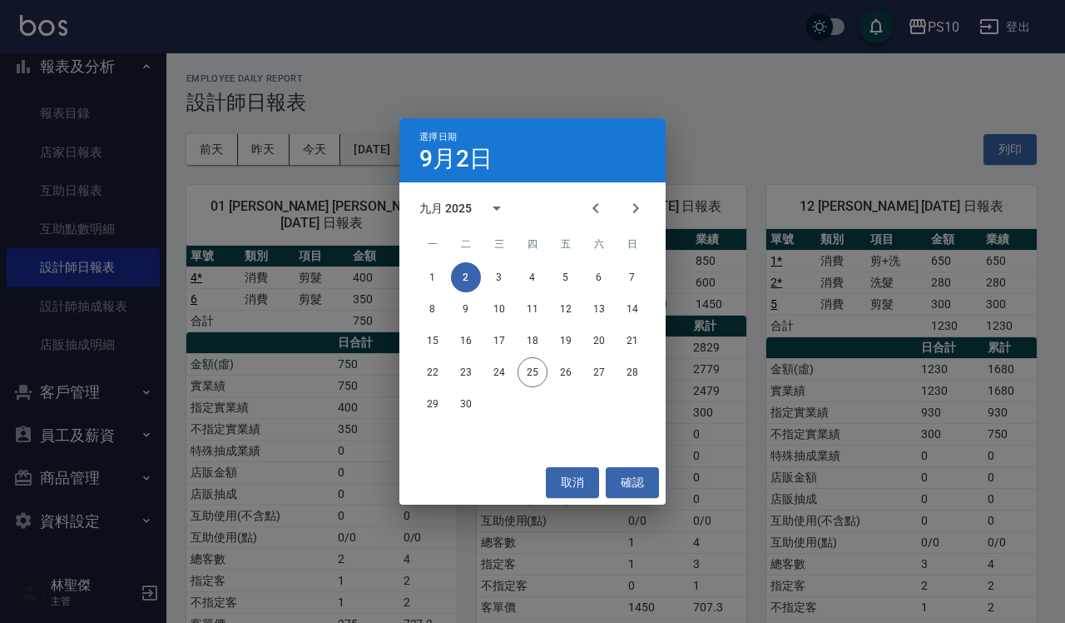
click at [383, 159] on div "選擇日期 [DATE] 九月 2025 一 二 三 四 五 六 日 1 2 3 4 5 6 7 8 9 10 11 12 13 14 15 16 17 18 …" at bounding box center [532, 311] width 1065 height 623
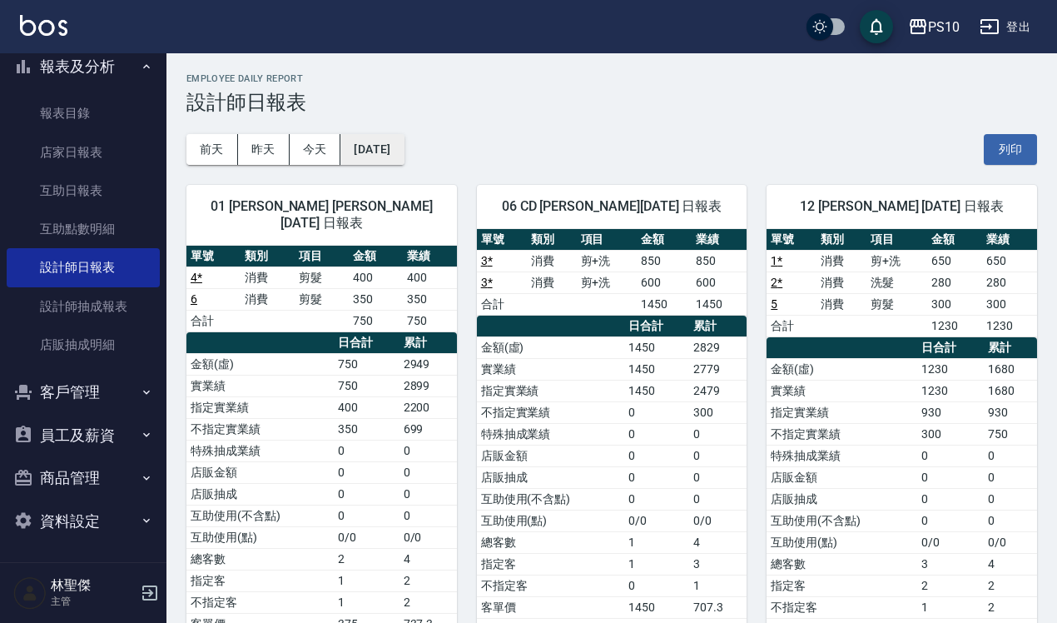
click at [390, 156] on button "[DATE]" at bounding box center [371, 149] width 63 height 31
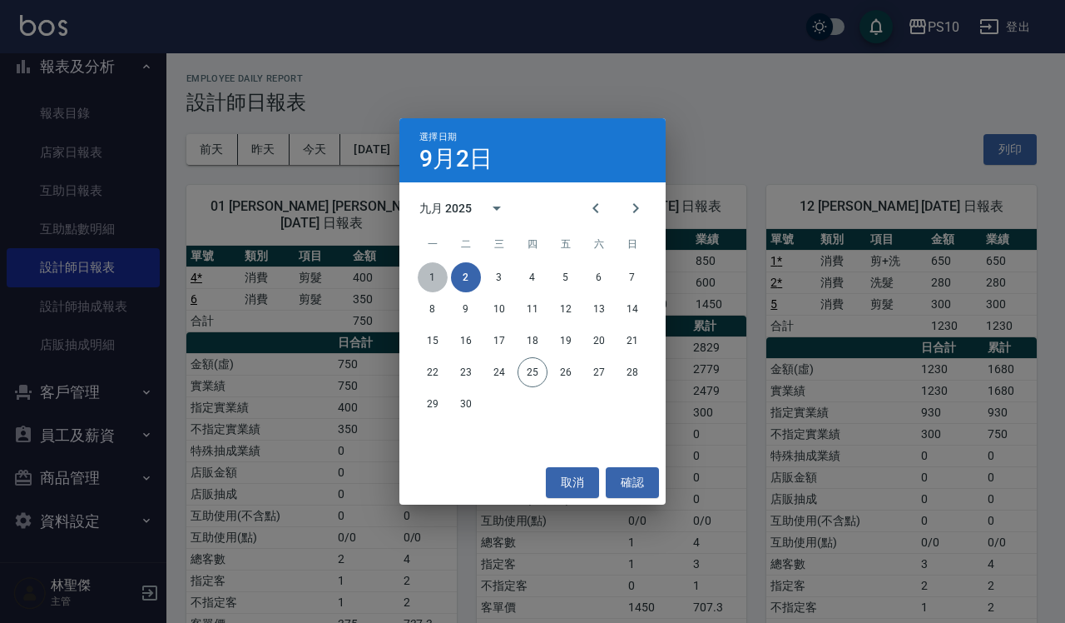
click at [423, 277] on button "1" at bounding box center [433, 277] width 30 height 30
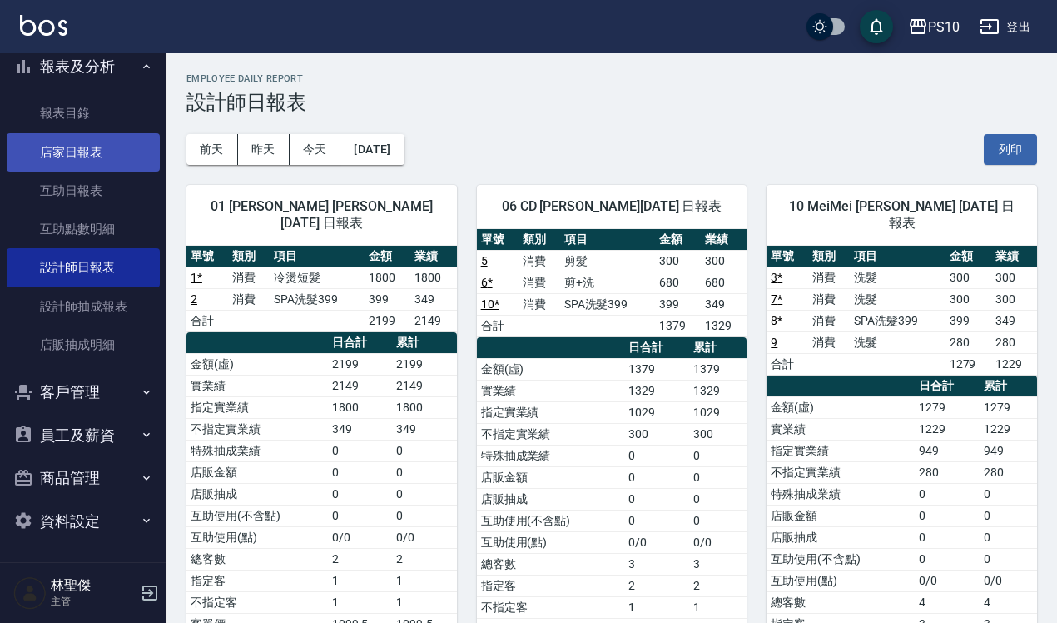
click at [92, 162] on link "店家日報表" at bounding box center [83, 152] width 153 height 38
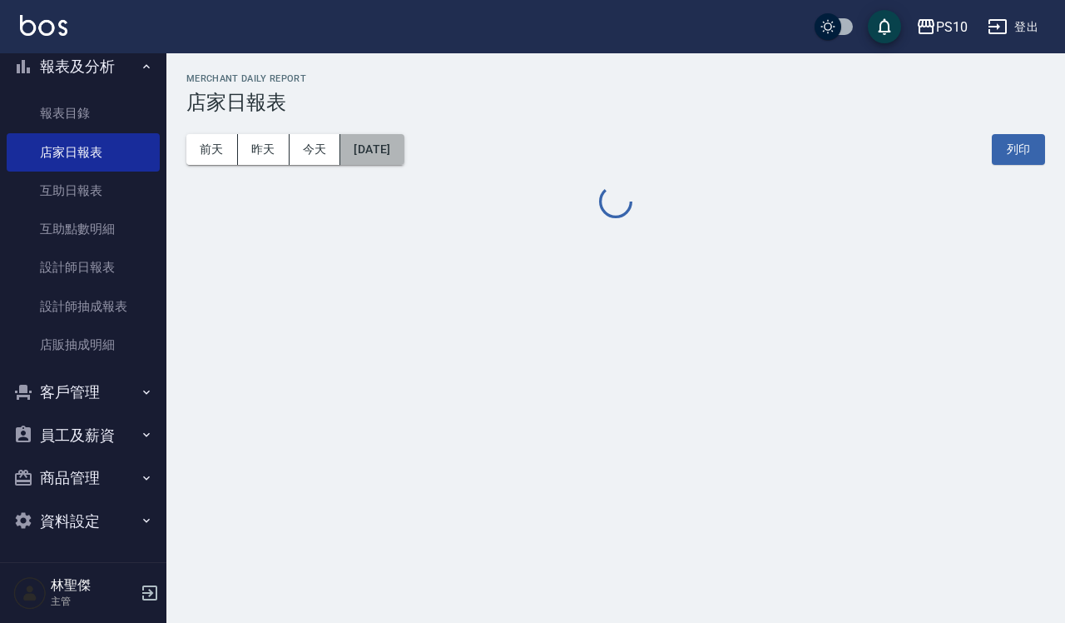
click at [404, 148] on button "[DATE]" at bounding box center [371, 149] width 63 height 31
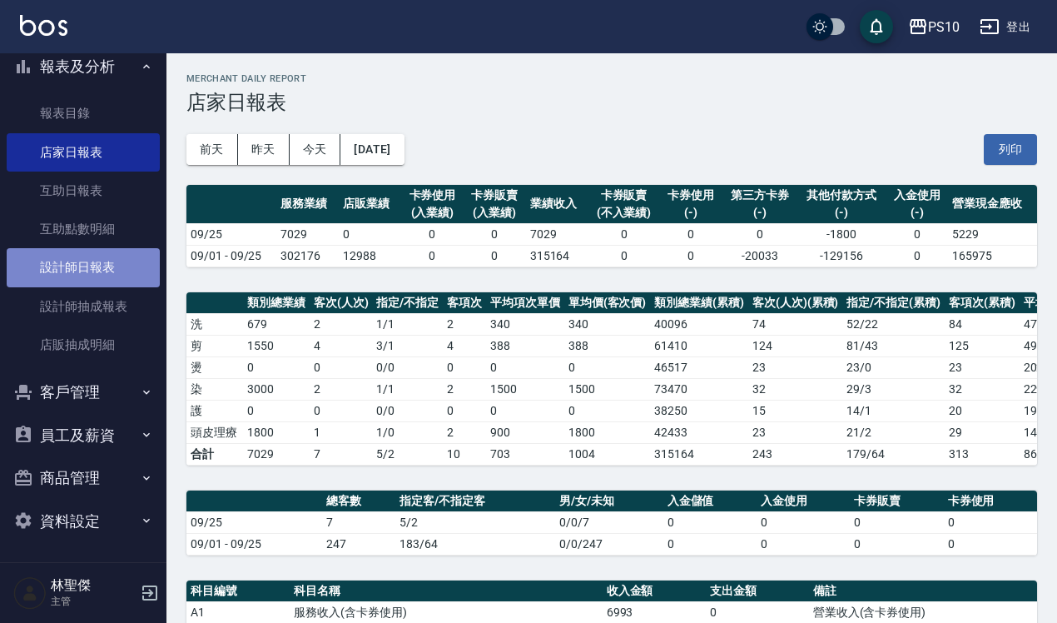
click at [119, 259] on link "設計師日報表" at bounding box center [83, 267] width 153 height 38
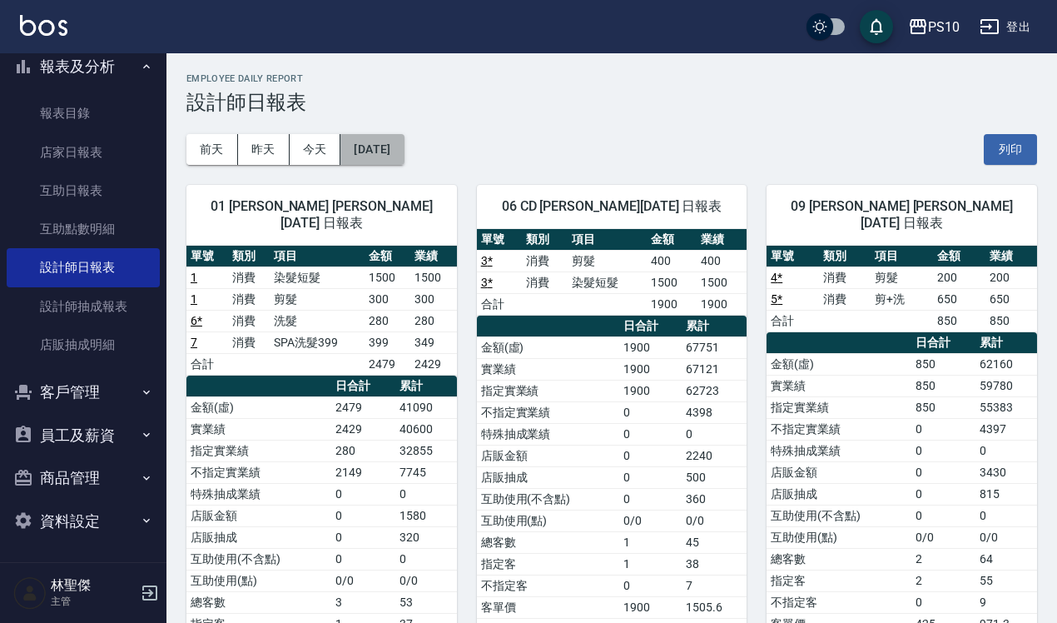
click at [376, 152] on button "[DATE]" at bounding box center [371, 149] width 63 height 31
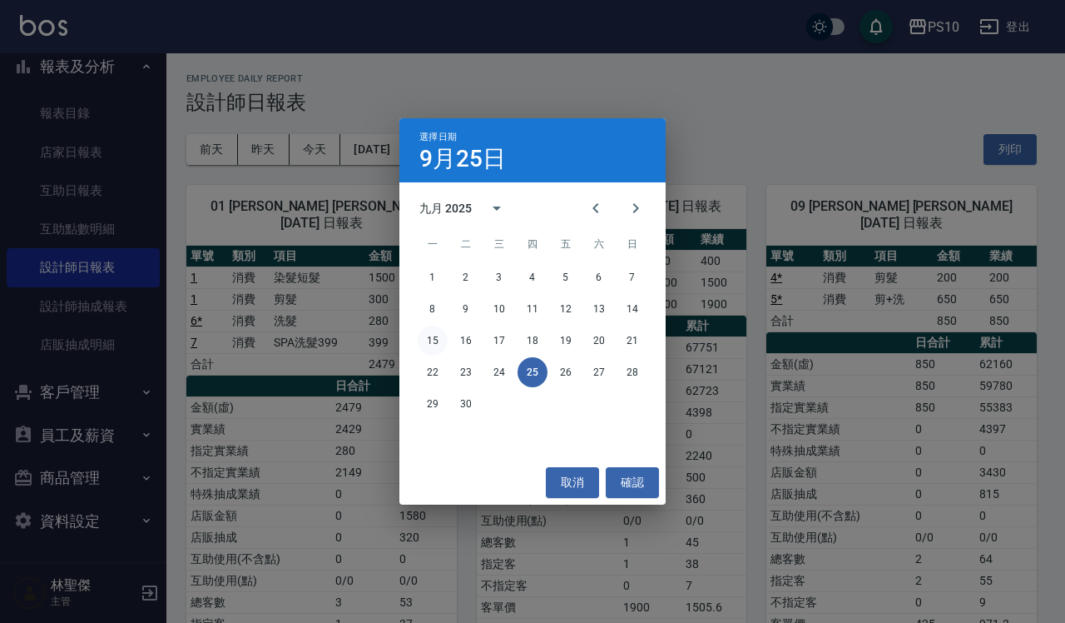
click at [434, 338] on button "15" at bounding box center [433, 340] width 30 height 30
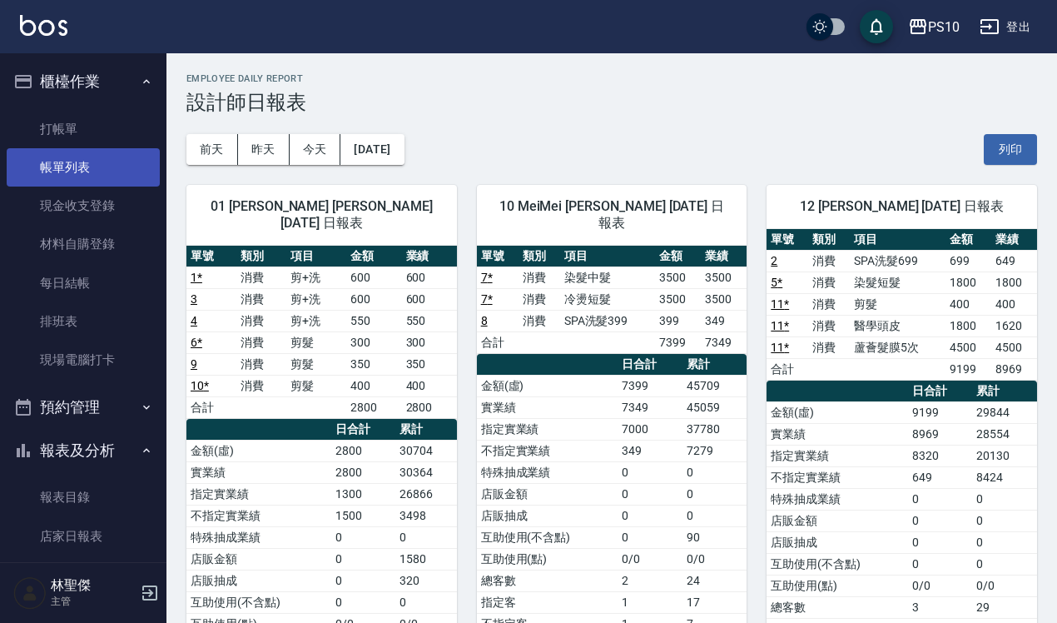
click at [109, 169] on link "帳單列表" at bounding box center [83, 167] width 153 height 38
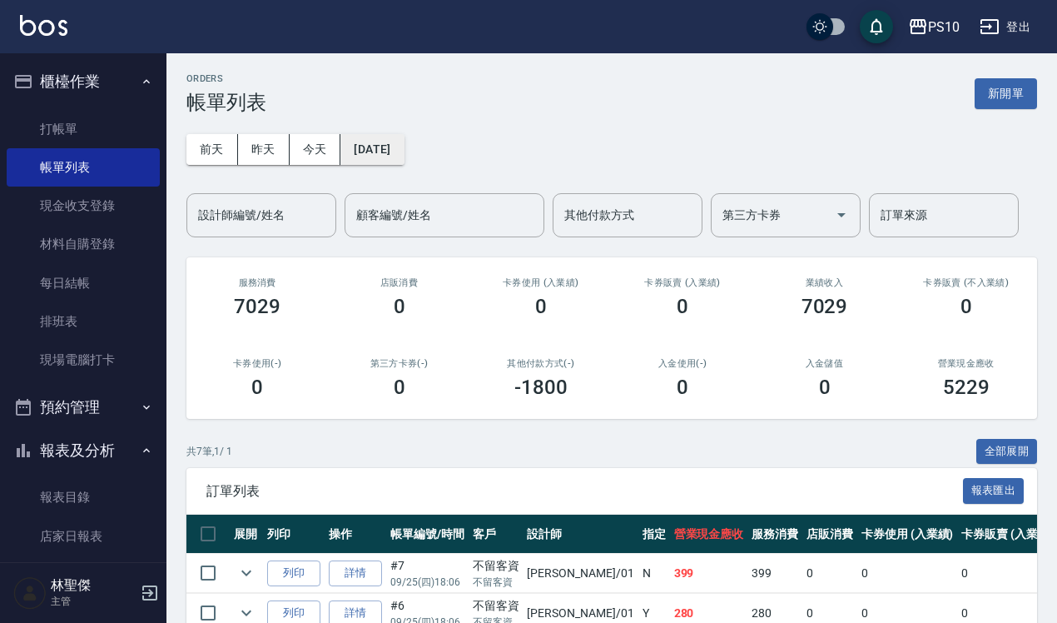
click at [377, 146] on button "[DATE]" at bounding box center [371, 149] width 63 height 31
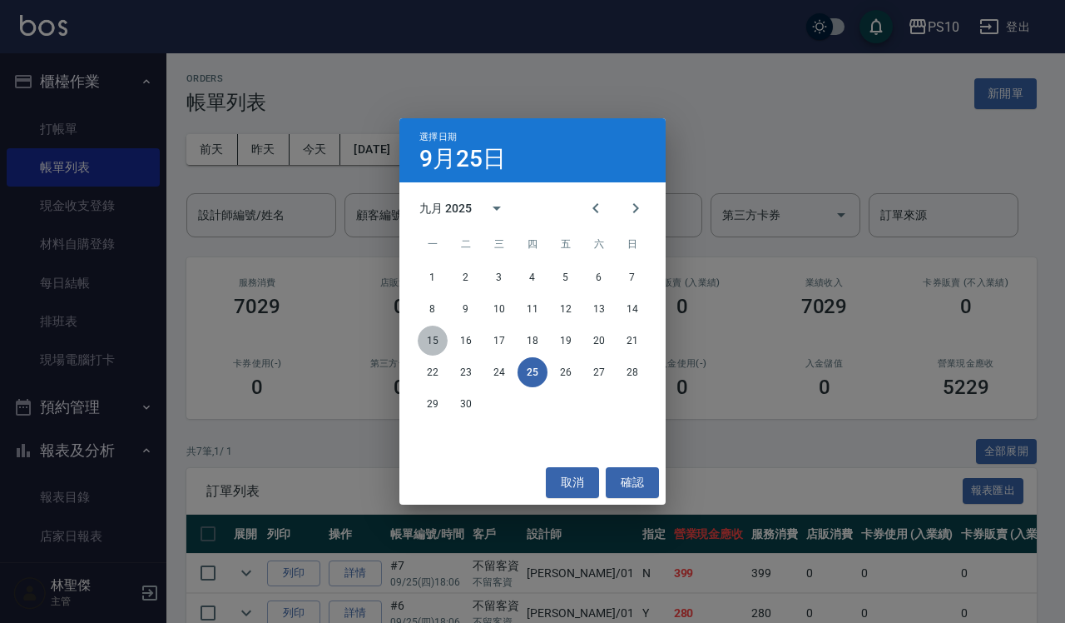
click at [426, 338] on button "15" at bounding box center [433, 340] width 30 height 30
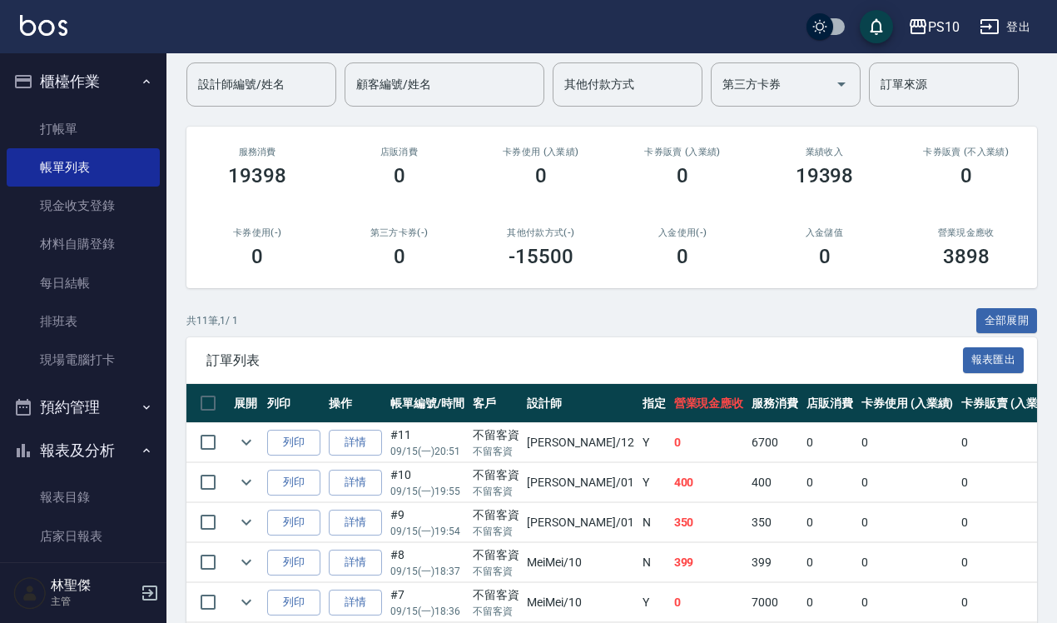
scroll to position [416, 0]
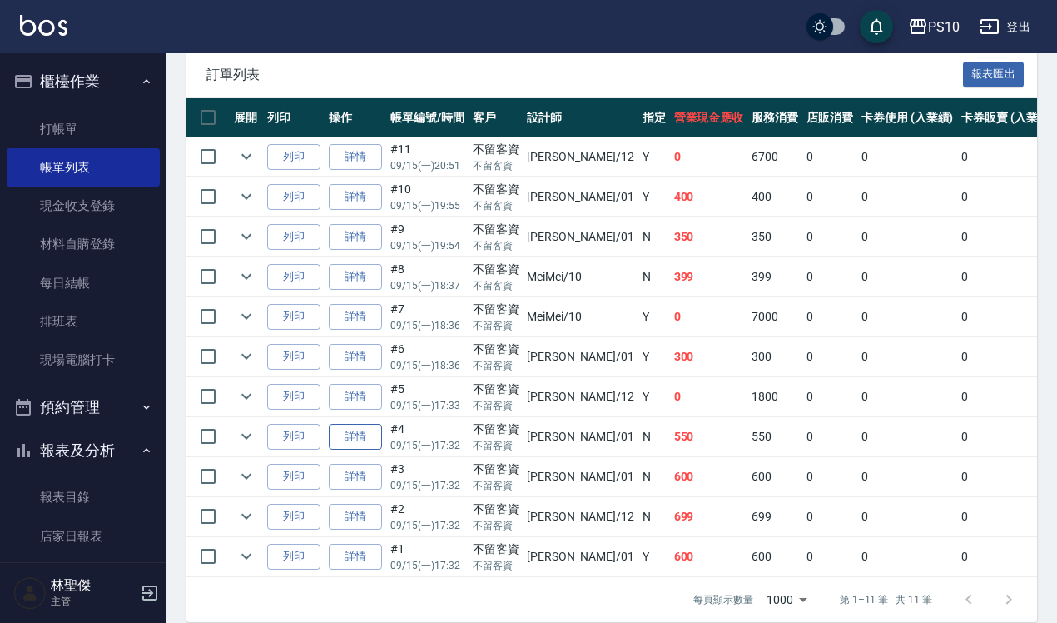
click at [356, 434] on link "詳情" at bounding box center [355, 437] width 53 height 26
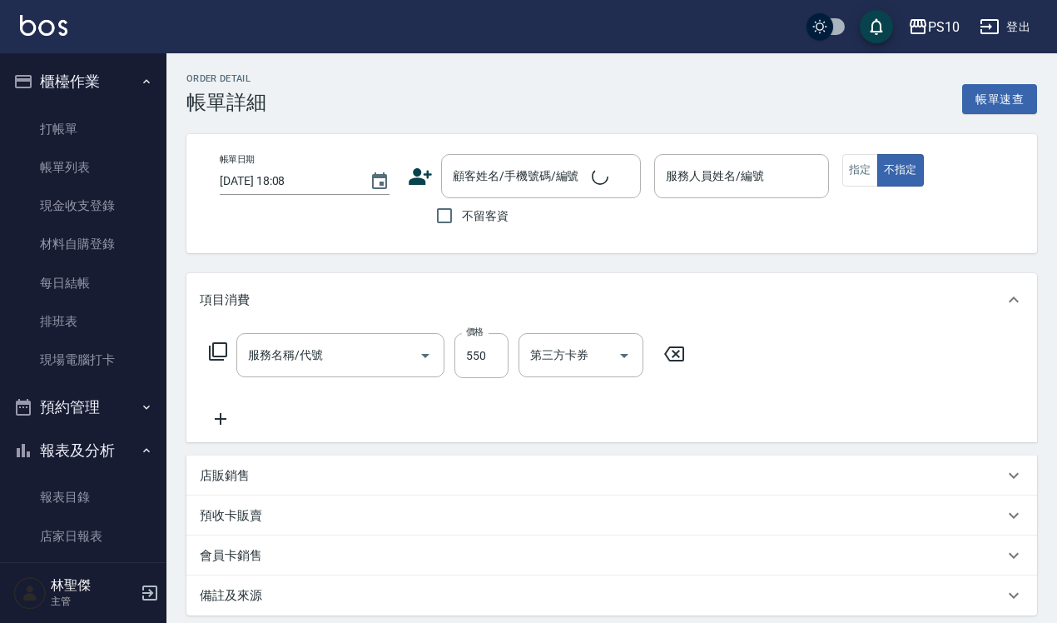
type input "剪+洗(203)"
click at [851, 173] on button "指定" at bounding box center [860, 170] width 36 height 32
type input "[DATE] 17:32"
checkbox input "true"
type input "[PERSON_NAME]-01"
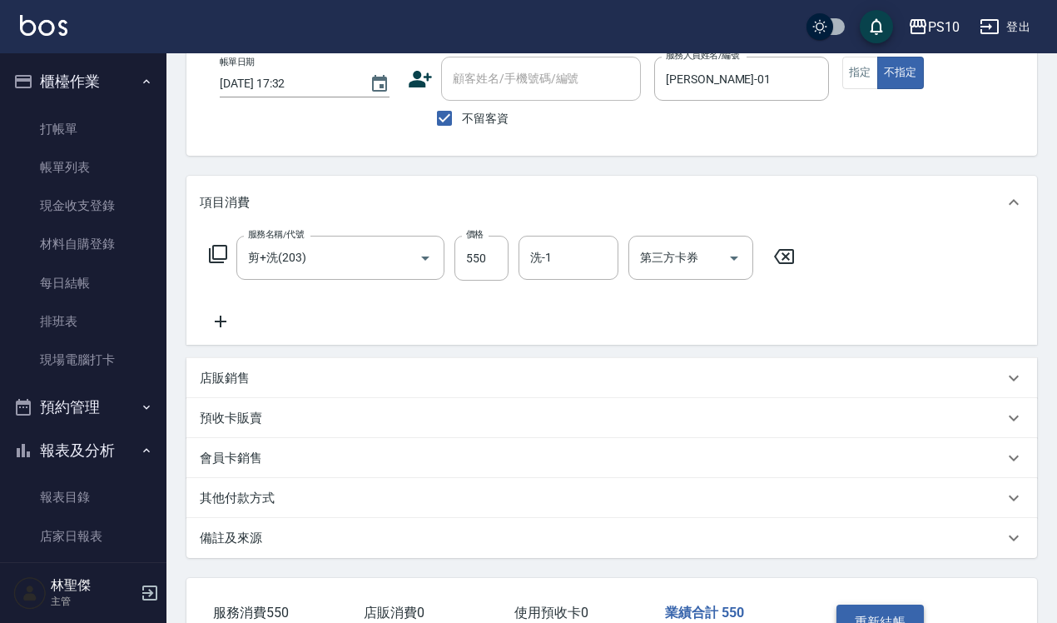
scroll to position [211, 0]
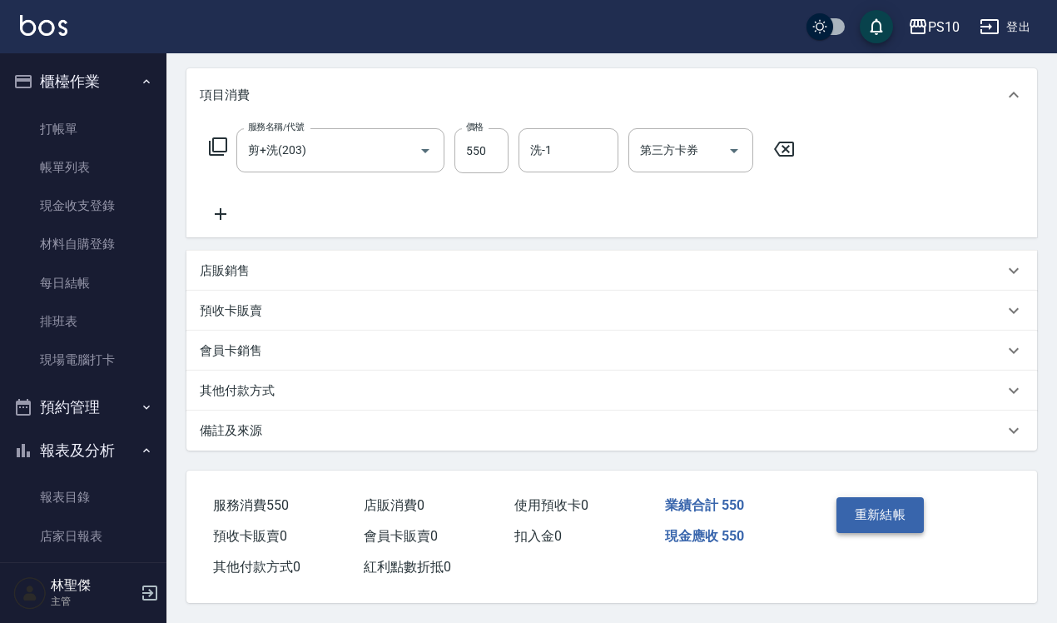
click at [871, 504] on button "重新結帳" at bounding box center [880, 514] width 88 height 35
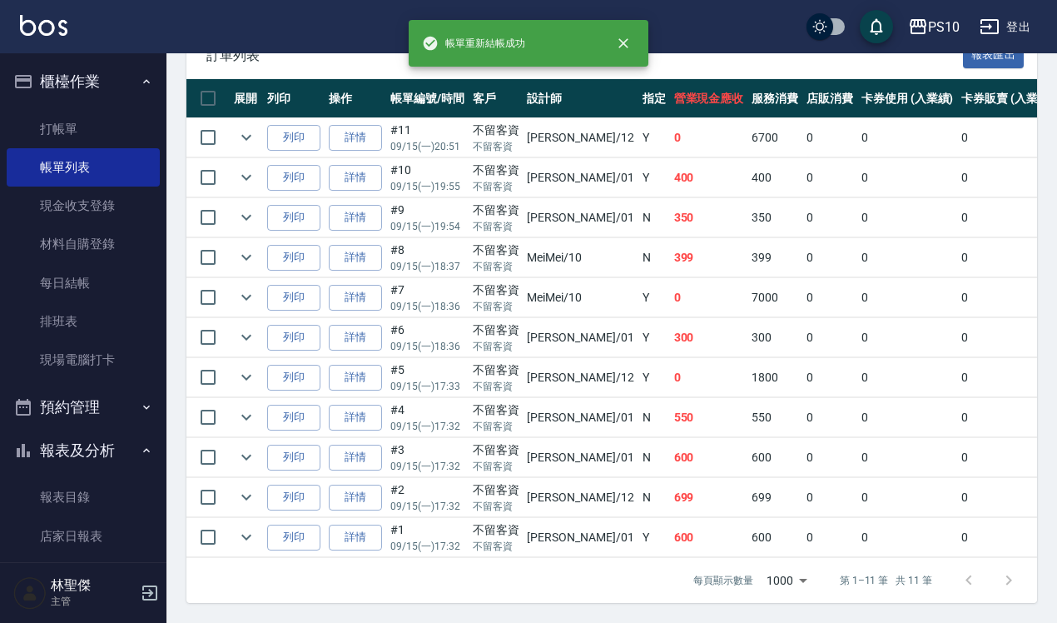
scroll to position [454, 0]
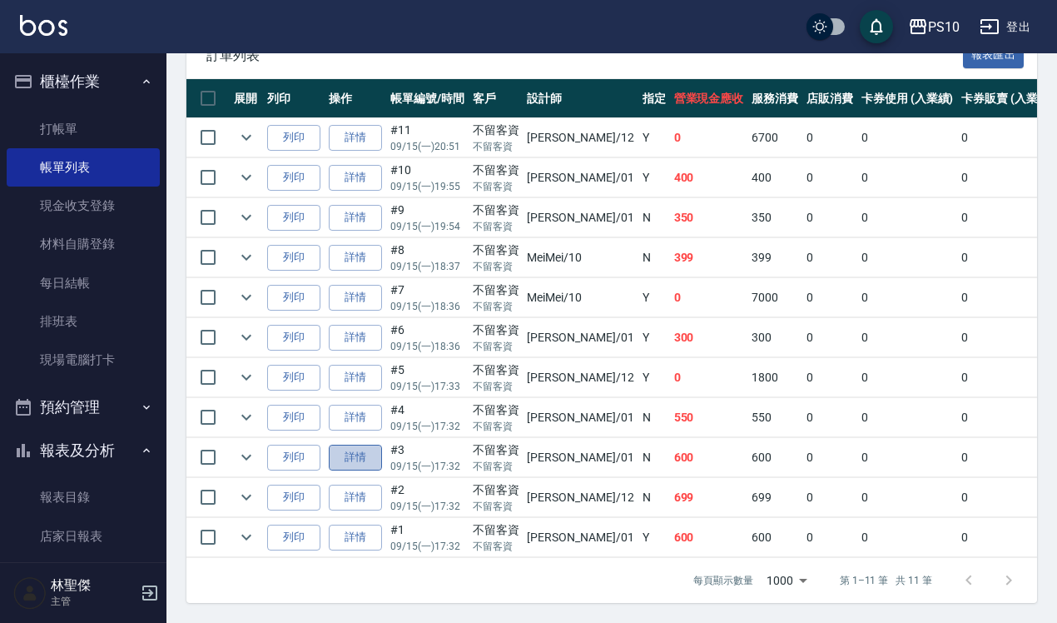
click at [370, 445] on link "詳情" at bounding box center [355, 457] width 53 height 26
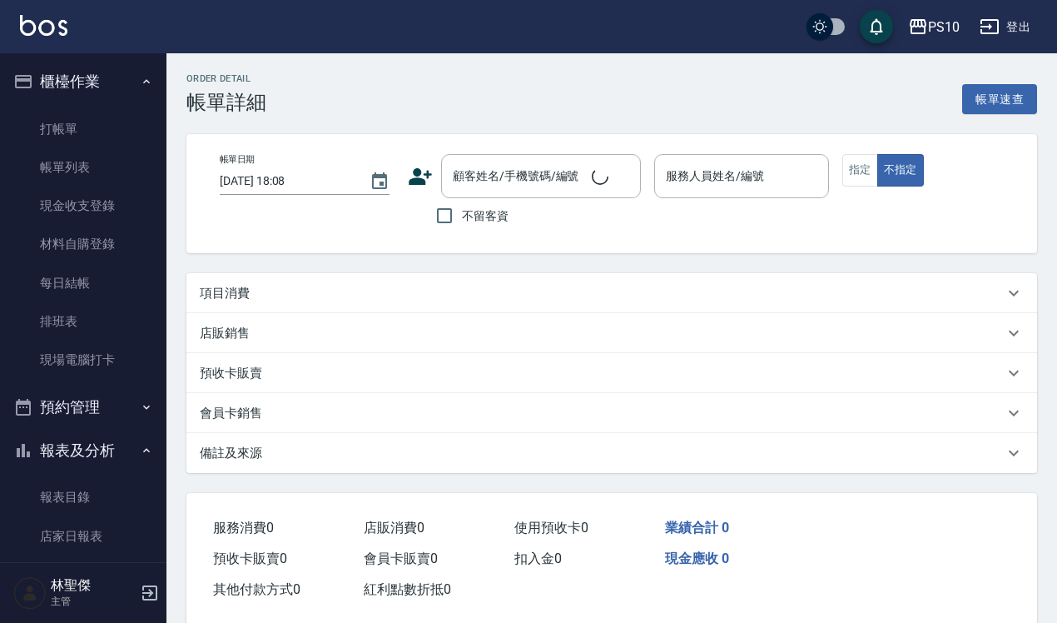
type input "[DATE] 17:32"
checkbox input "true"
type input "[PERSON_NAME]-01"
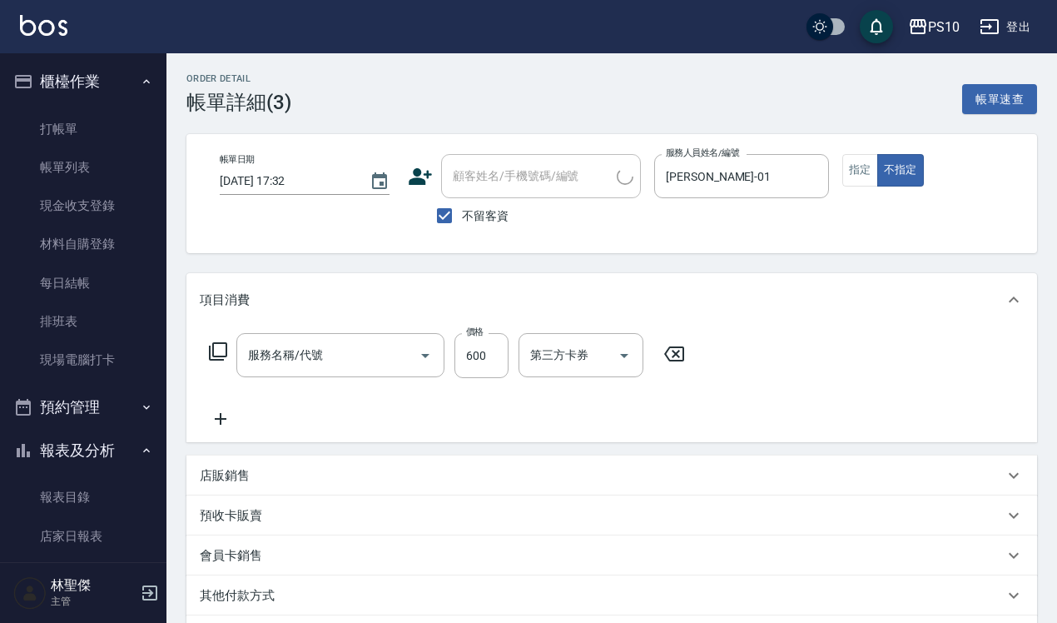
type input "剪+洗(203)"
click at [857, 172] on button "指定" at bounding box center [860, 170] width 36 height 32
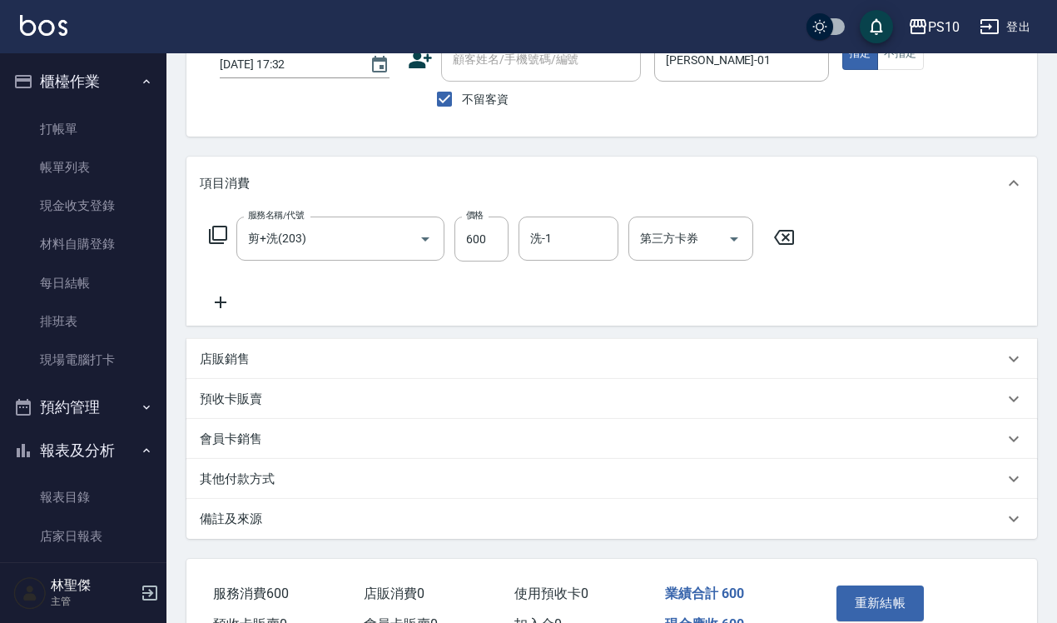
scroll to position [211, 0]
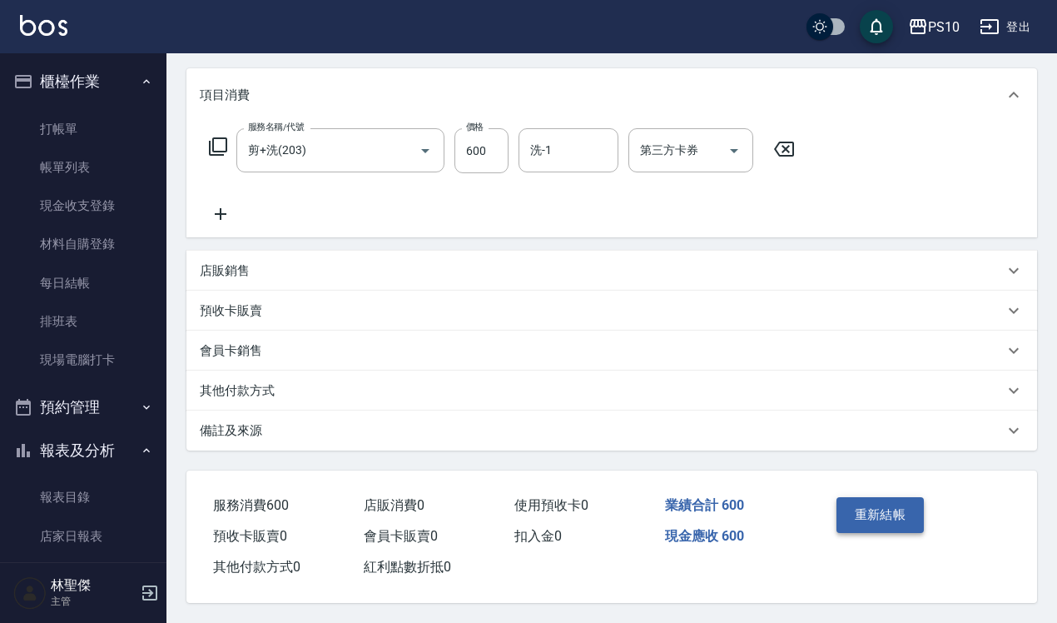
click at [862, 505] on button "重新結帳" at bounding box center [880, 514] width 88 height 35
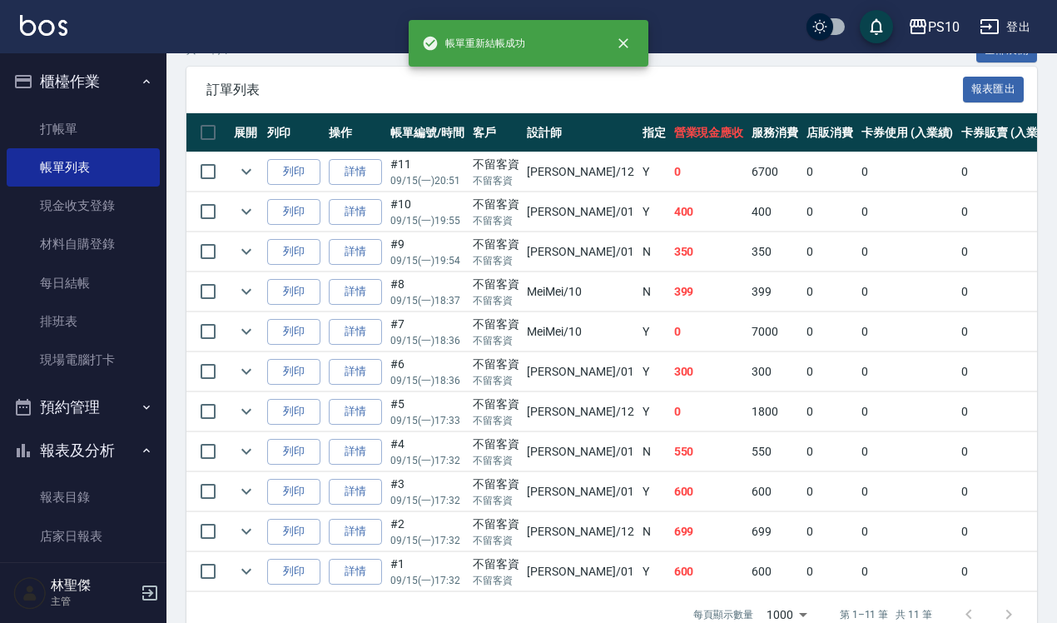
scroll to position [454, 0]
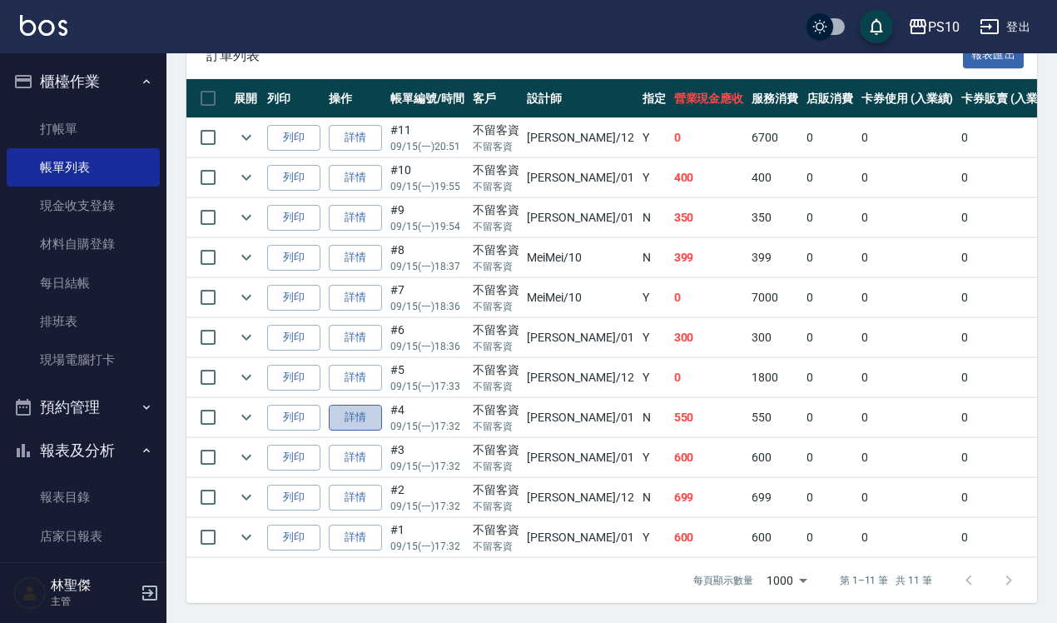
click at [368, 404] on link "詳情" at bounding box center [355, 417] width 53 height 26
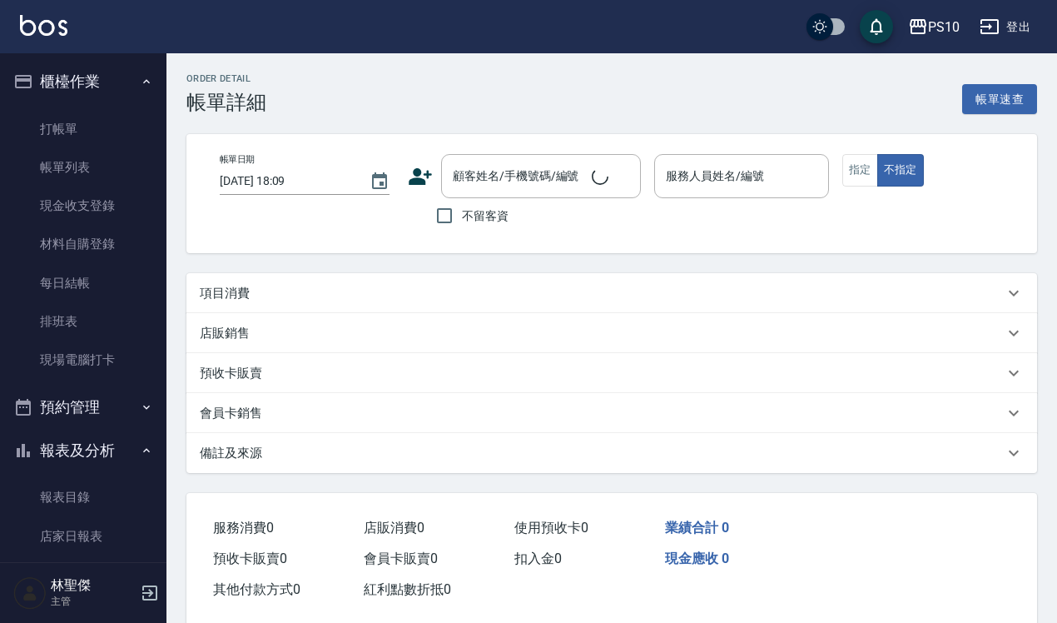
type input "[DATE] 17:32"
checkbox input "true"
type input "[PERSON_NAME]-01"
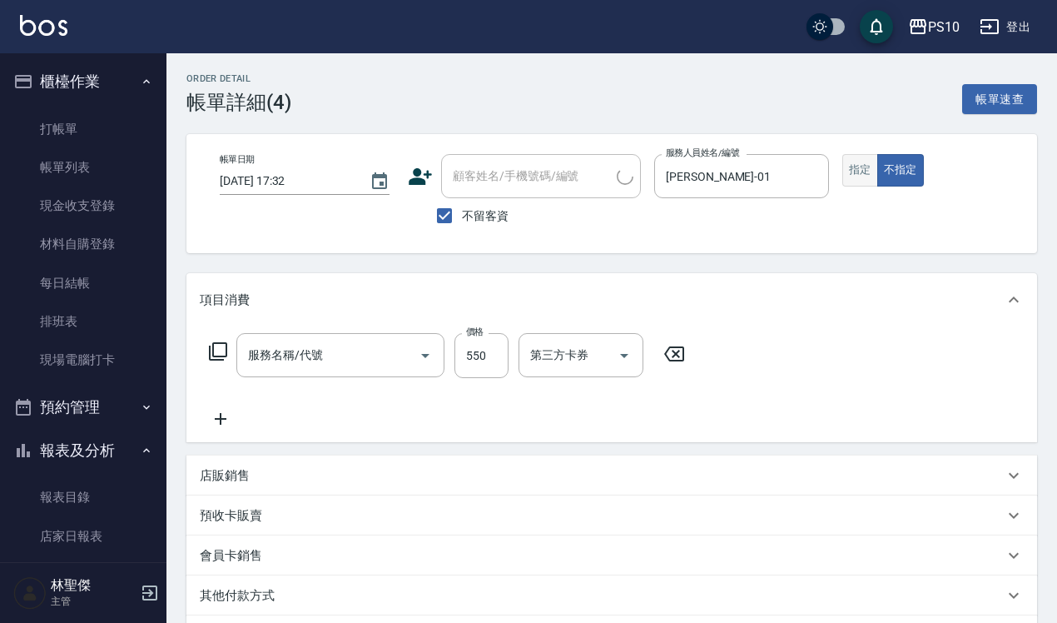
type input "剪+洗(203)"
click at [866, 171] on button "指定" at bounding box center [860, 170] width 36 height 32
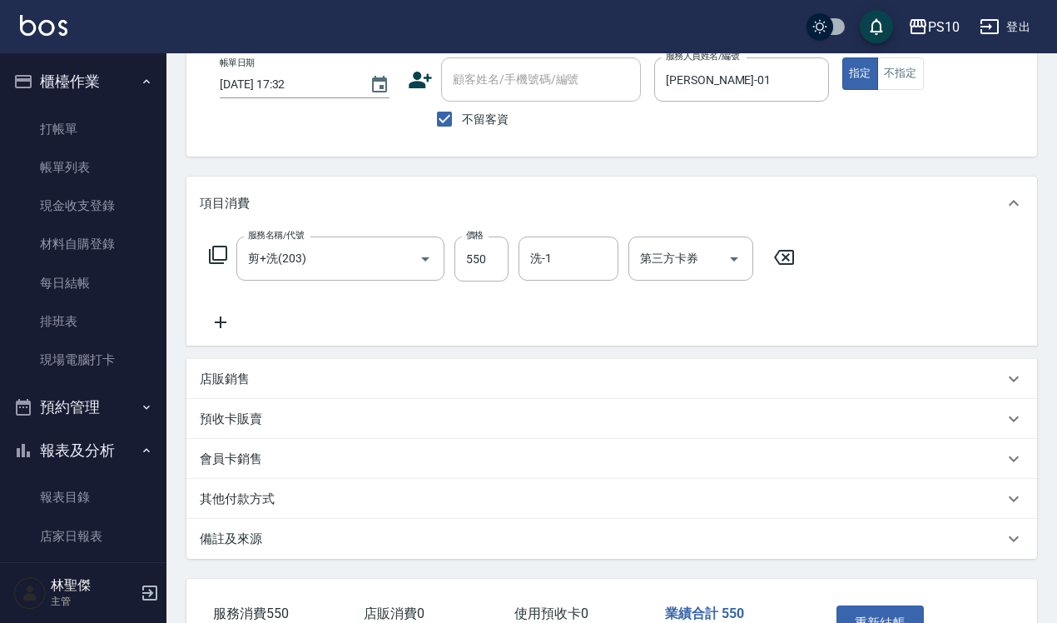
scroll to position [211, 0]
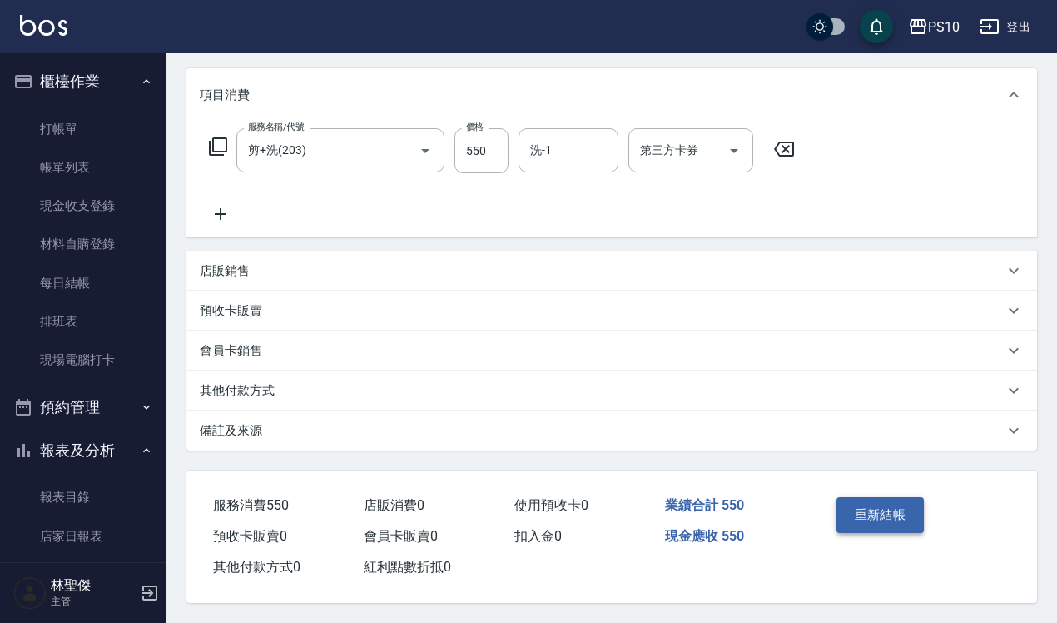
click at [870, 501] on button "重新結帳" at bounding box center [880, 514] width 88 height 35
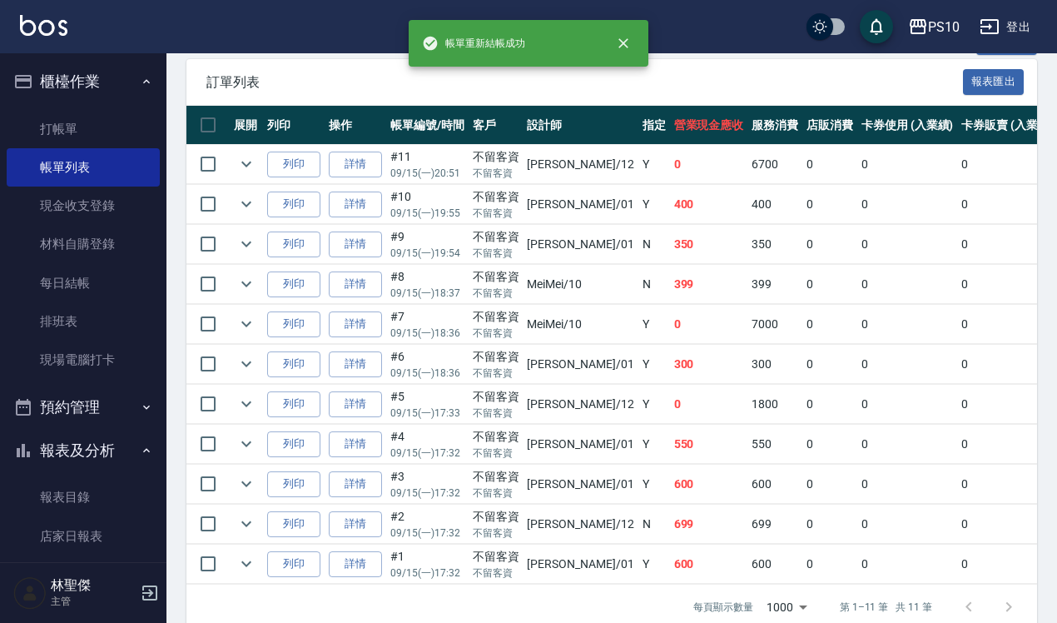
scroll to position [416, 0]
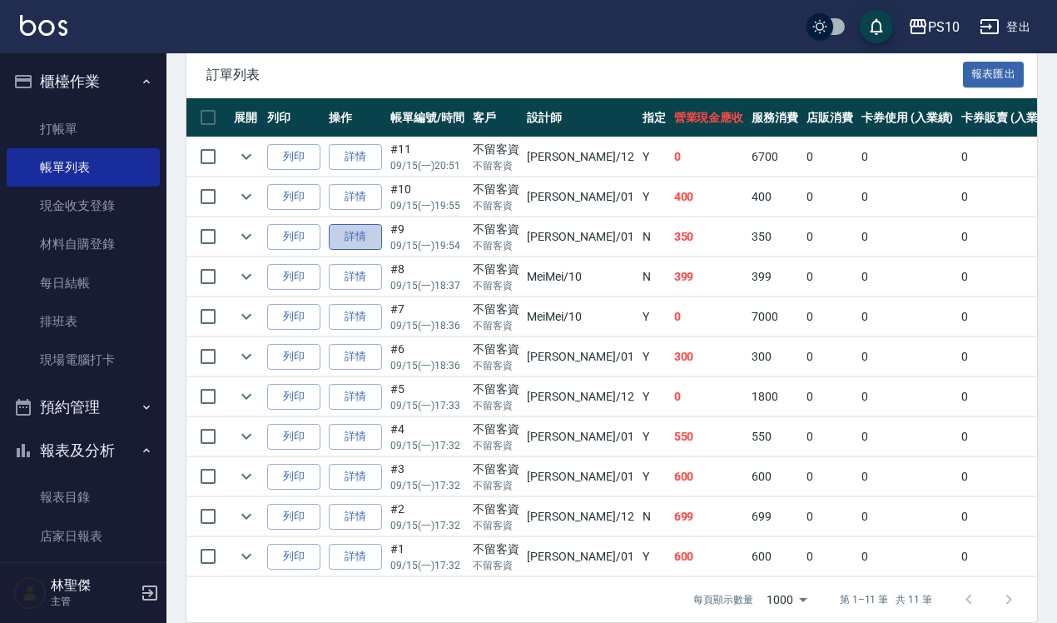
click at [364, 240] on link "詳情" at bounding box center [355, 237] width 53 height 26
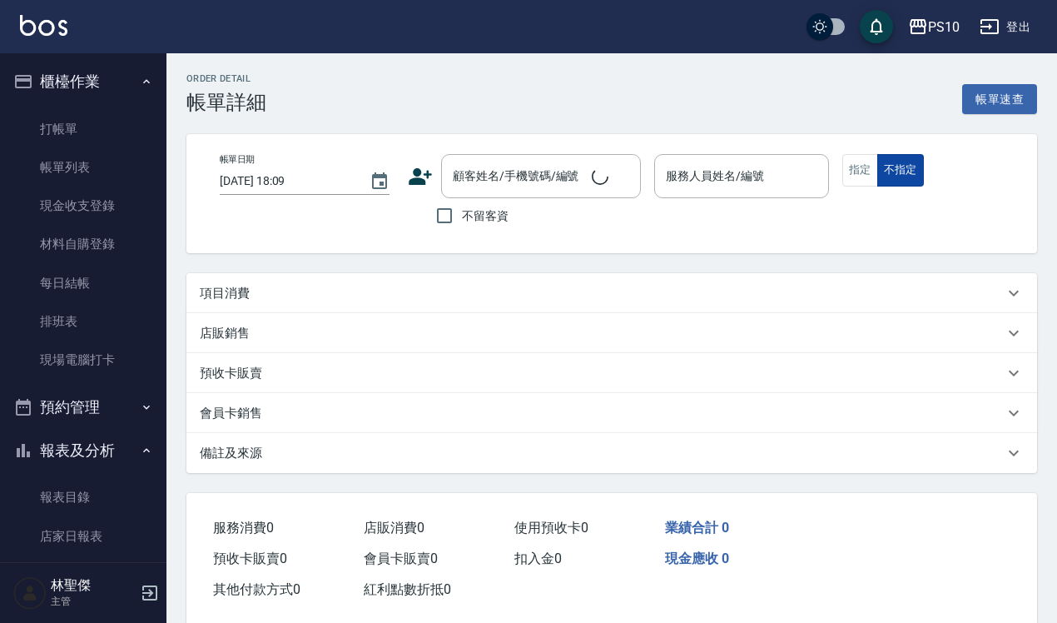
type input "[DATE] 19:54"
checkbox input "true"
type input "[PERSON_NAME]-01"
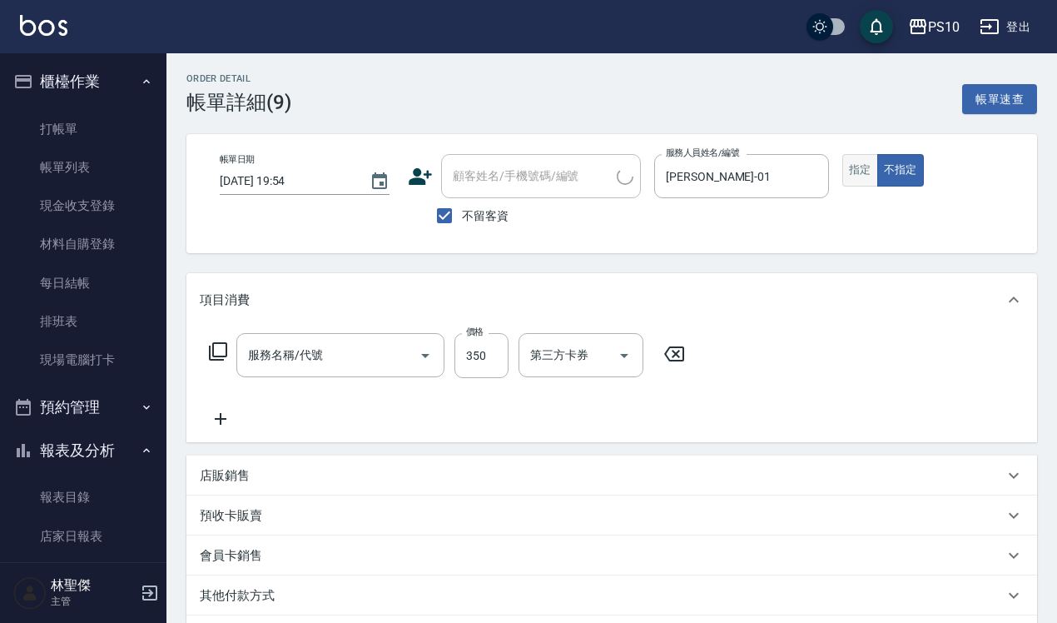
type input "剪髮(201)"
click at [864, 176] on button "指定" at bounding box center [860, 170] width 36 height 32
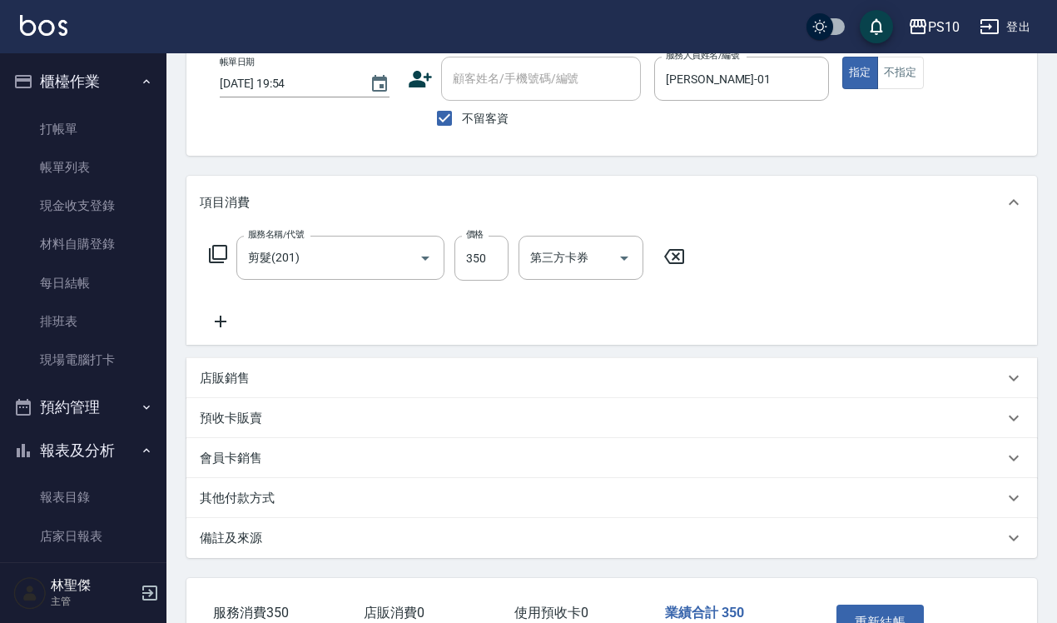
scroll to position [211, 0]
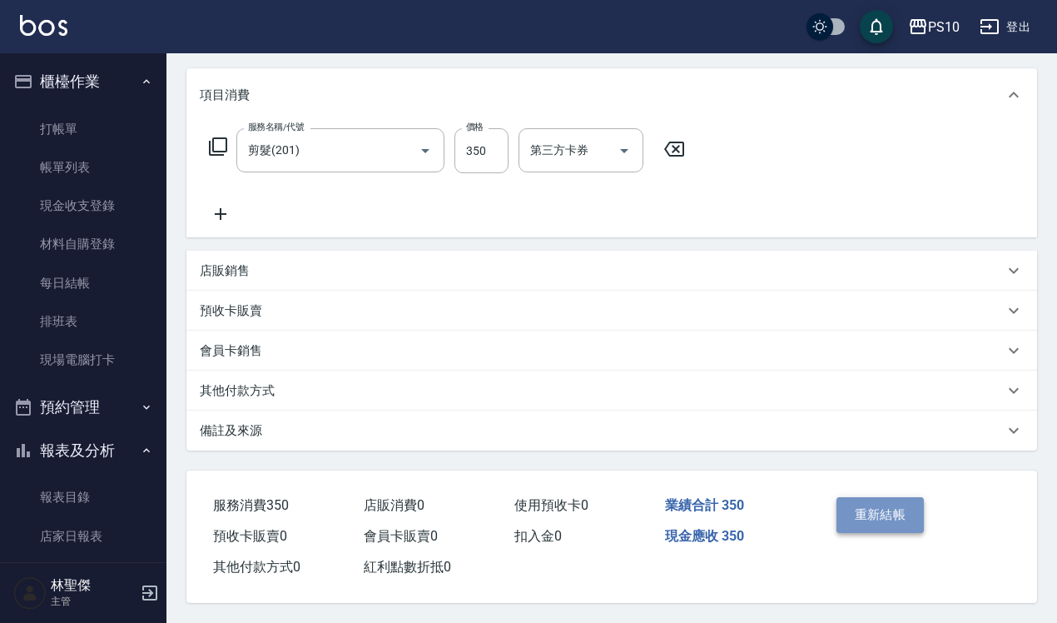
click at [858, 498] on button "重新結帳" at bounding box center [880, 514] width 88 height 35
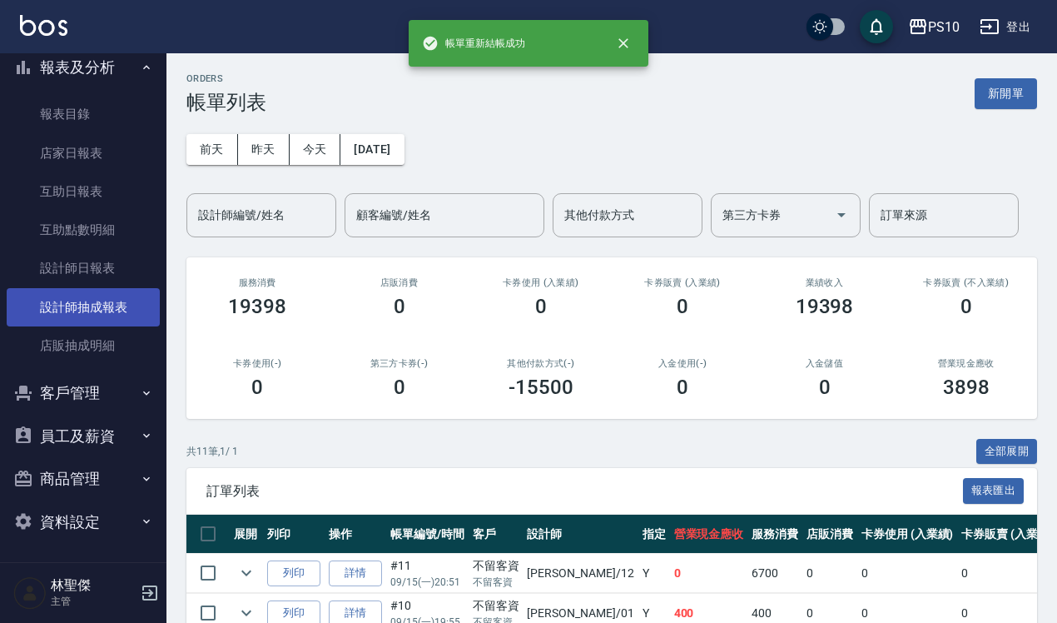
scroll to position [384, 0]
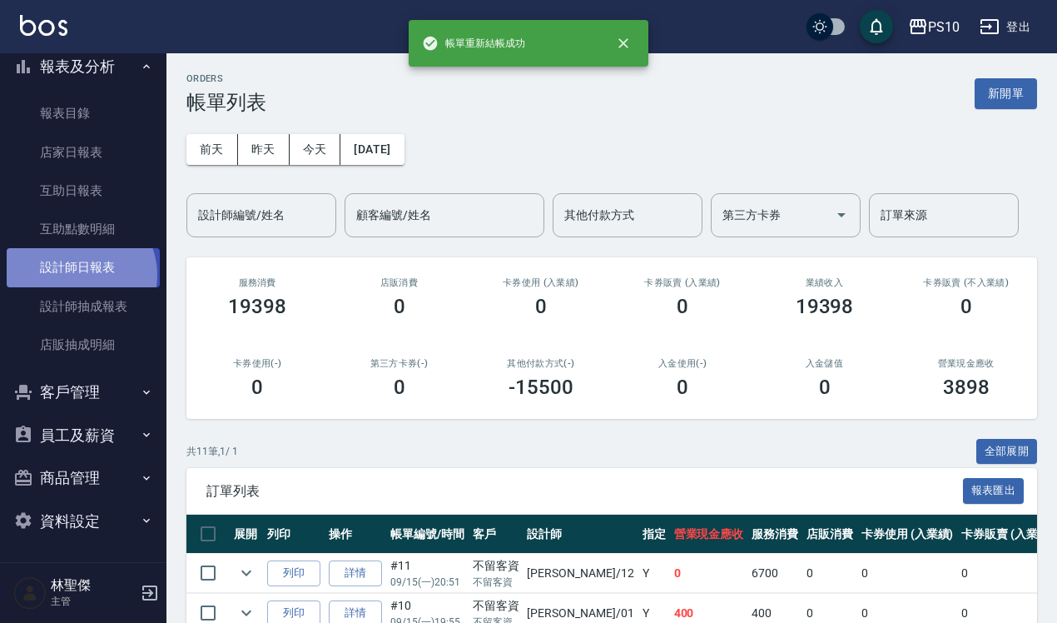
click at [79, 275] on link "設計師日報表" at bounding box center [83, 267] width 153 height 38
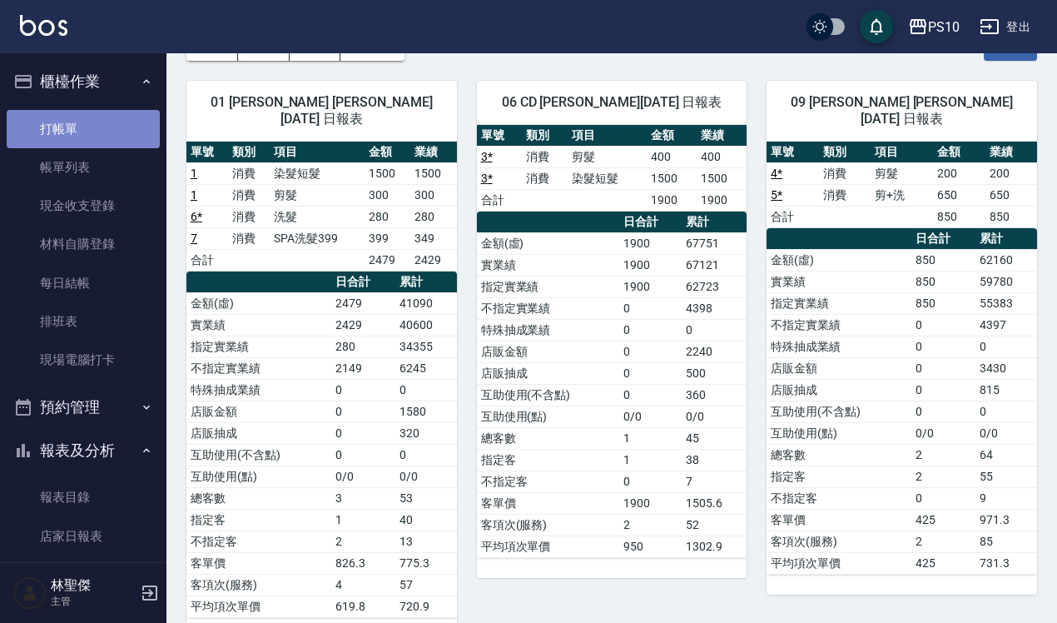
click at [113, 123] on link "打帳單" at bounding box center [83, 129] width 153 height 38
